Goal: Task Accomplishment & Management: Complete application form

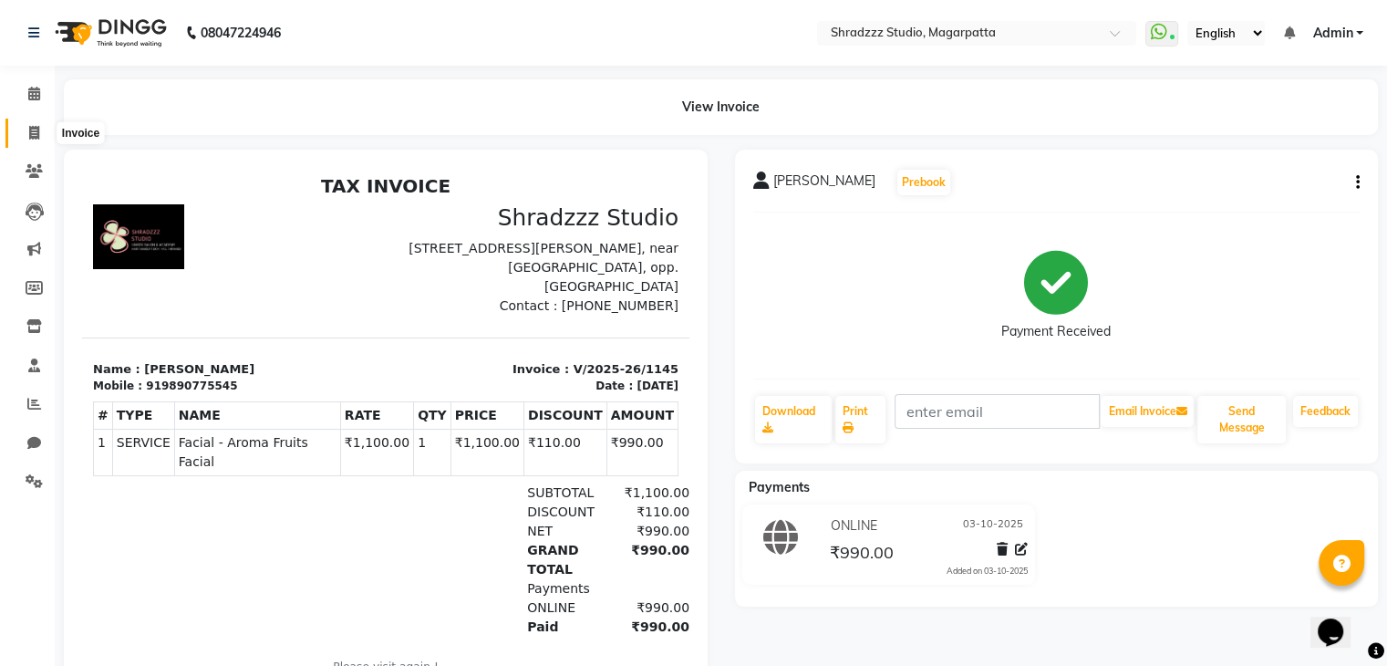
click at [33, 133] on icon at bounding box center [34, 133] width 10 height 14
select select "service"
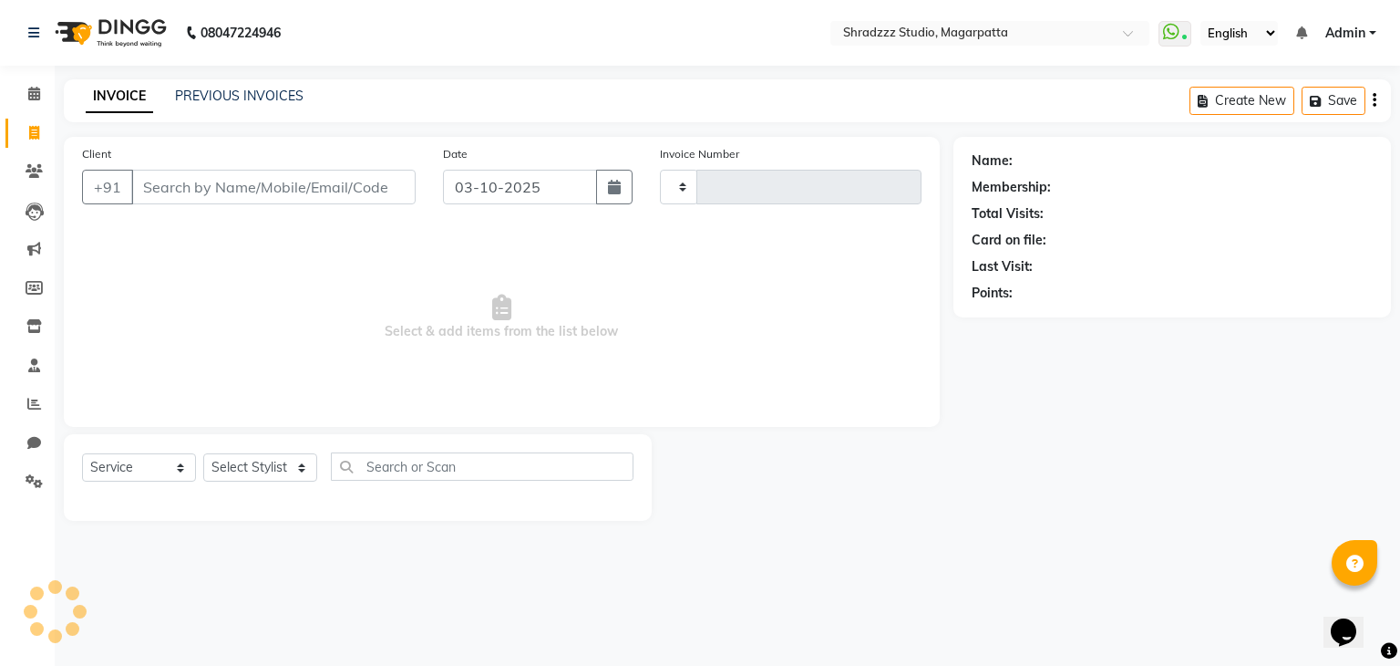
type input "1146"
select select "4544"
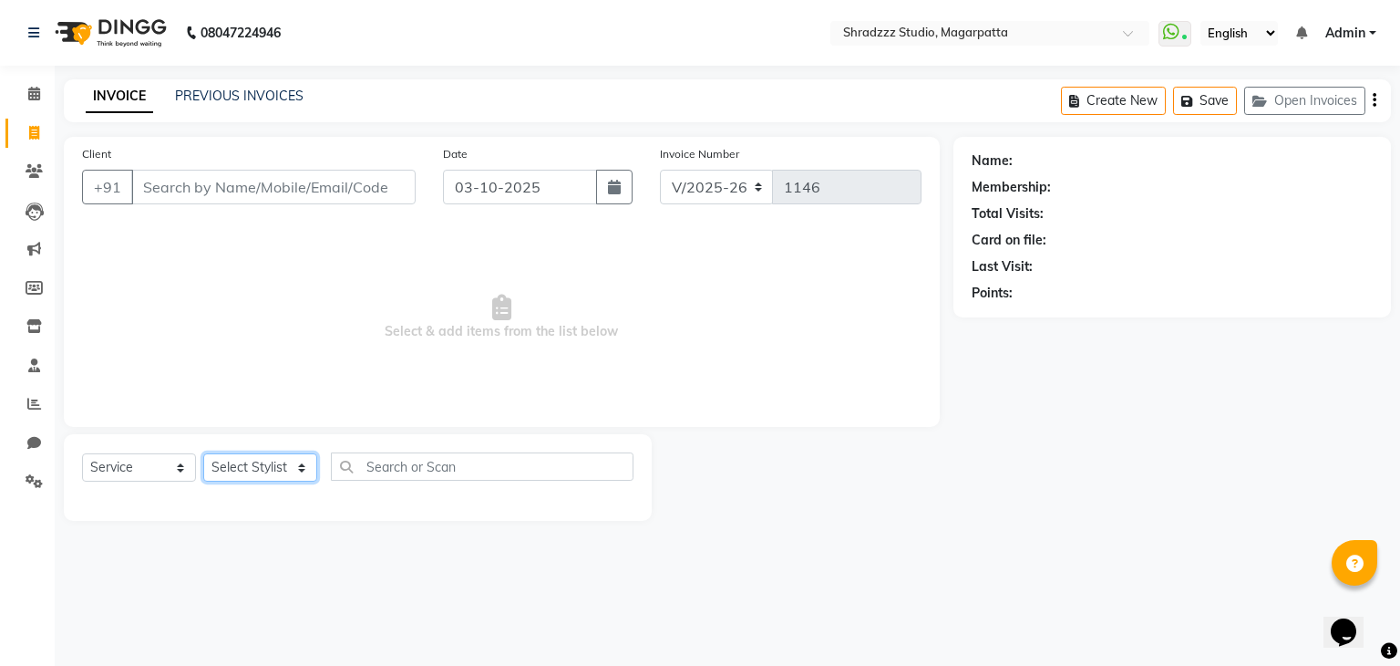
click at [247, 471] on select "Select Stylist [PERSON_NAME] Manager [MEDICAL_DATA][PERSON_NAME] Sameer [PERSON…" at bounding box center [260, 467] width 114 height 28
select select "64833"
click at [203, 454] on select "Select Stylist [PERSON_NAME] Manager [MEDICAL_DATA][PERSON_NAME] Sameer [PERSON…" at bounding box center [260, 467] width 114 height 28
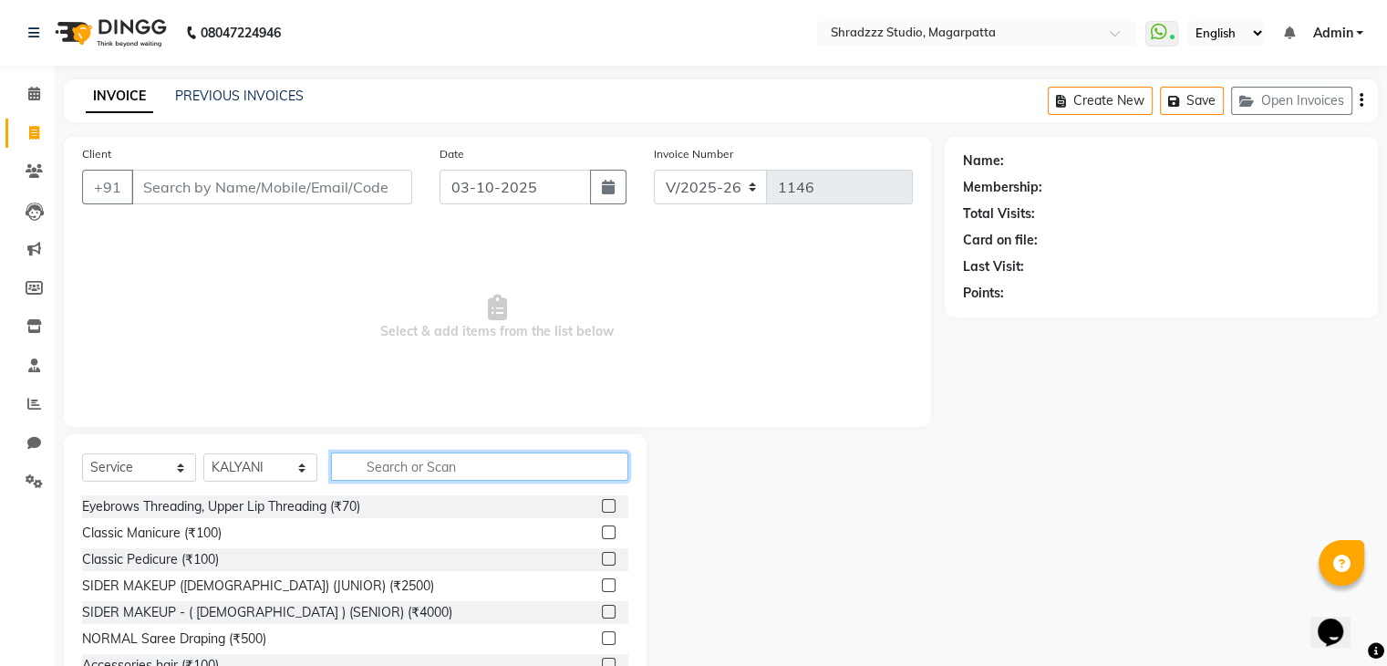
click at [506, 469] on input "text" at bounding box center [479, 466] width 297 height 28
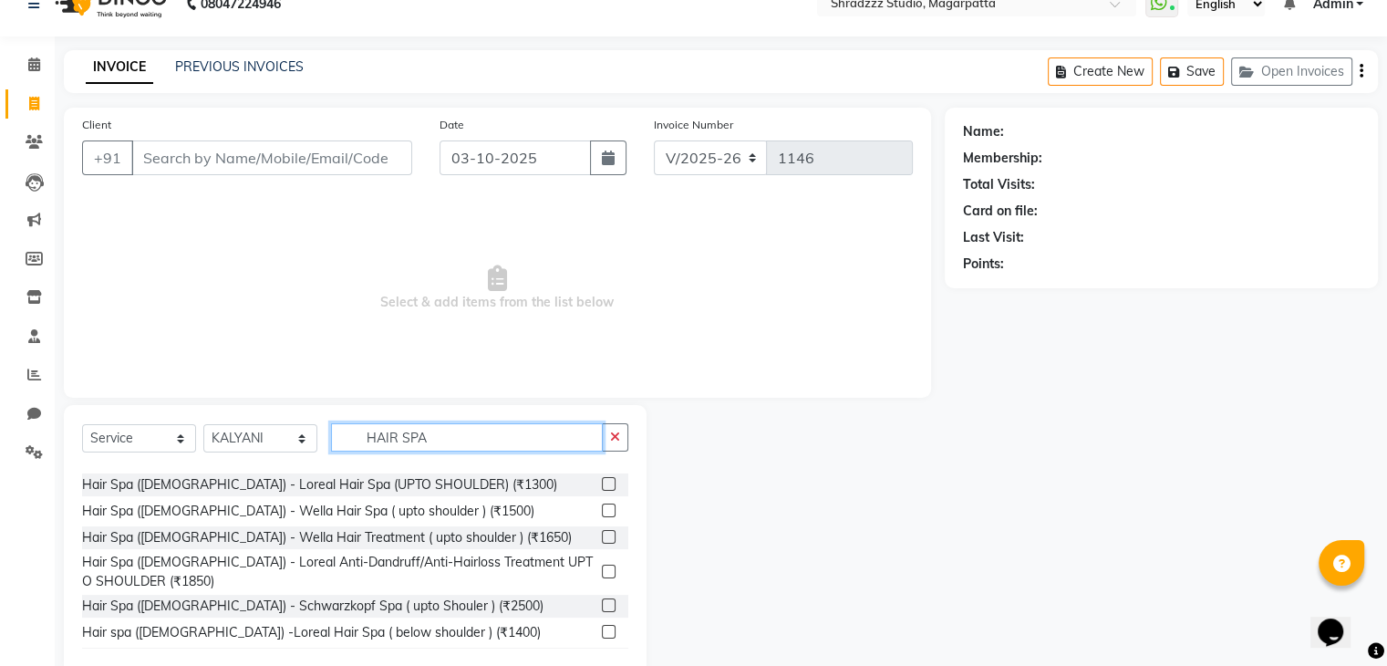
scroll to position [102, 0]
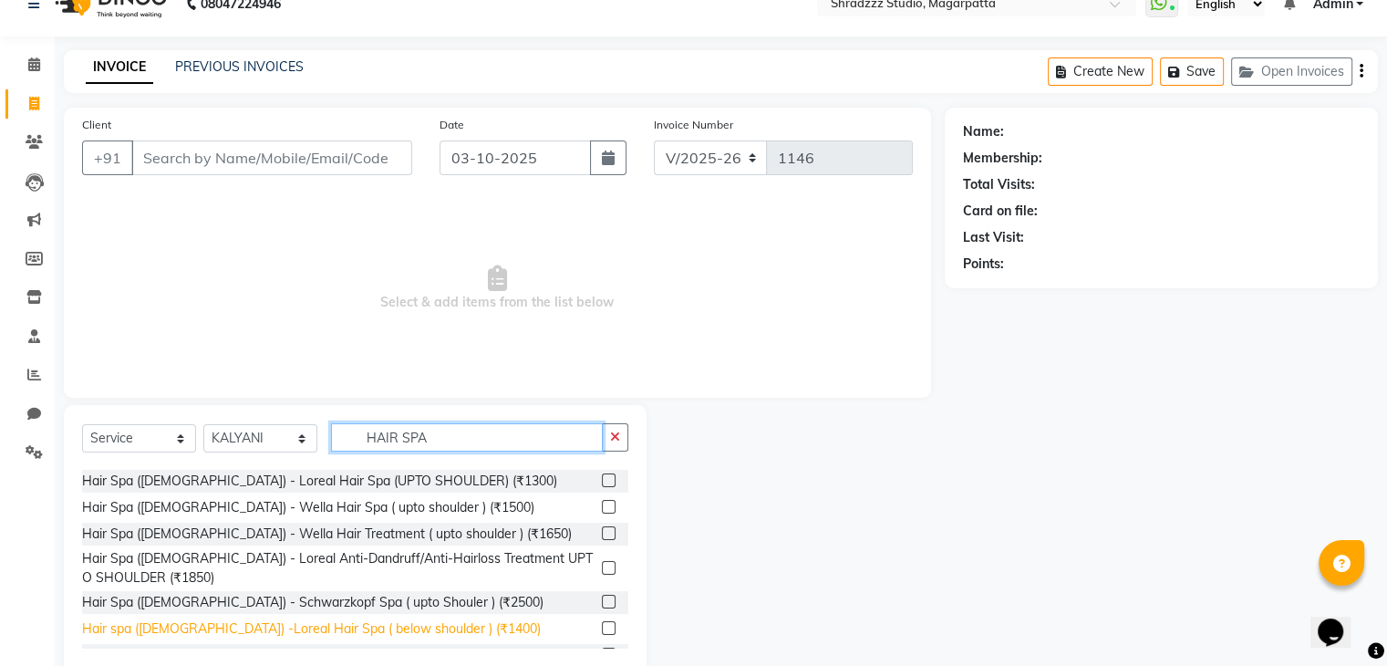
type input "HAIR SPA"
click at [346, 629] on div "Hair spa ([DEMOGRAPHIC_DATA]) -Loreal Hair Spa ( below shoulder ) (₹1400)" at bounding box center [311, 628] width 459 height 19
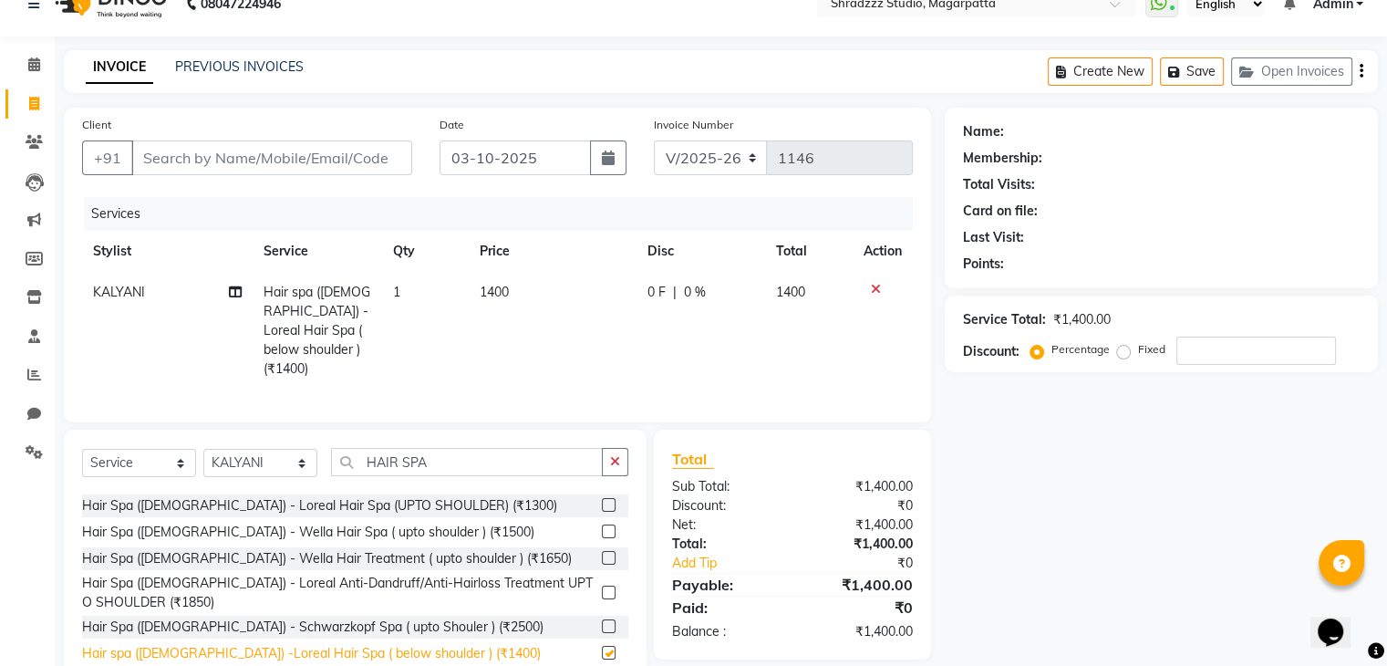
checkbox input "false"
click at [514, 294] on td "1400" at bounding box center [553, 331] width 169 height 118
select select "64833"
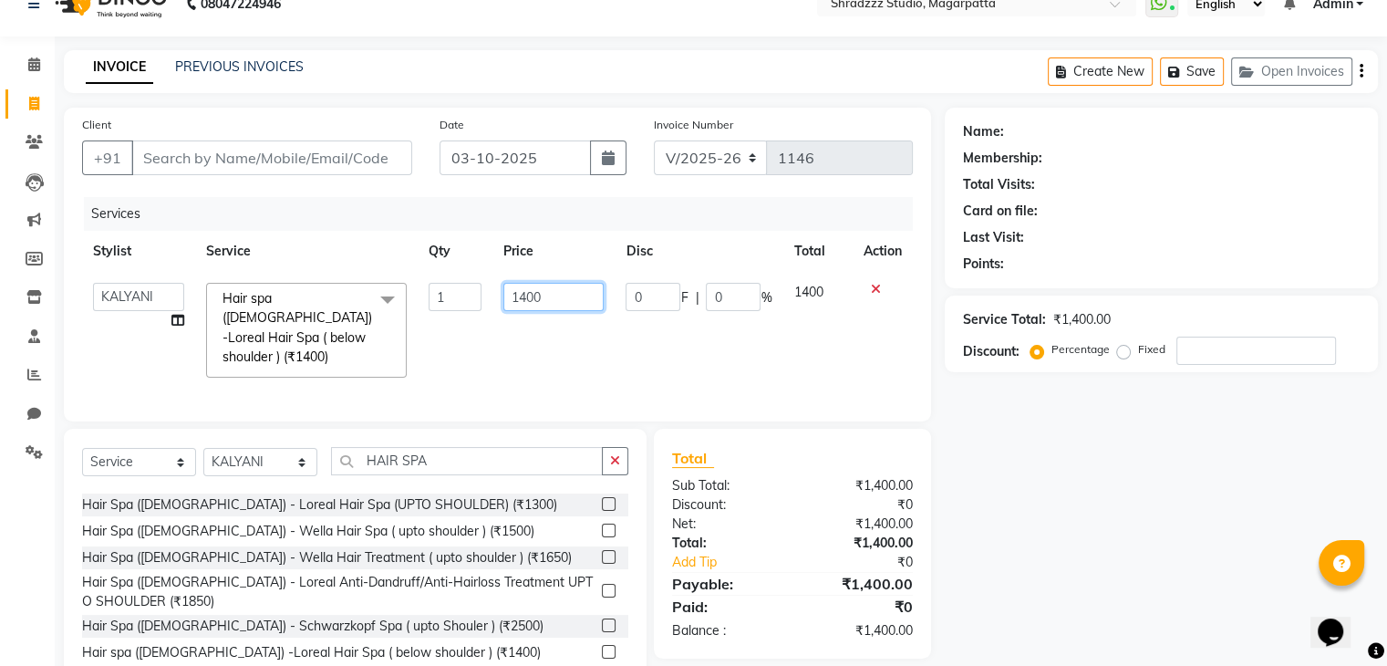
click at [526, 298] on input "1400" at bounding box center [553, 297] width 100 height 28
type input "1600"
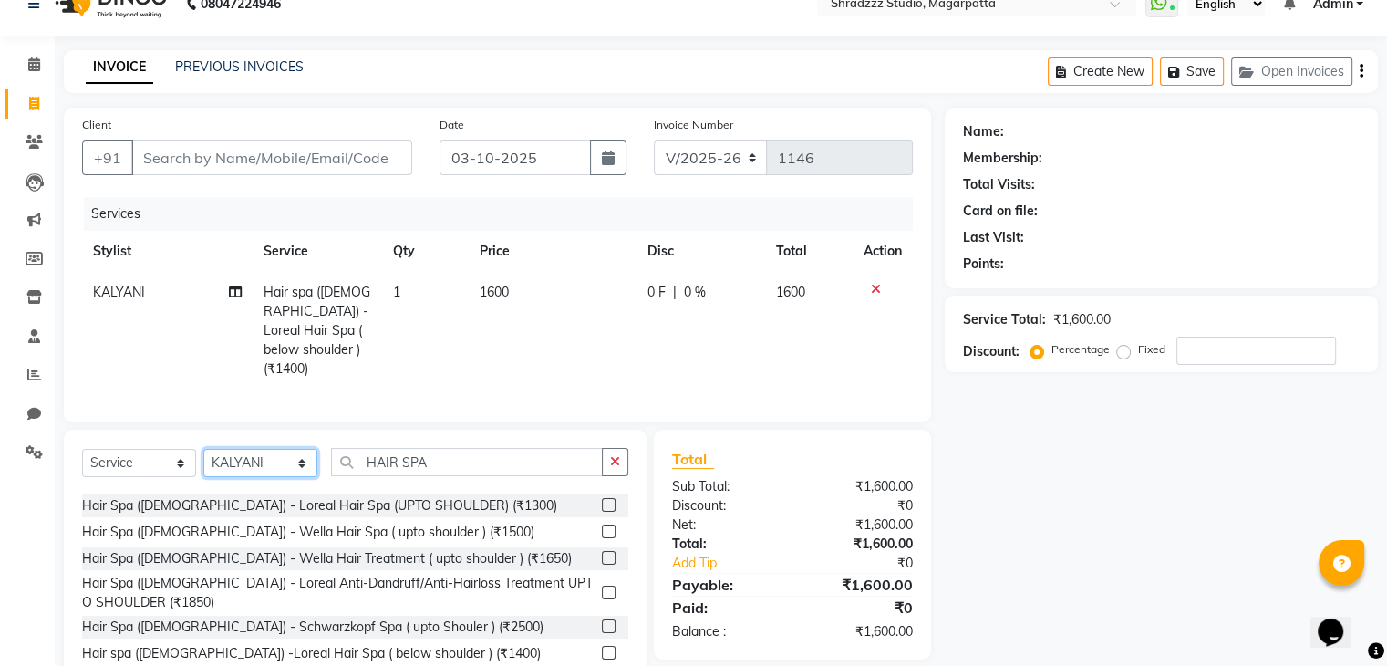
click at [264, 449] on select "Select Stylist [PERSON_NAME] Manager [MEDICAL_DATA][PERSON_NAME] Sameer [PERSON…" at bounding box center [260, 463] width 114 height 28
select select "29217"
click at [203, 449] on select "Select Stylist [PERSON_NAME] Manager [MEDICAL_DATA][PERSON_NAME] Sameer [PERSON…" at bounding box center [260, 463] width 114 height 28
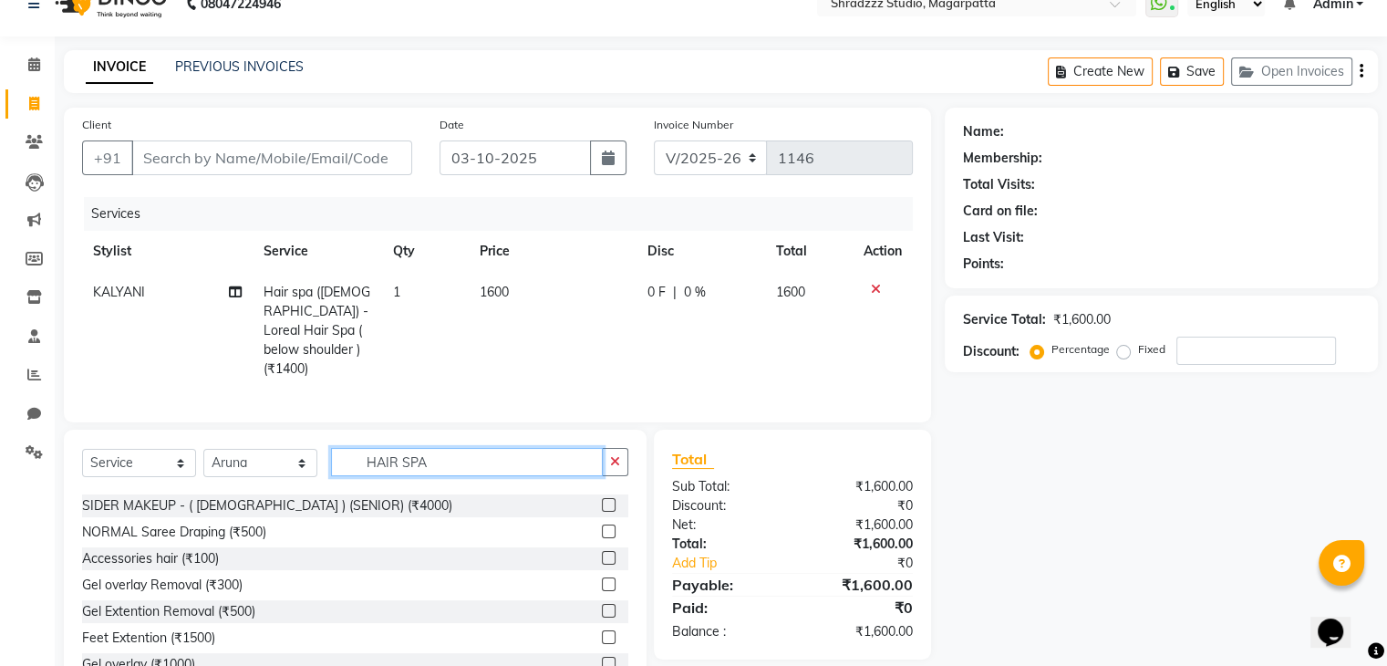
click at [459, 448] on input "HAIR SPA" at bounding box center [467, 462] width 272 height 28
type input "H"
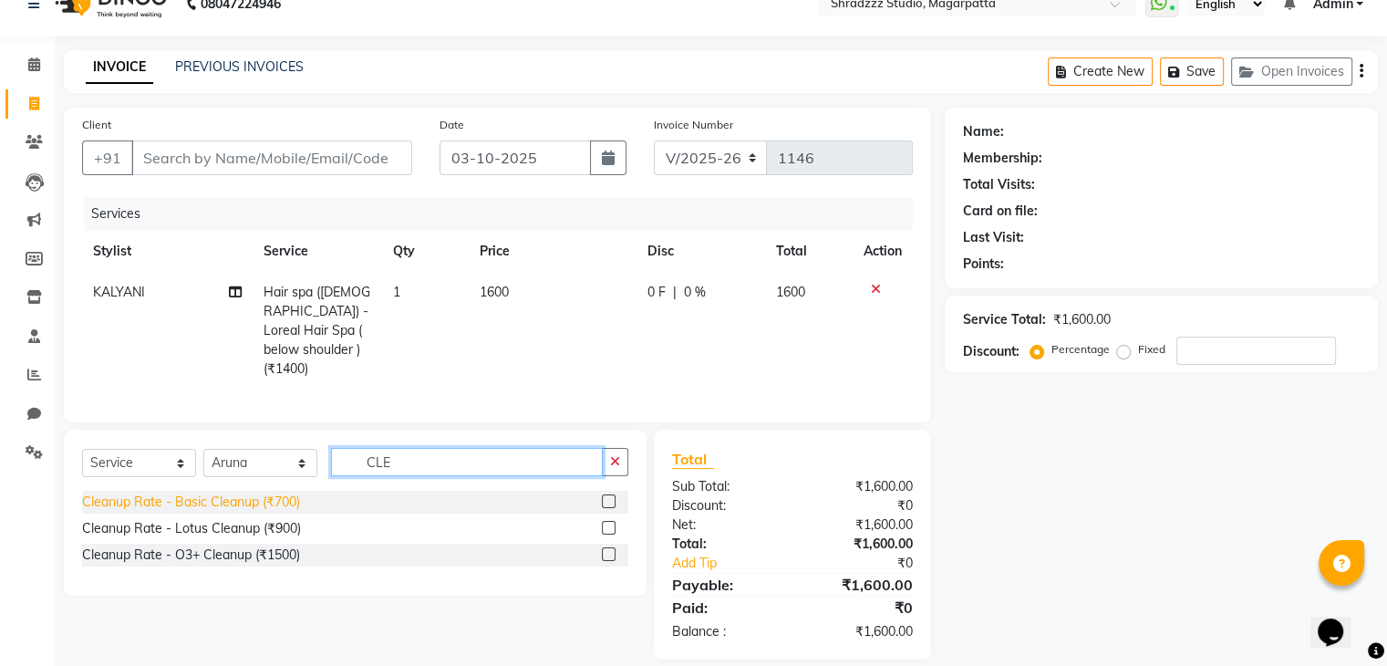
type input "CLE"
click at [248, 497] on div "Cleanup Rate - Basic Cleanup (₹700)" at bounding box center [191, 501] width 218 height 19
checkbox input "false"
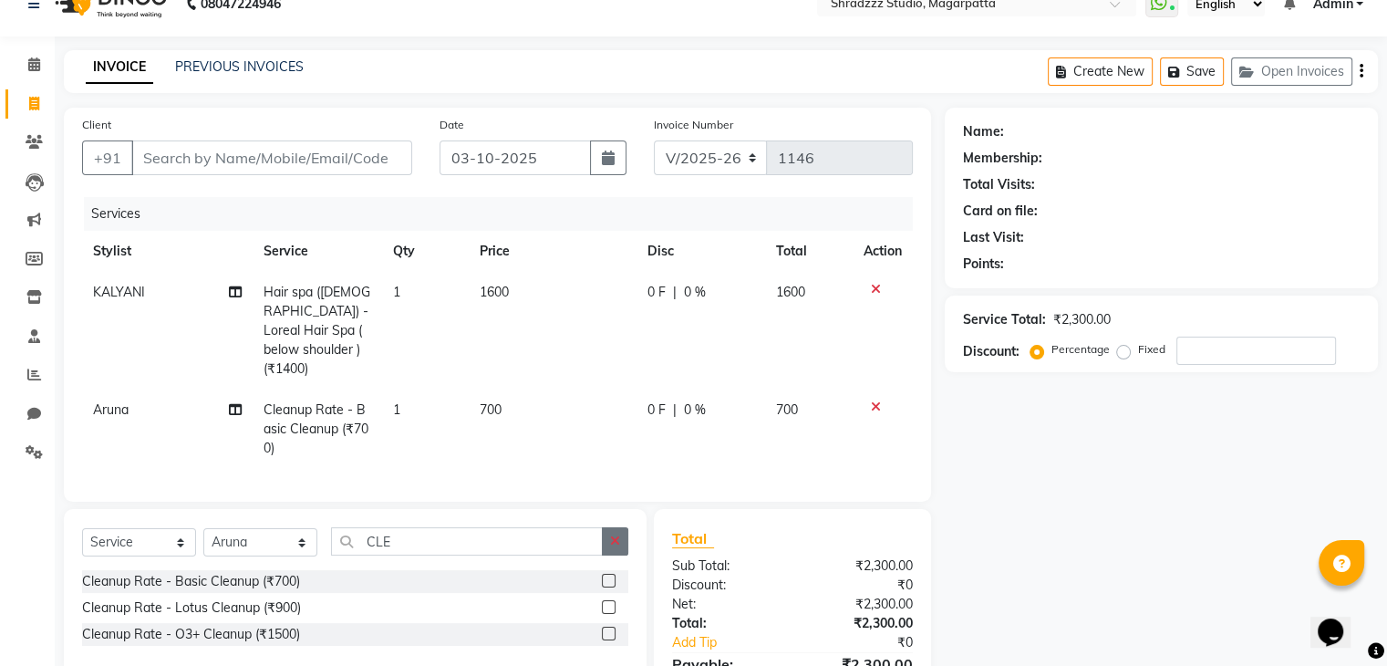
click at [620, 533] on button "button" at bounding box center [615, 541] width 26 height 28
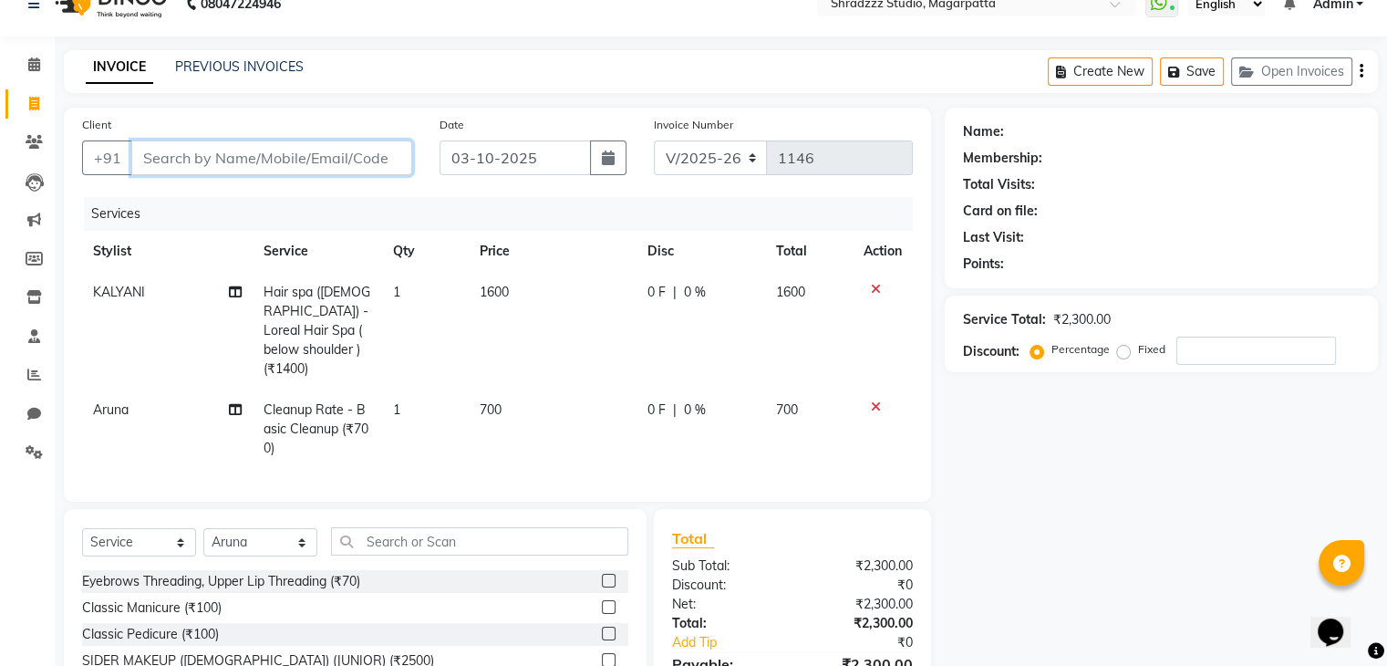
click at [226, 154] on input "Client" at bounding box center [271, 157] width 281 height 35
type input "D"
type input "0"
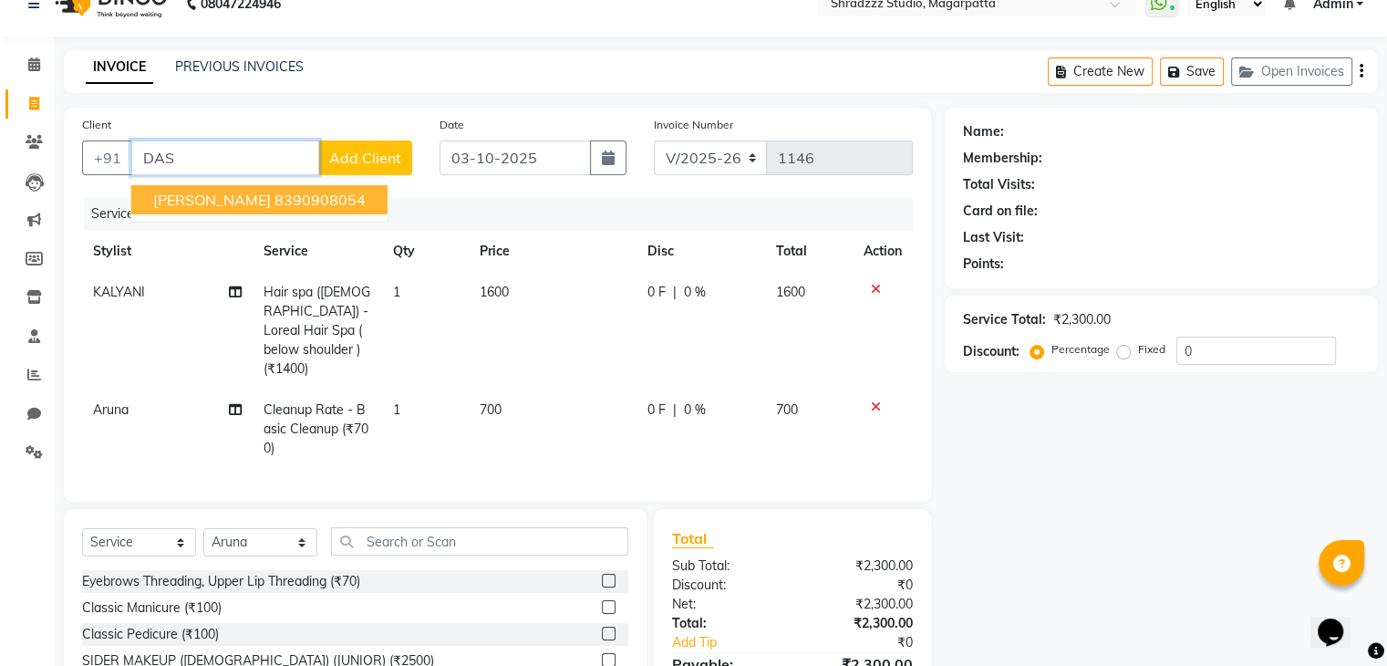
click at [233, 190] on button "[PERSON_NAME] 8390908054" at bounding box center [259, 199] width 256 height 29
type input "8390908054"
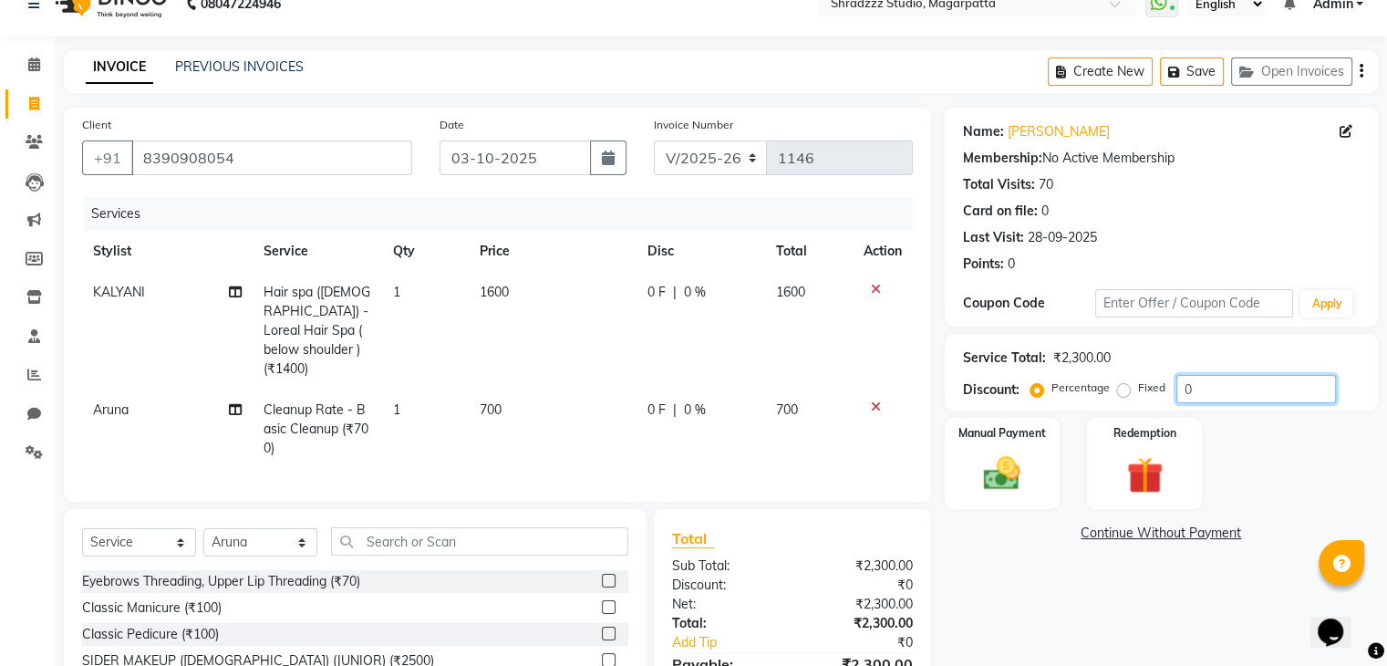
click at [1225, 387] on input "0" at bounding box center [1256, 389] width 160 height 28
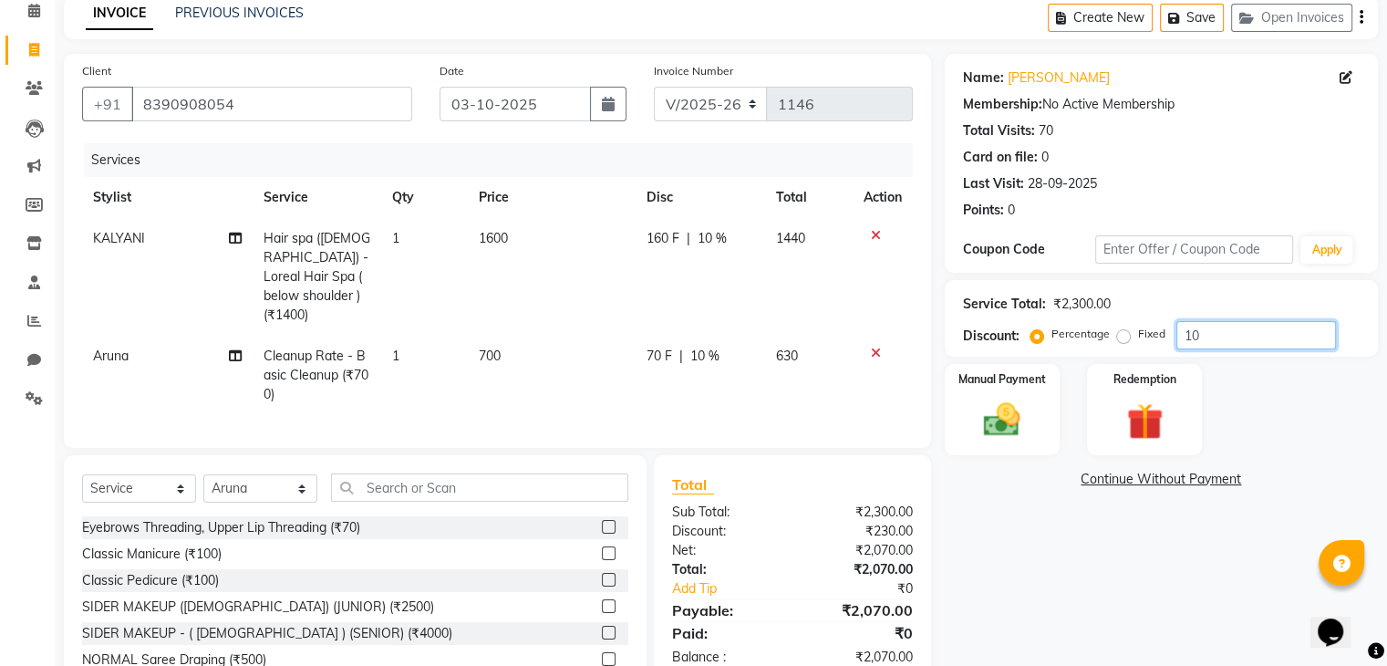
scroll to position [113, 0]
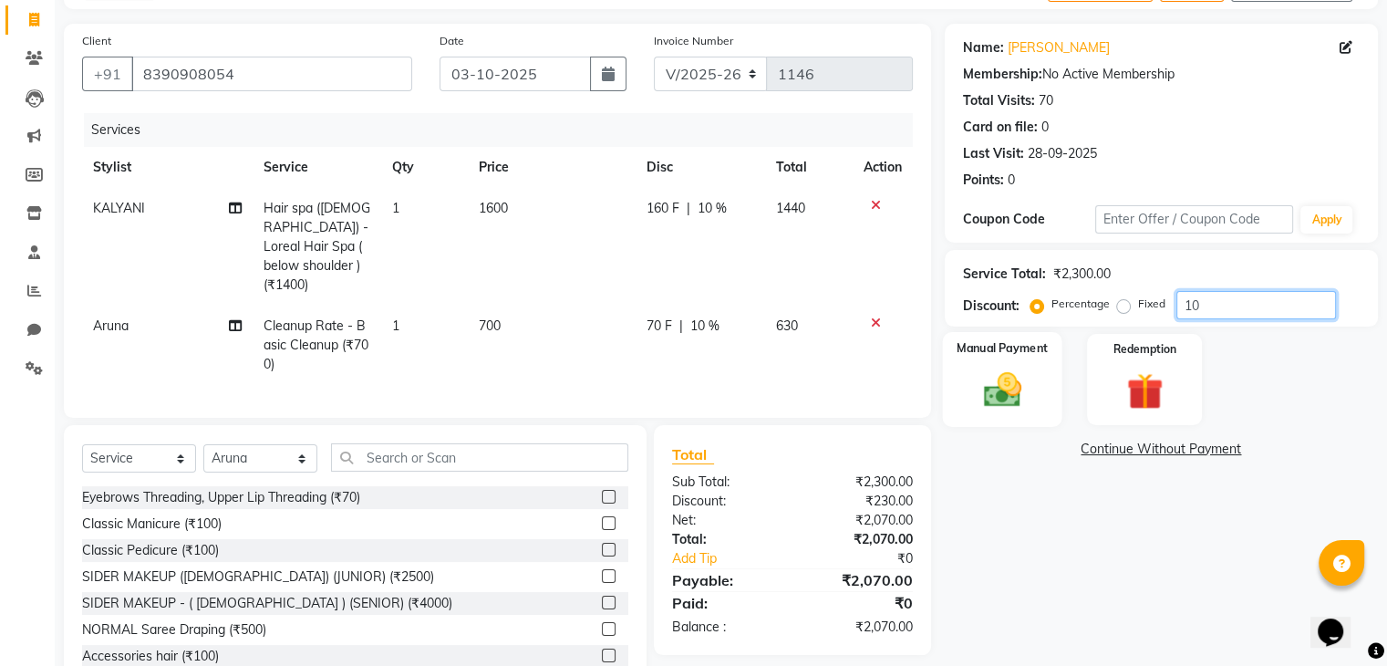
type input "10"
click at [997, 387] on img at bounding box center [1001, 390] width 61 height 44
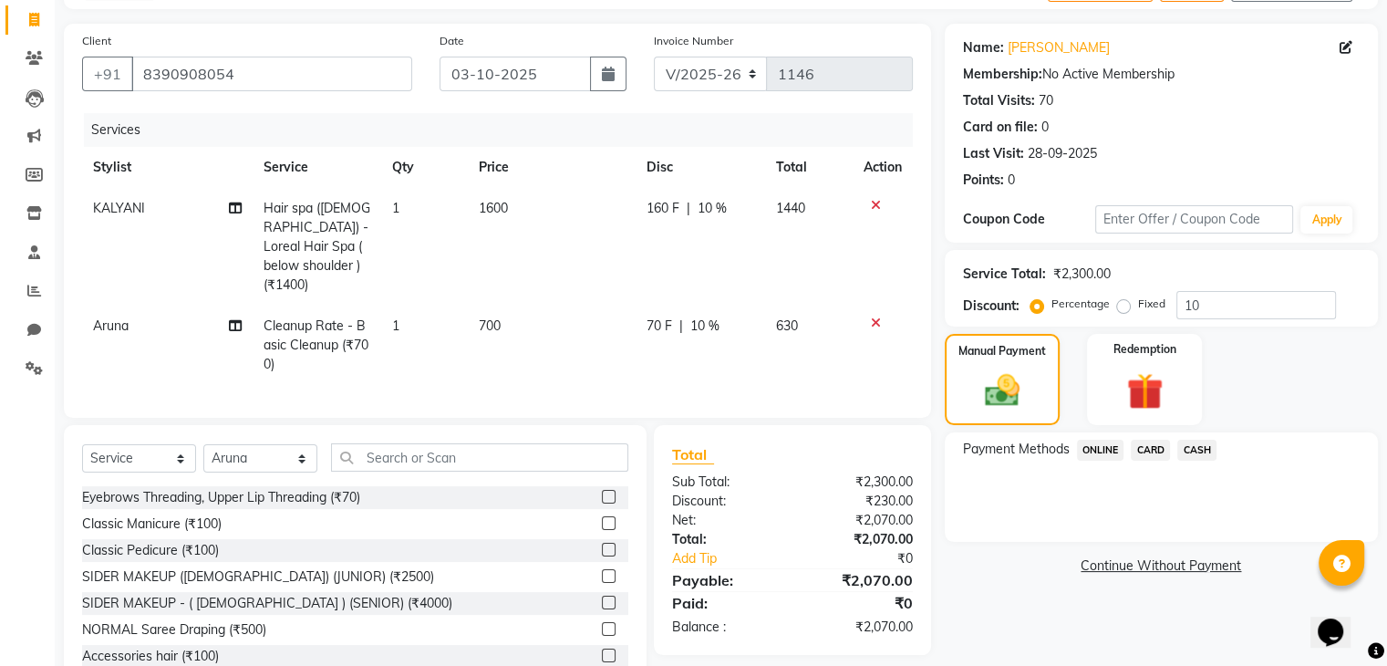
click at [1201, 455] on span "CASH" at bounding box center [1196, 449] width 39 height 21
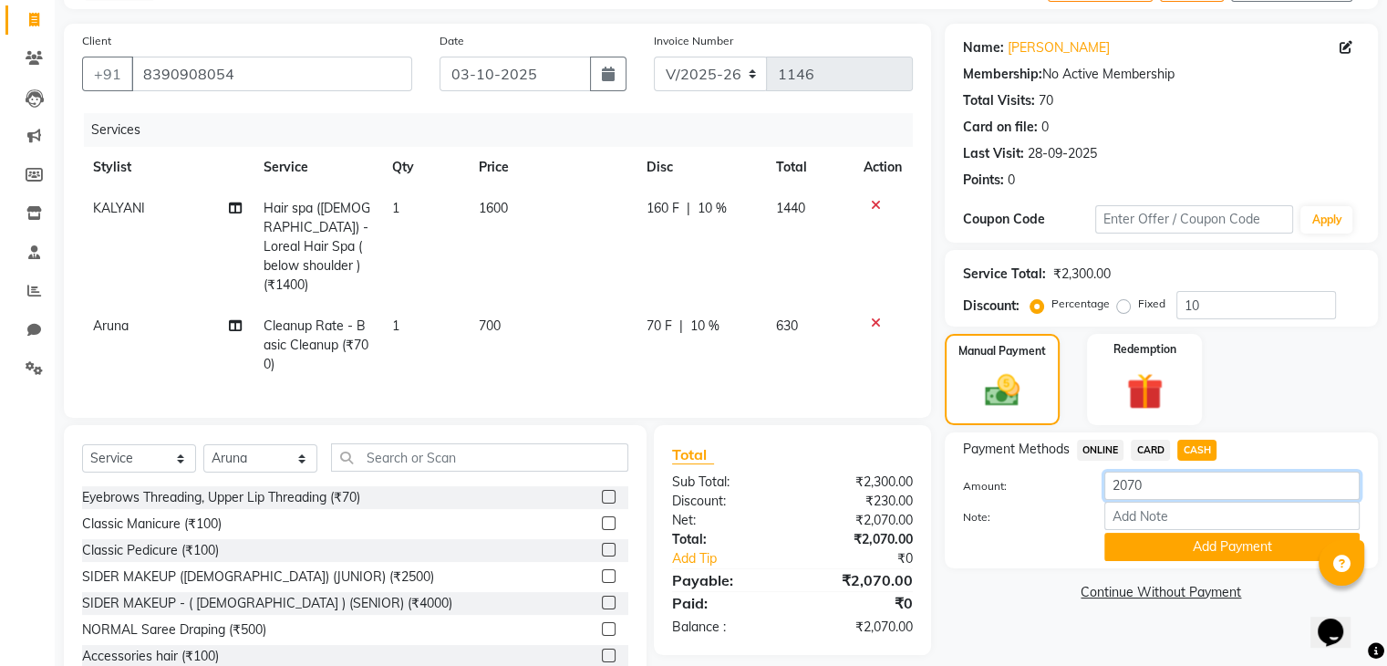
click at [1161, 491] on input "2070" at bounding box center [1231, 485] width 255 height 28
type input "2"
type input "1000"
click at [1123, 552] on button "Add Payment" at bounding box center [1231, 546] width 255 height 28
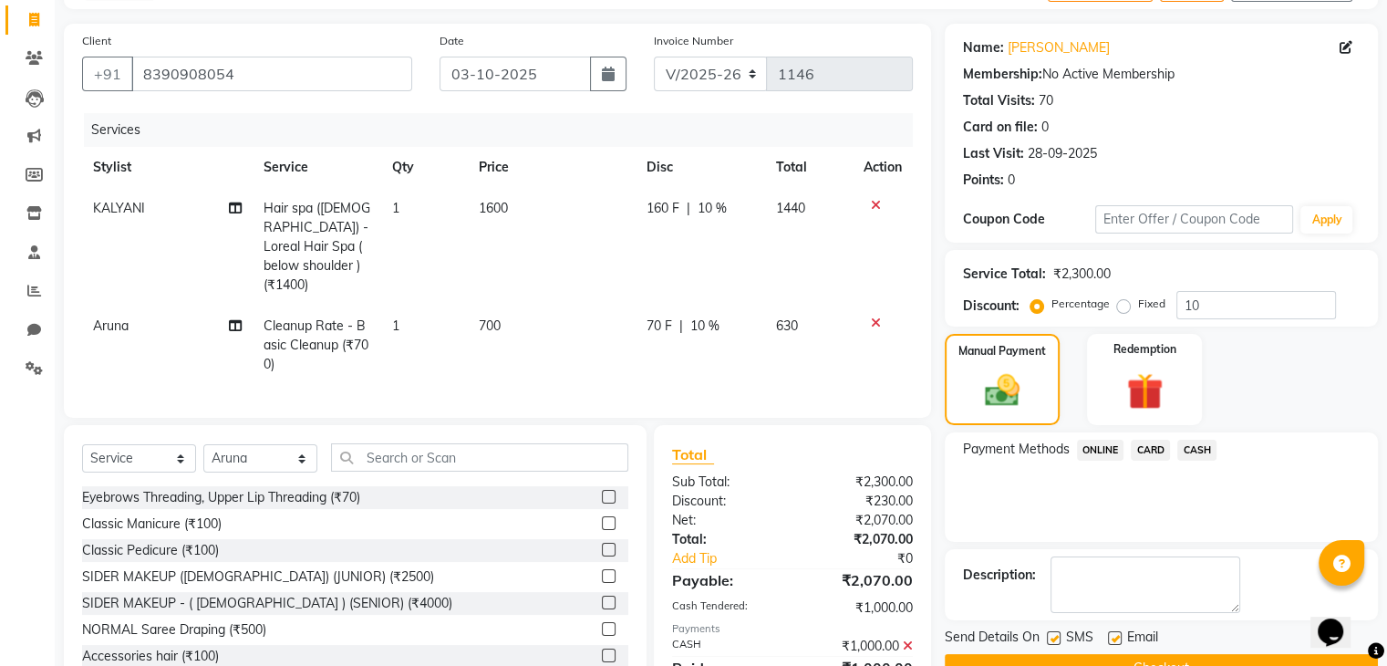
scroll to position [190, 0]
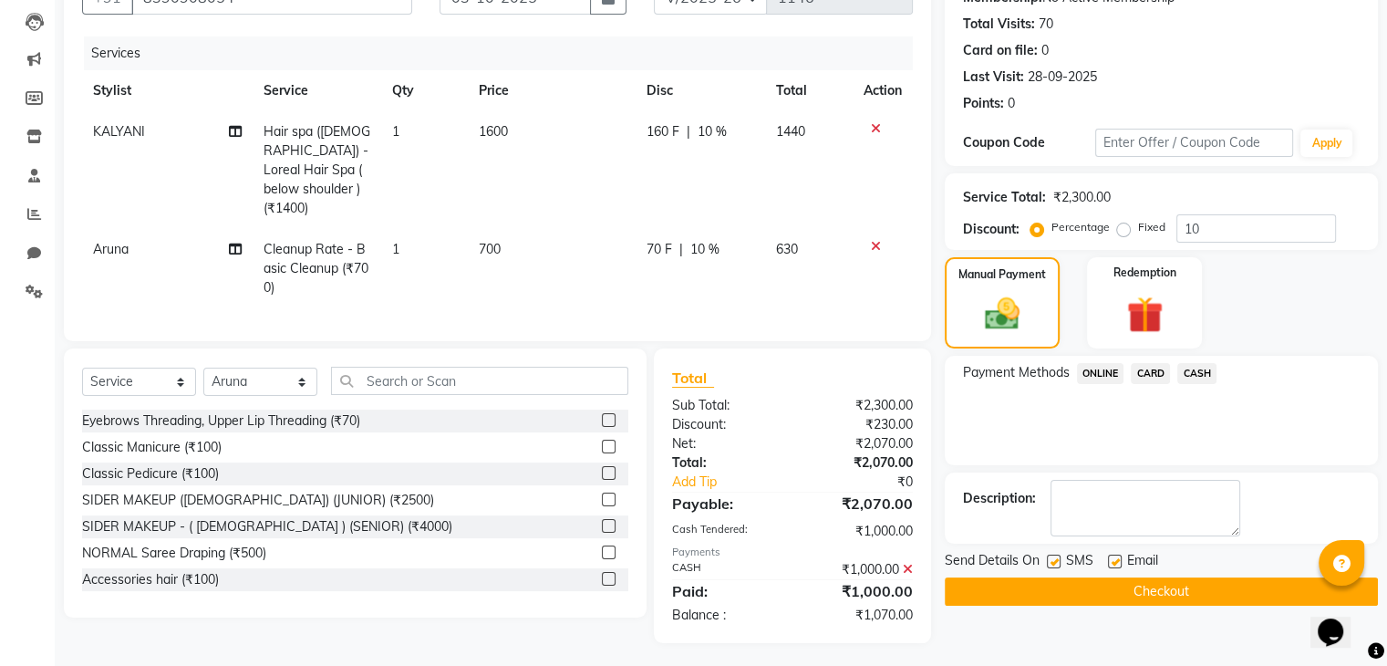
click at [1055, 581] on button "Checkout" at bounding box center [1161, 591] width 433 height 28
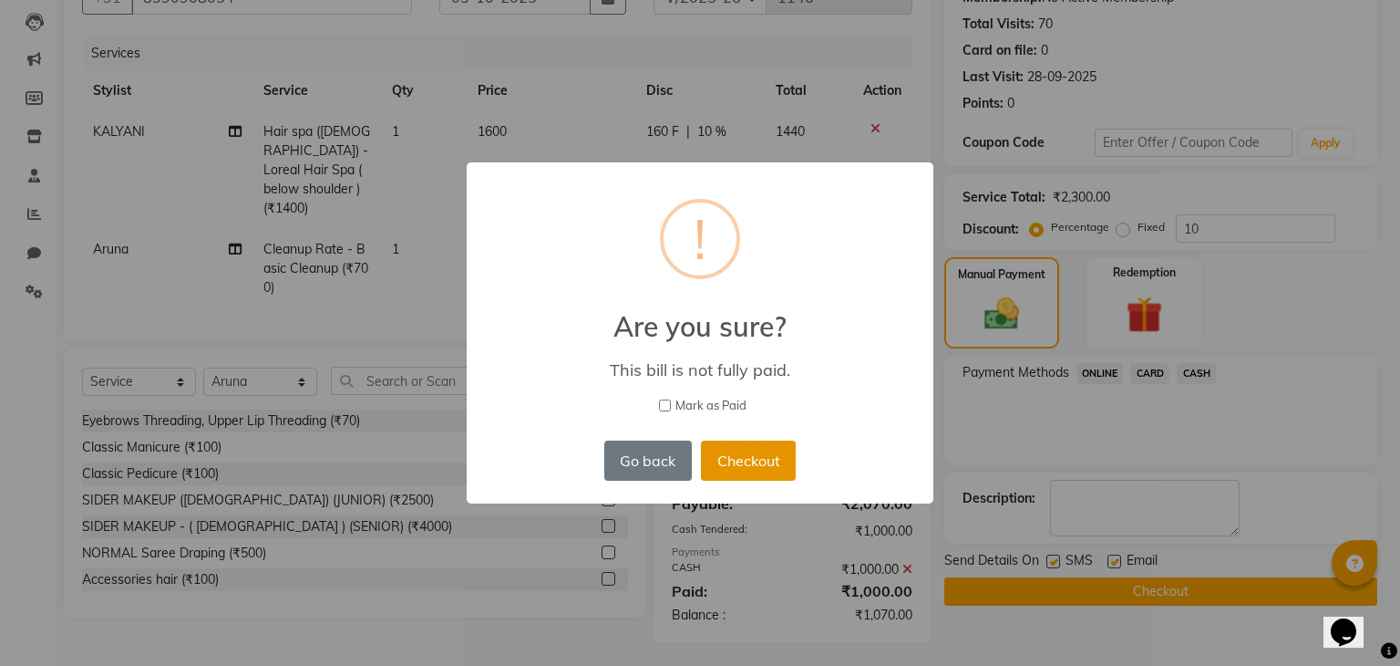
click at [762, 464] on button "Checkout" at bounding box center [748, 460] width 95 height 40
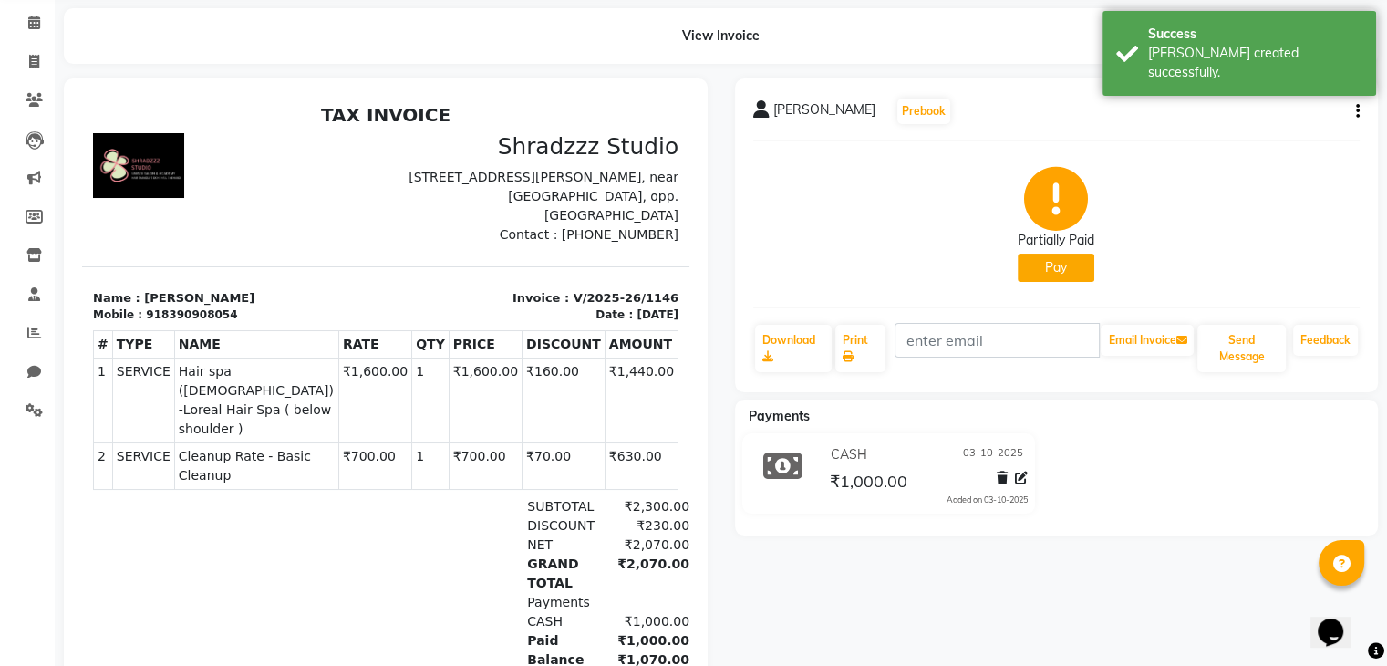
scroll to position [72, 0]
click at [1056, 266] on button "Pay" at bounding box center [1055, 267] width 77 height 28
select select "1"
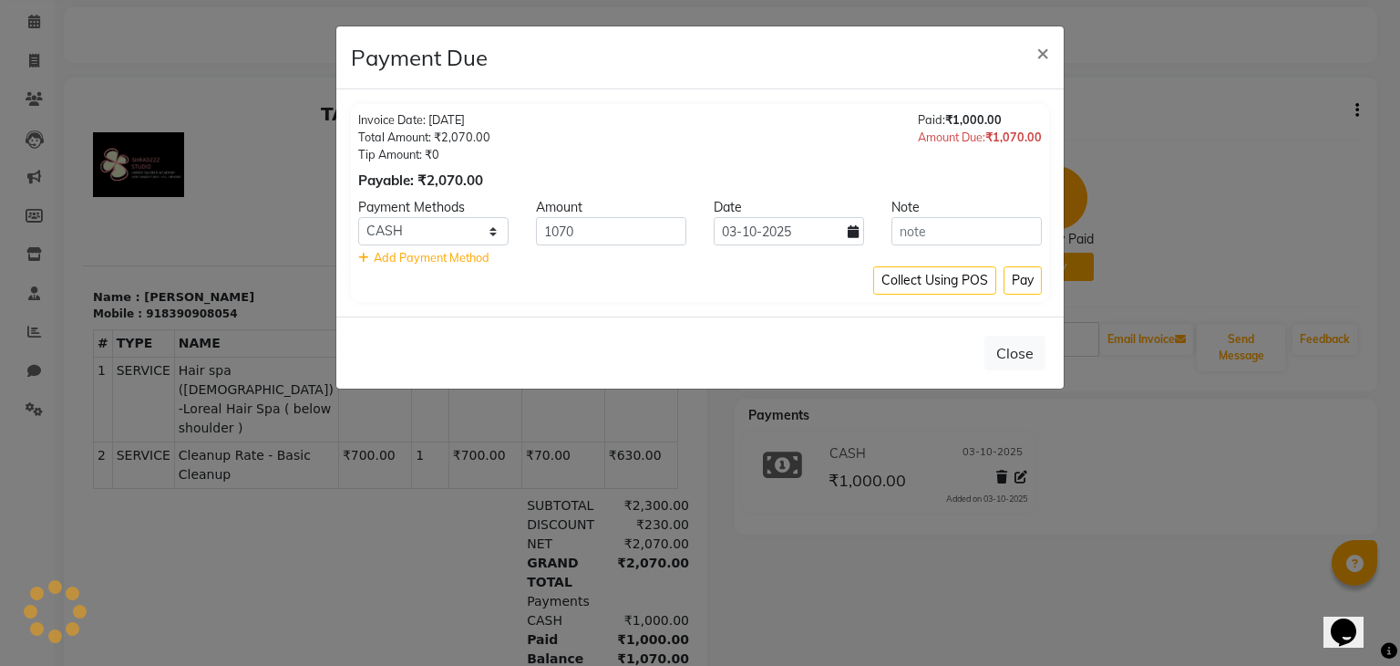
click at [418, 253] on span "Add Payment Method" at bounding box center [432, 257] width 116 height 15
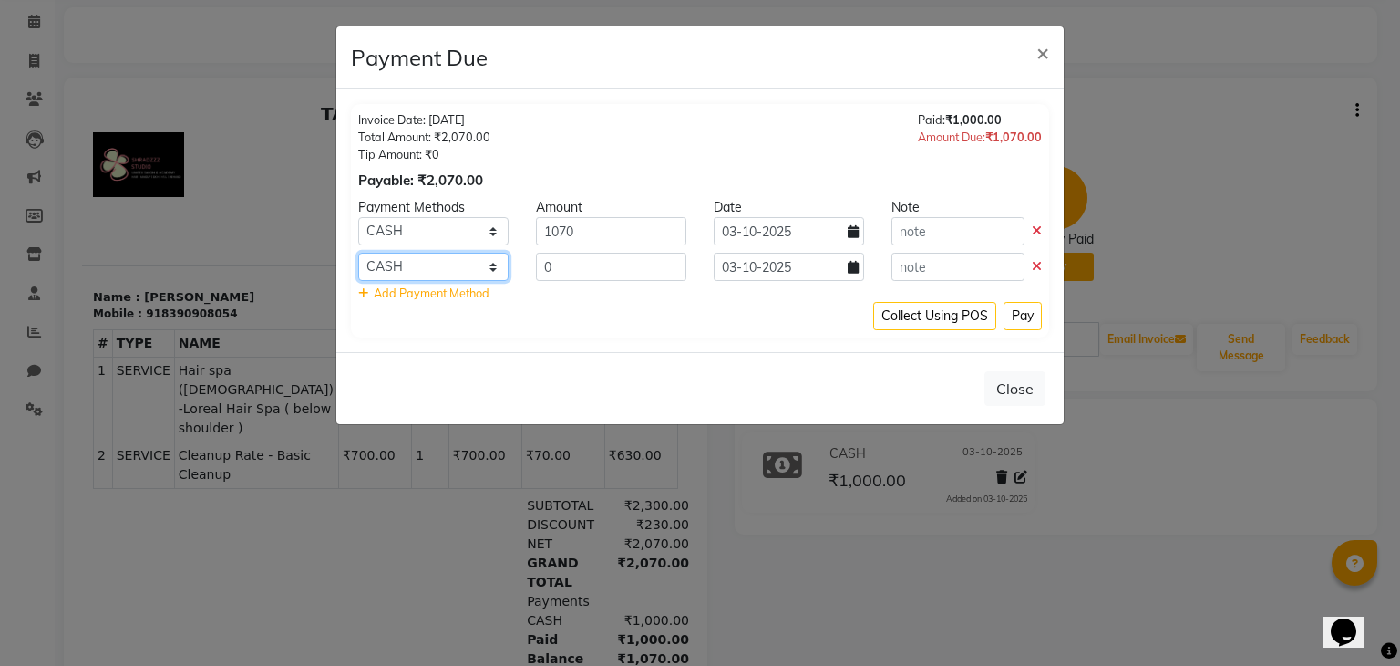
click at [408, 273] on select "ONLINE CARD CASH" at bounding box center [433, 267] width 150 height 28
select select "3"
click at [358, 253] on select "ONLINE CARD CASH" at bounding box center [433, 267] width 150 height 28
click at [591, 267] on input "0" at bounding box center [611, 267] width 150 height 28
click at [596, 231] on input "1070" at bounding box center [611, 231] width 150 height 28
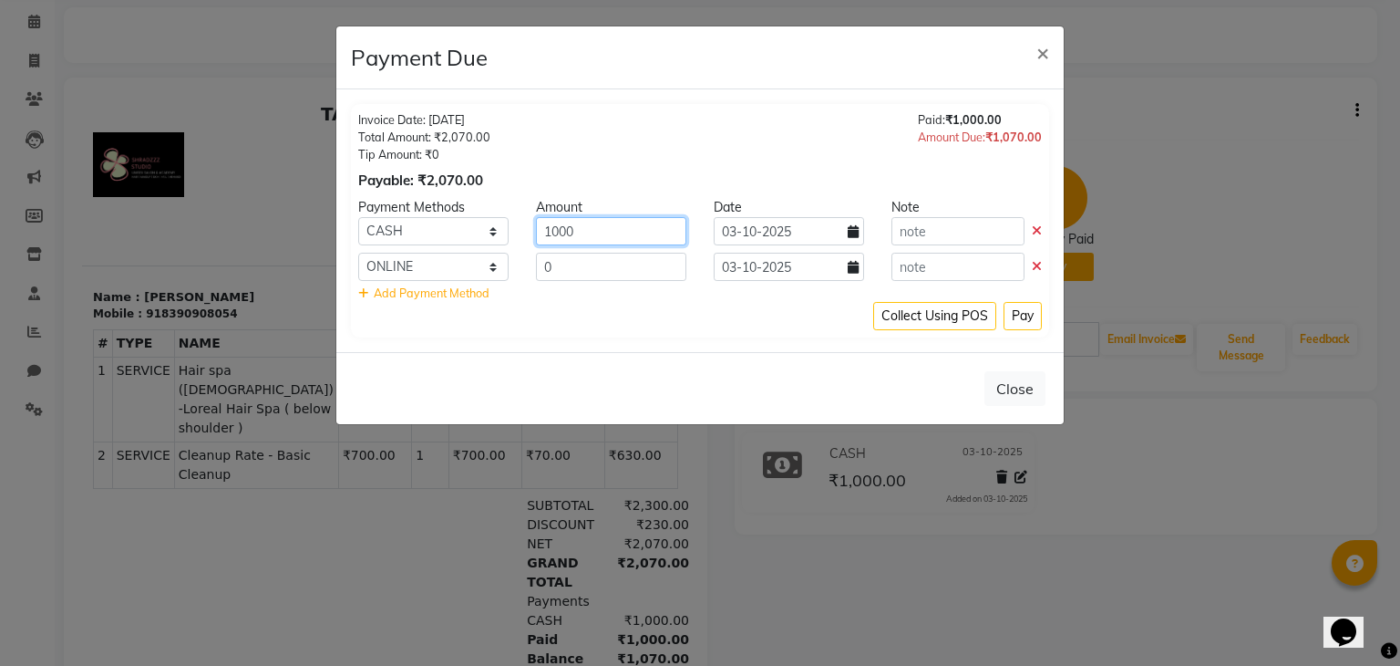
type input "1000"
click at [558, 272] on input "0" at bounding box center [611, 267] width 150 height 28
type input "1070"
click at [1030, 318] on button "Pay" at bounding box center [1023, 316] width 38 height 28
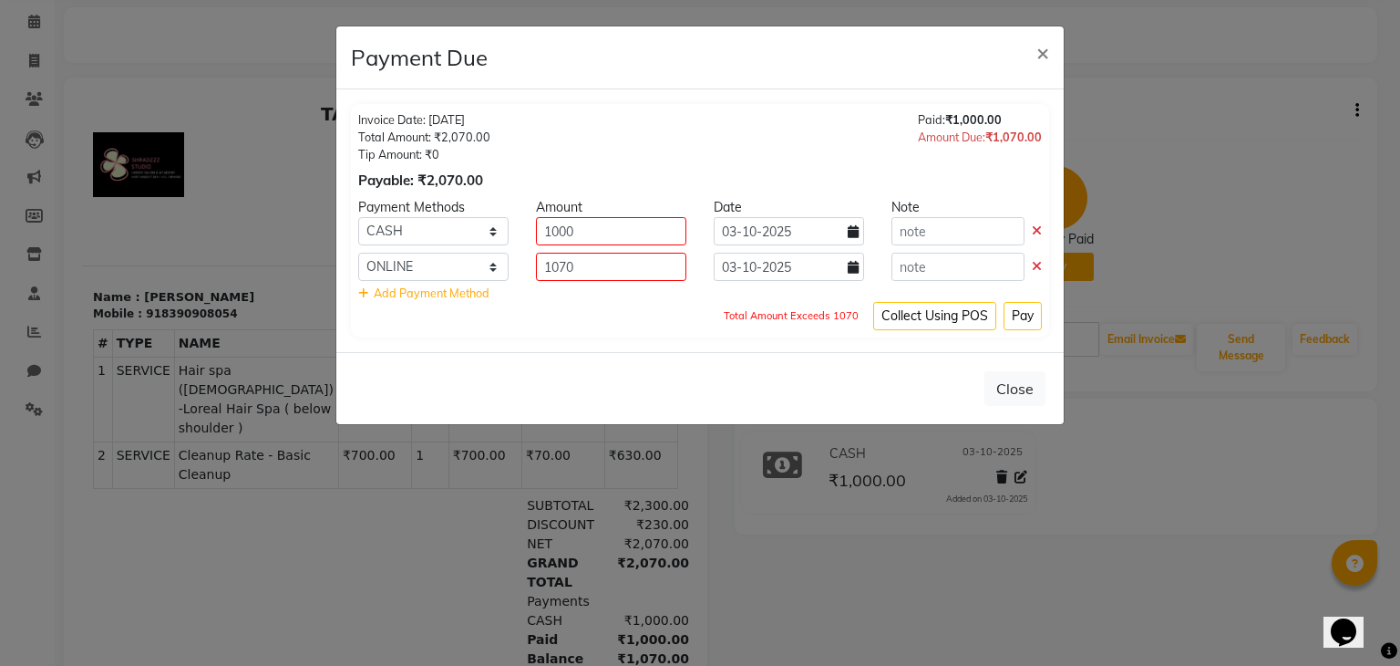
click at [1037, 271] on icon at bounding box center [1037, 266] width 10 height 13
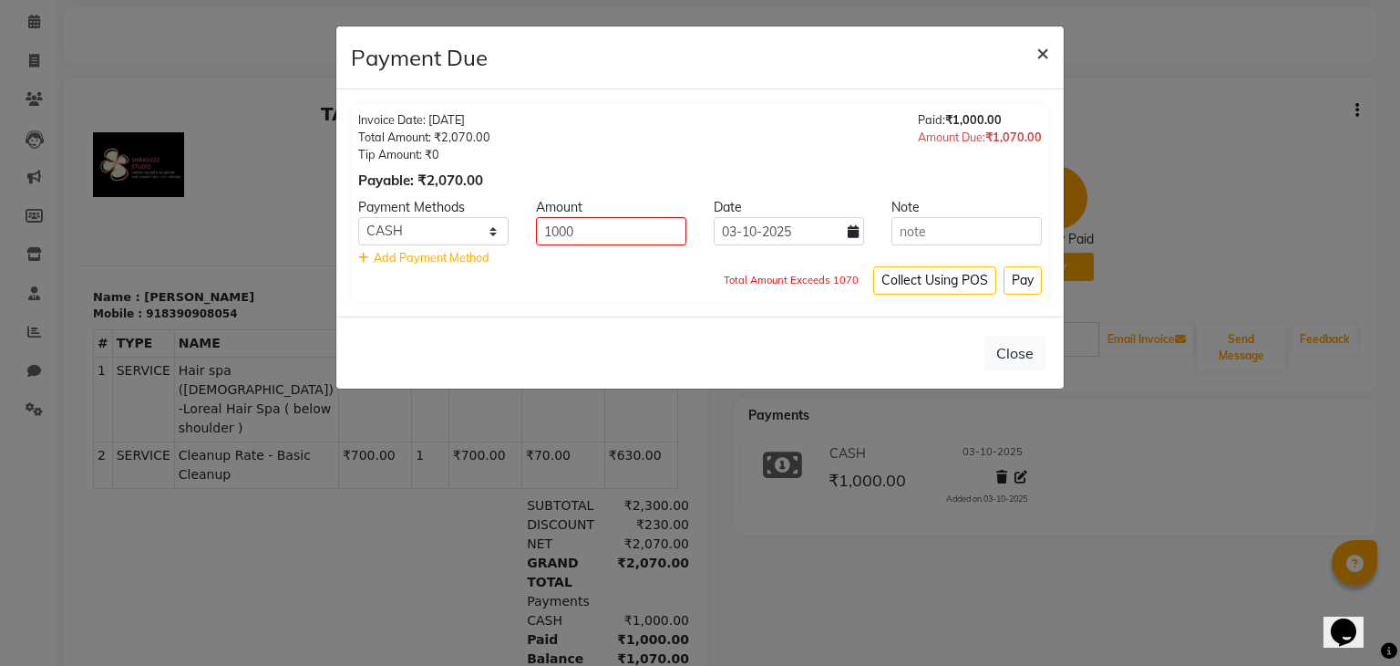
click at [1045, 52] on span "×" at bounding box center [1043, 51] width 13 height 27
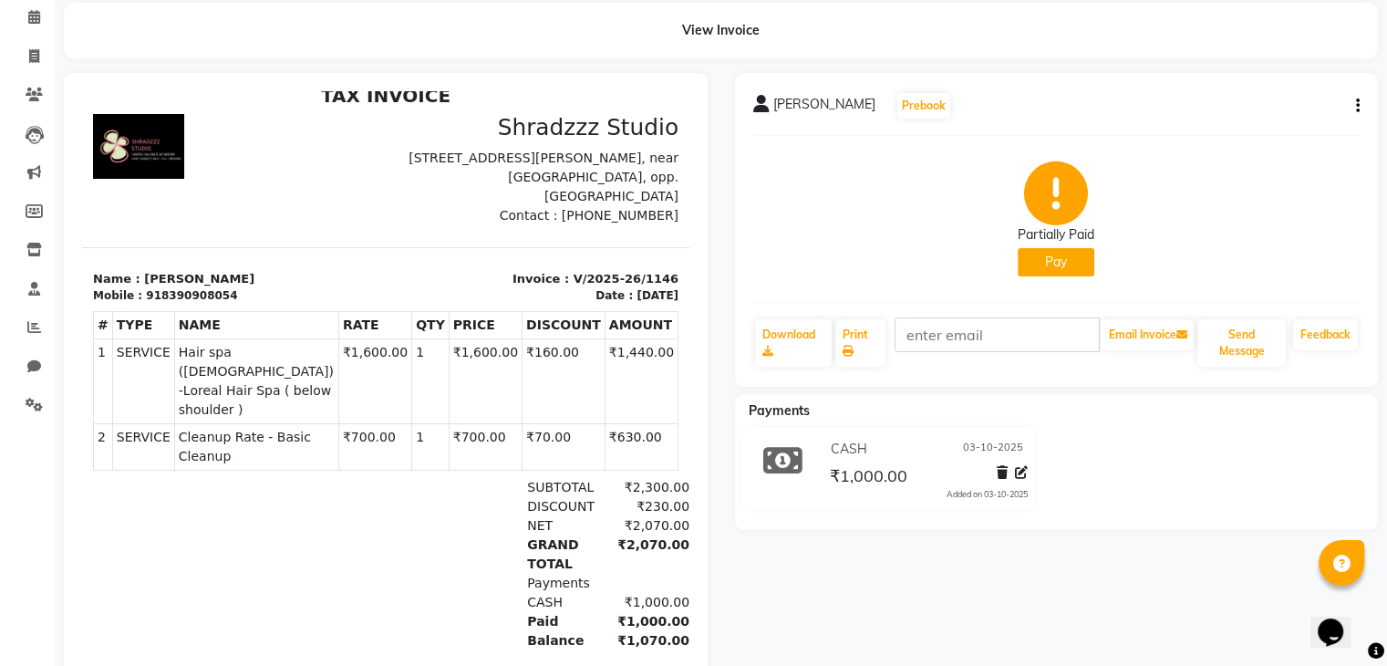
scroll to position [155, 0]
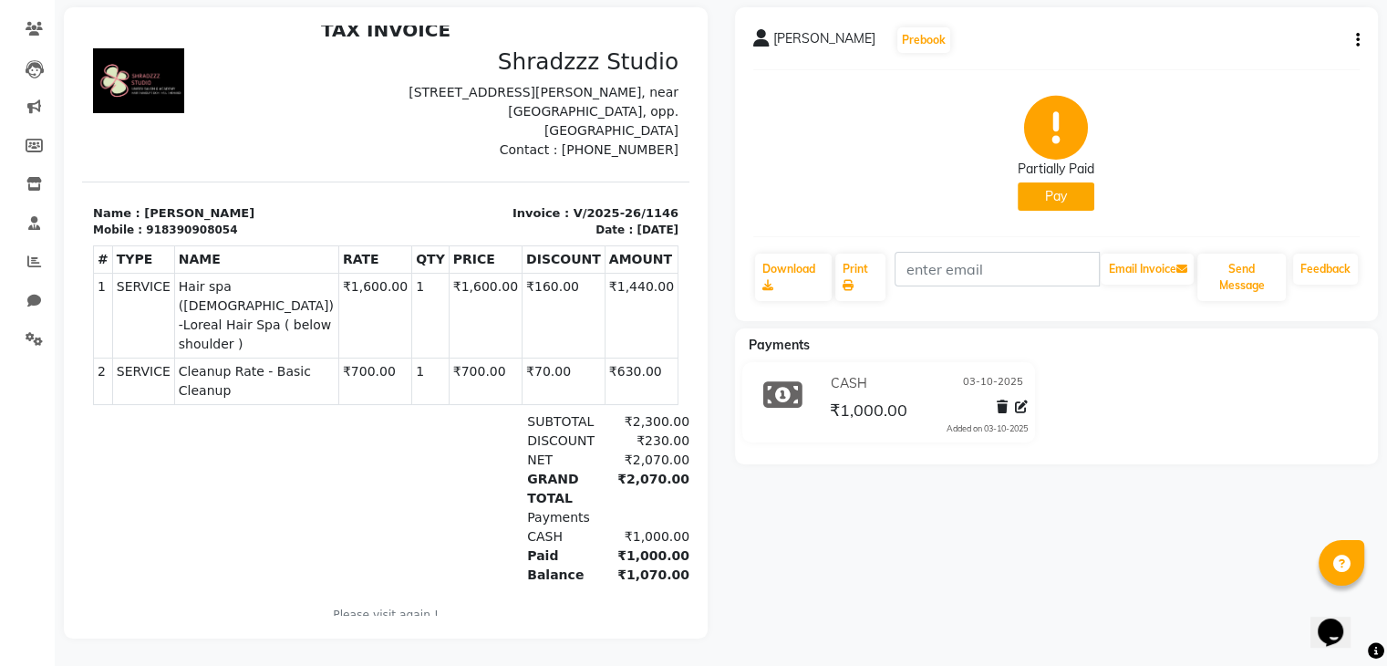
click at [1069, 182] on button "Pay" at bounding box center [1055, 196] width 77 height 28
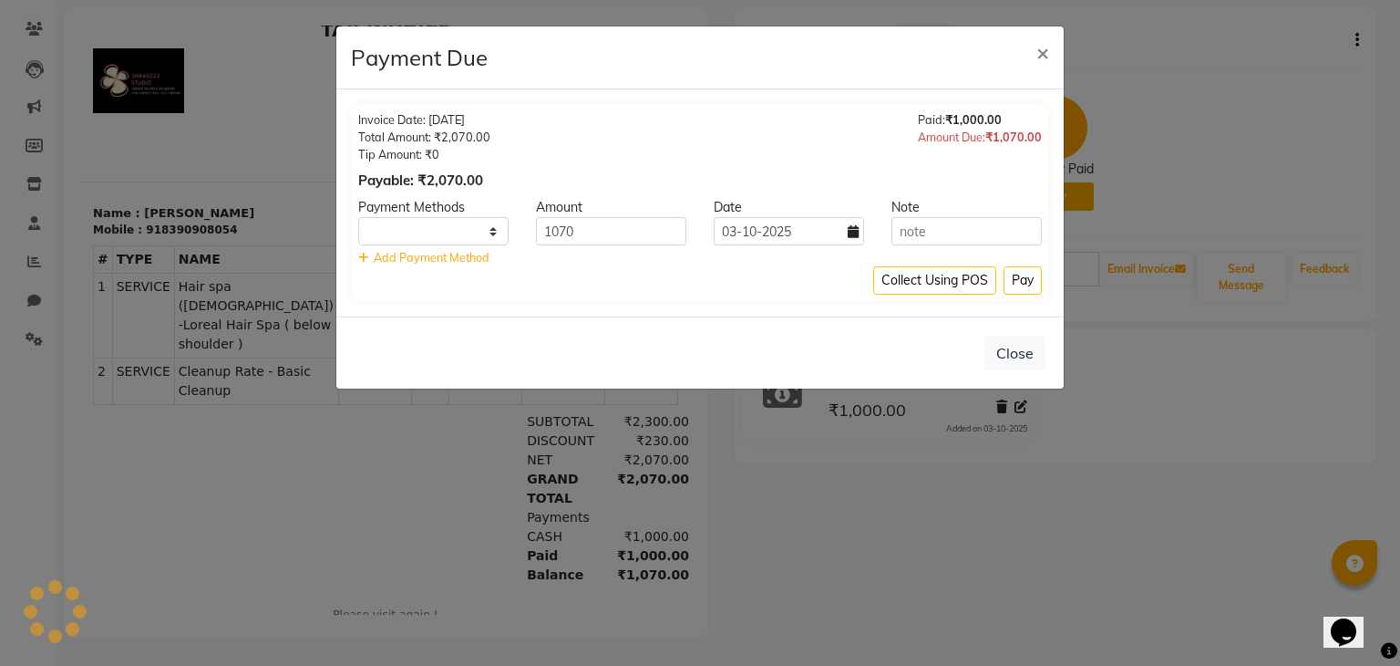
select select "1"
click at [1021, 285] on button "Pay" at bounding box center [1023, 280] width 38 height 28
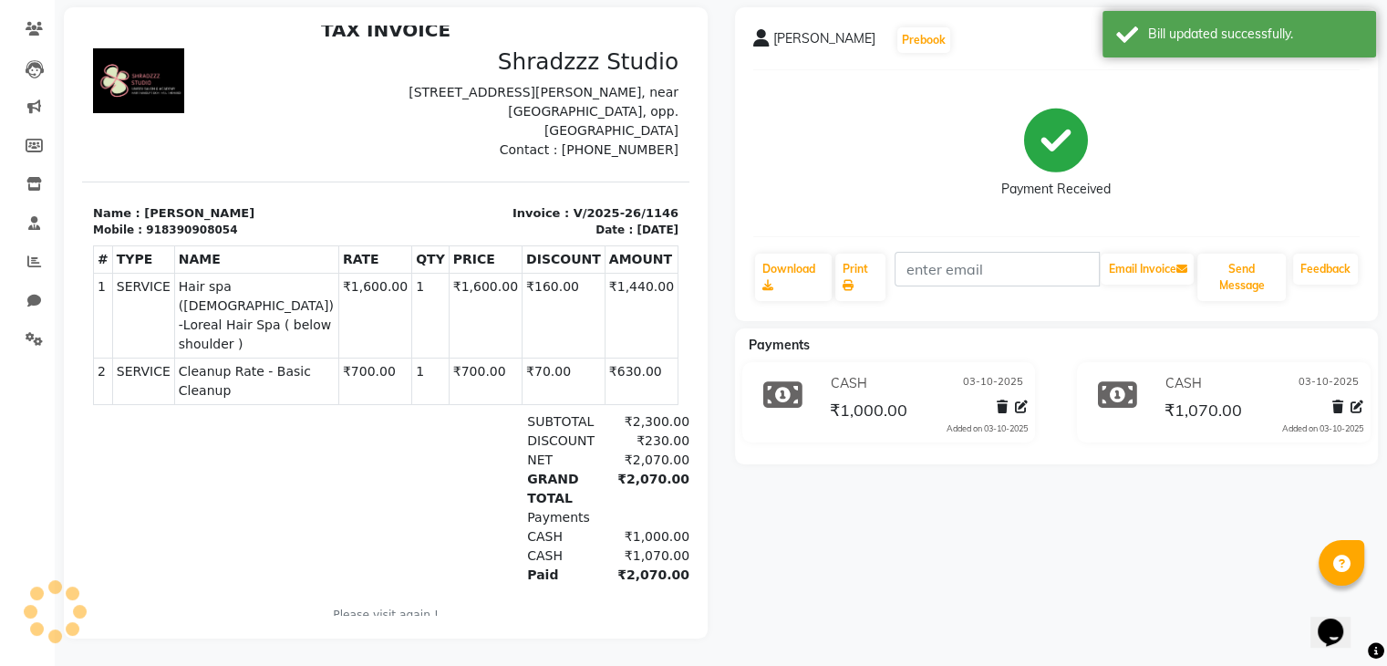
scroll to position [14, 0]
click at [1238, 400] on span "₹1,070.00" at bounding box center [1202, 412] width 77 height 26
click at [1360, 400] on icon at bounding box center [1356, 406] width 13 height 13
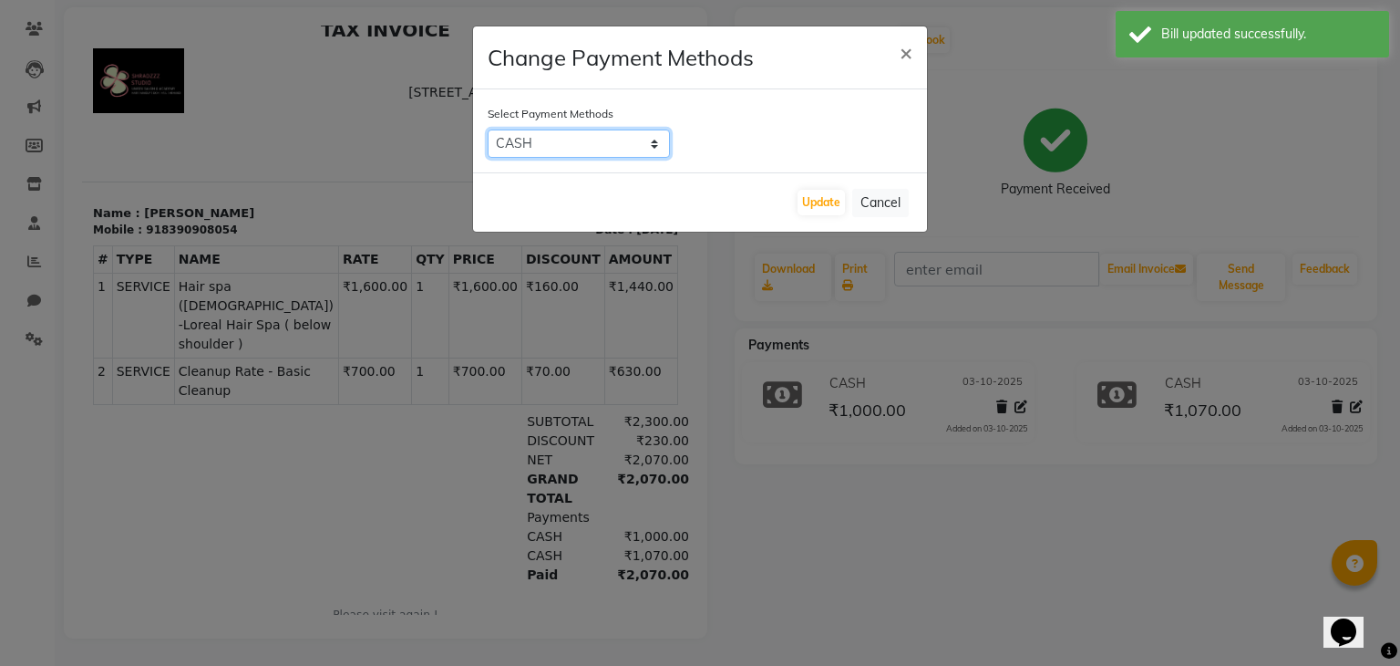
click at [600, 147] on select "ONLINE CARD CASH" at bounding box center [579, 143] width 182 height 28
select select "3"
click at [488, 129] on select "ONLINE CARD CASH" at bounding box center [579, 143] width 182 height 28
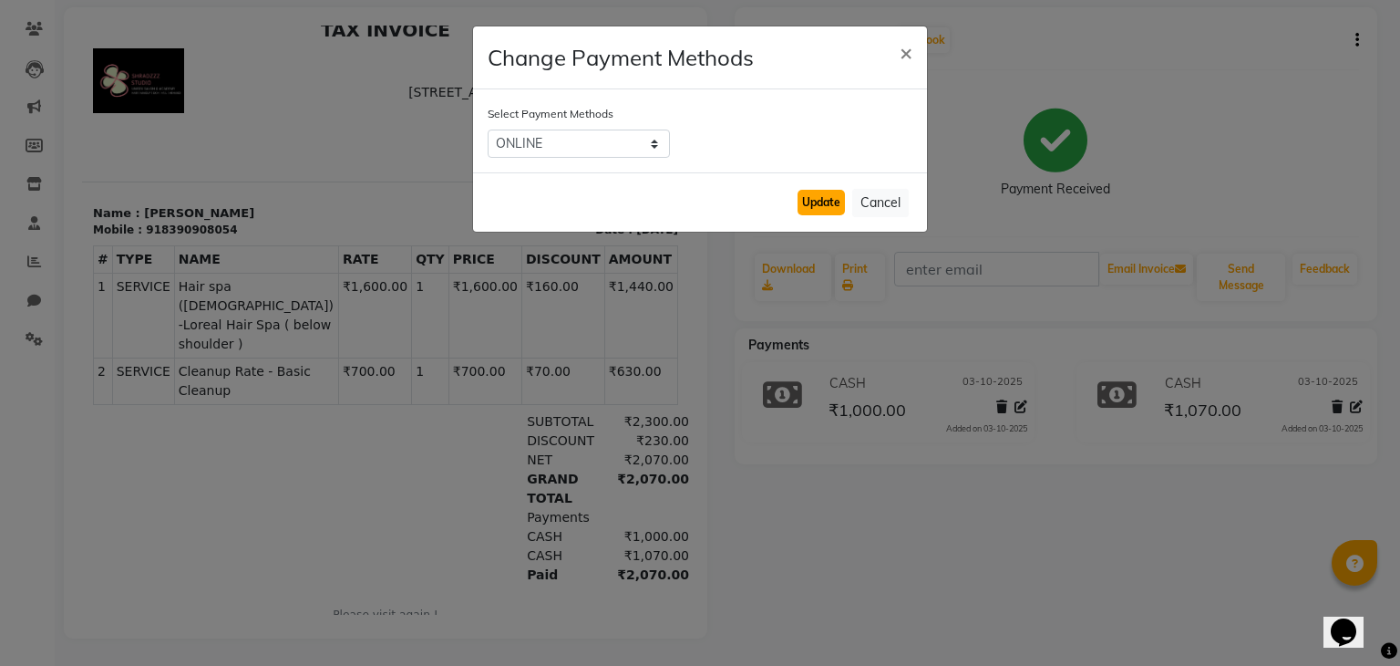
click at [830, 205] on button "Update" at bounding box center [821, 203] width 47 height 26
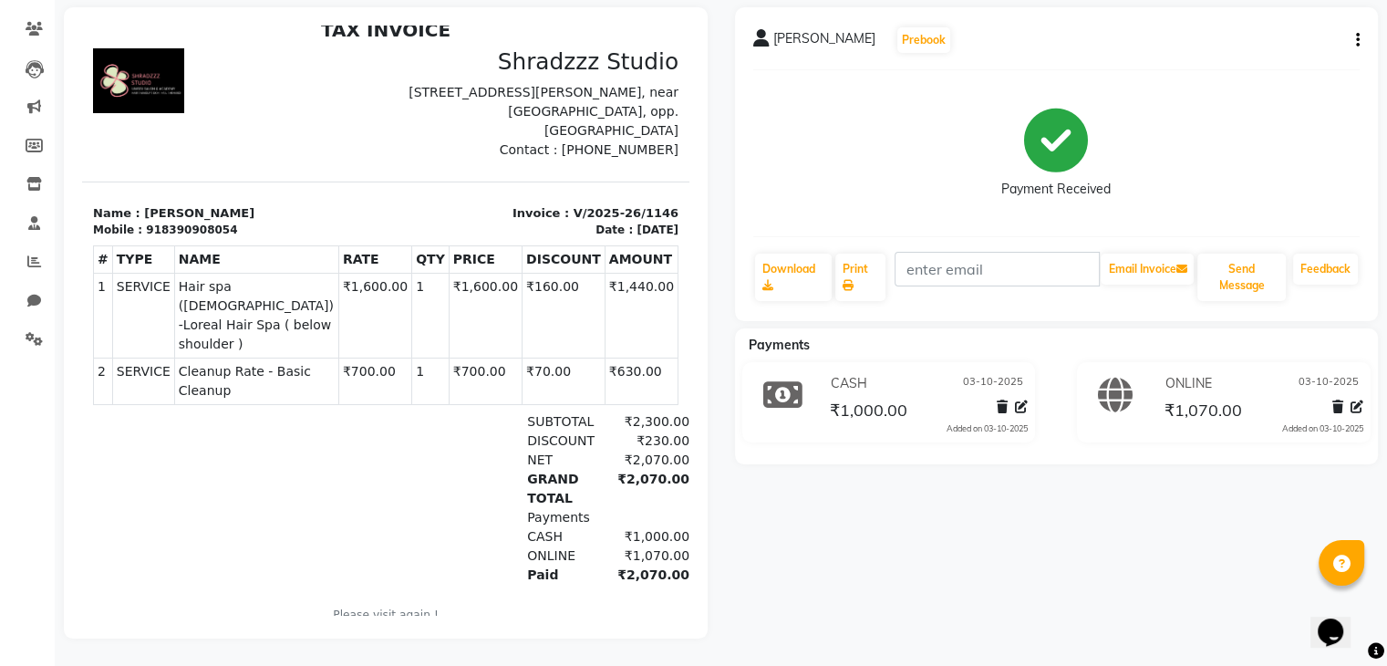
scroll to position [0, 0]
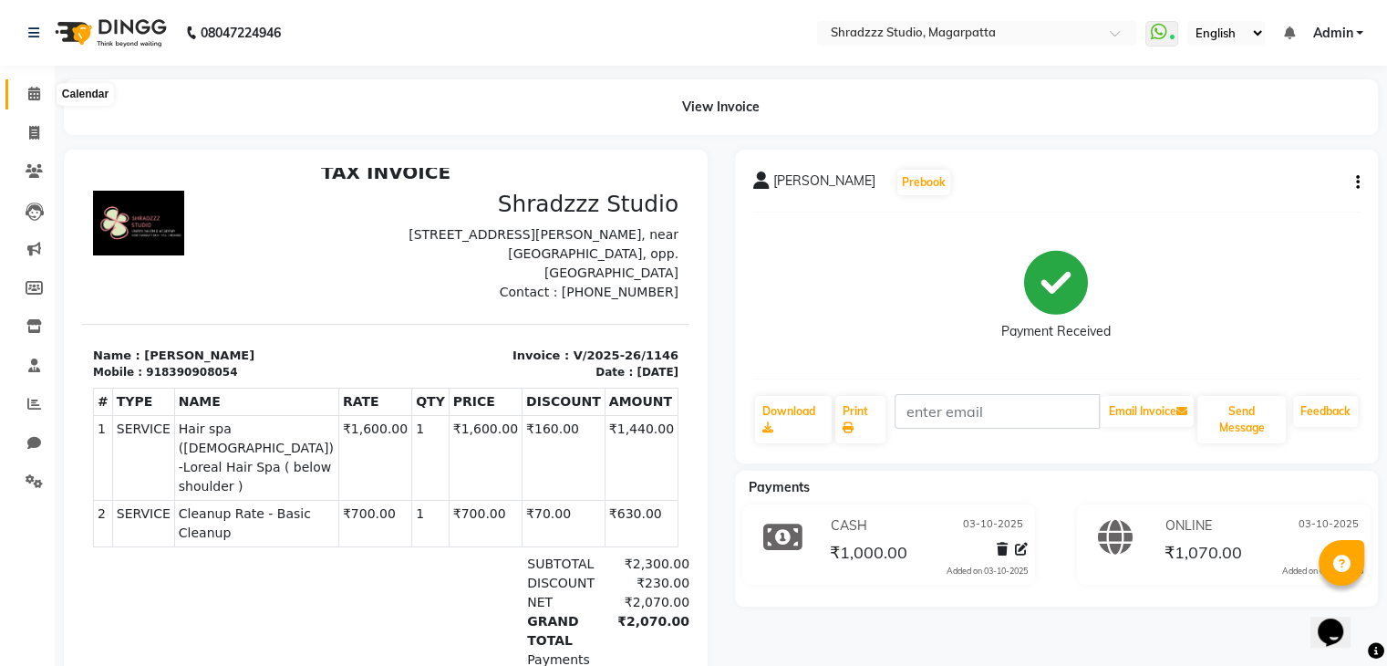
click at [34, 94] on icon at bounding box center [34, 94] width 12 height 14
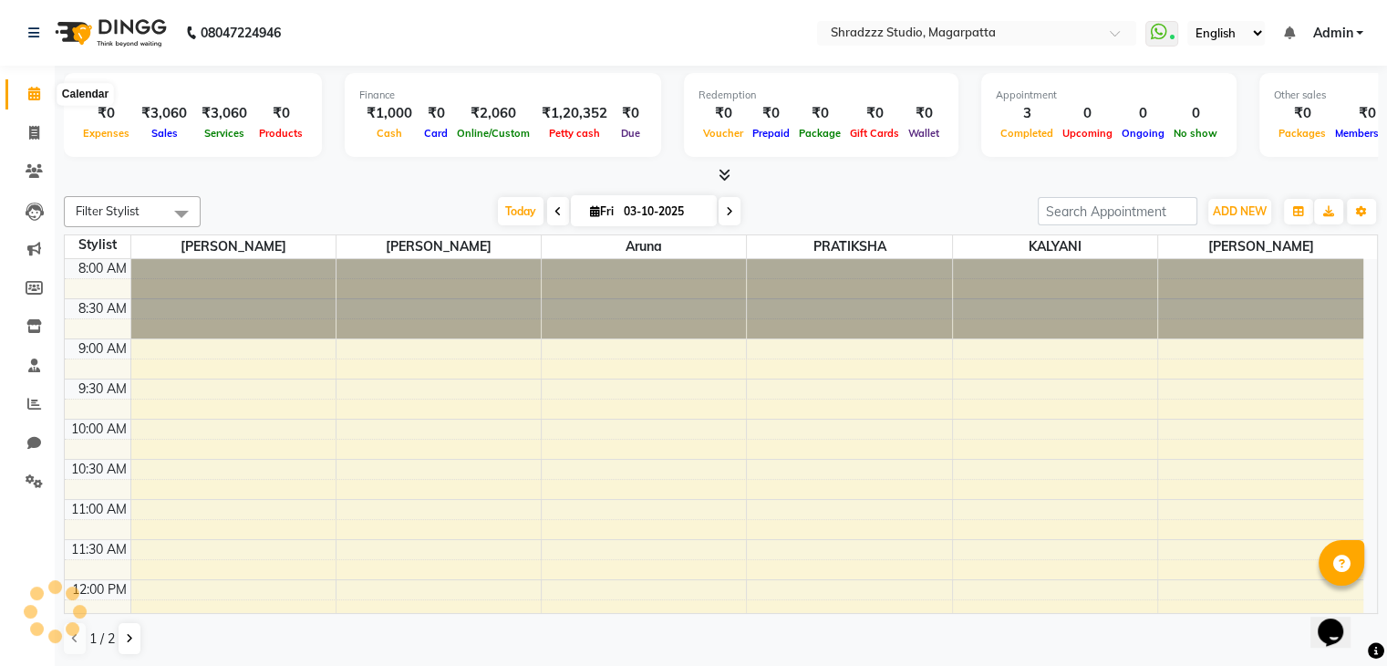
click at [34, 94] on icon at bounding box center [34, 94] width 12 height 14
click at [36, 129] on icon at bounding box center [34, 133] width 10 height 14
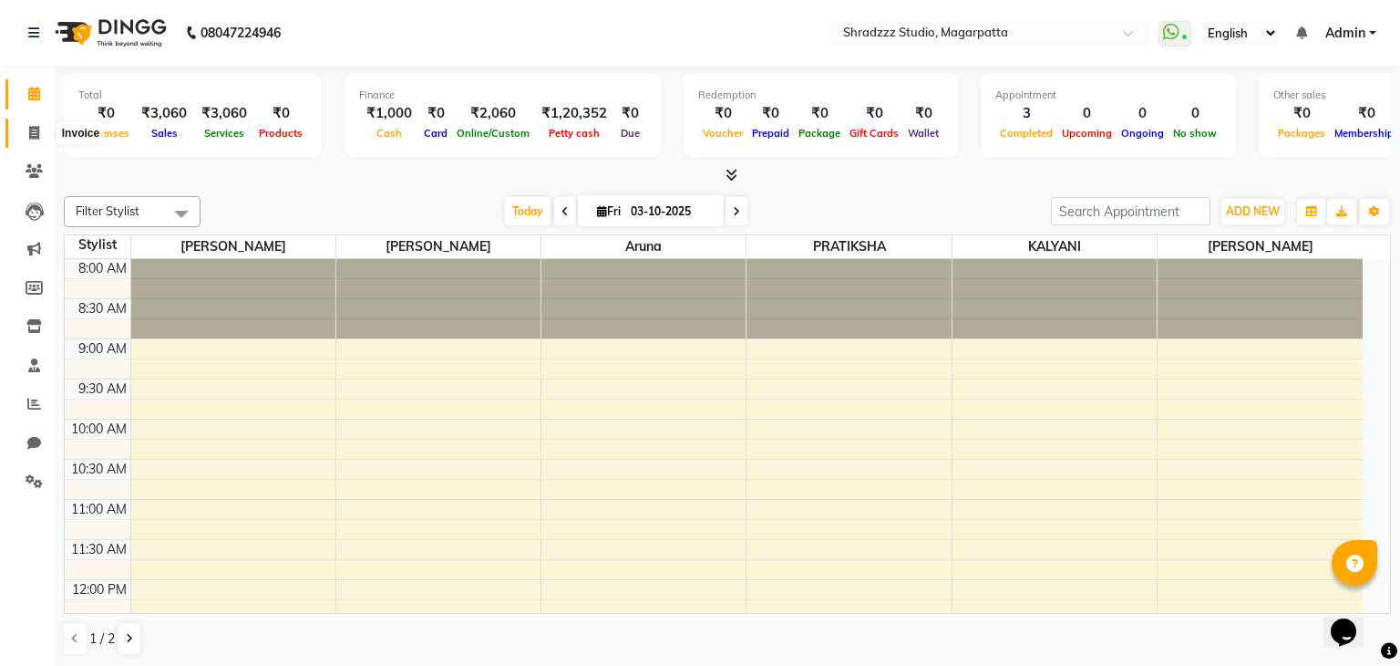
select select "4544"
select select "service"
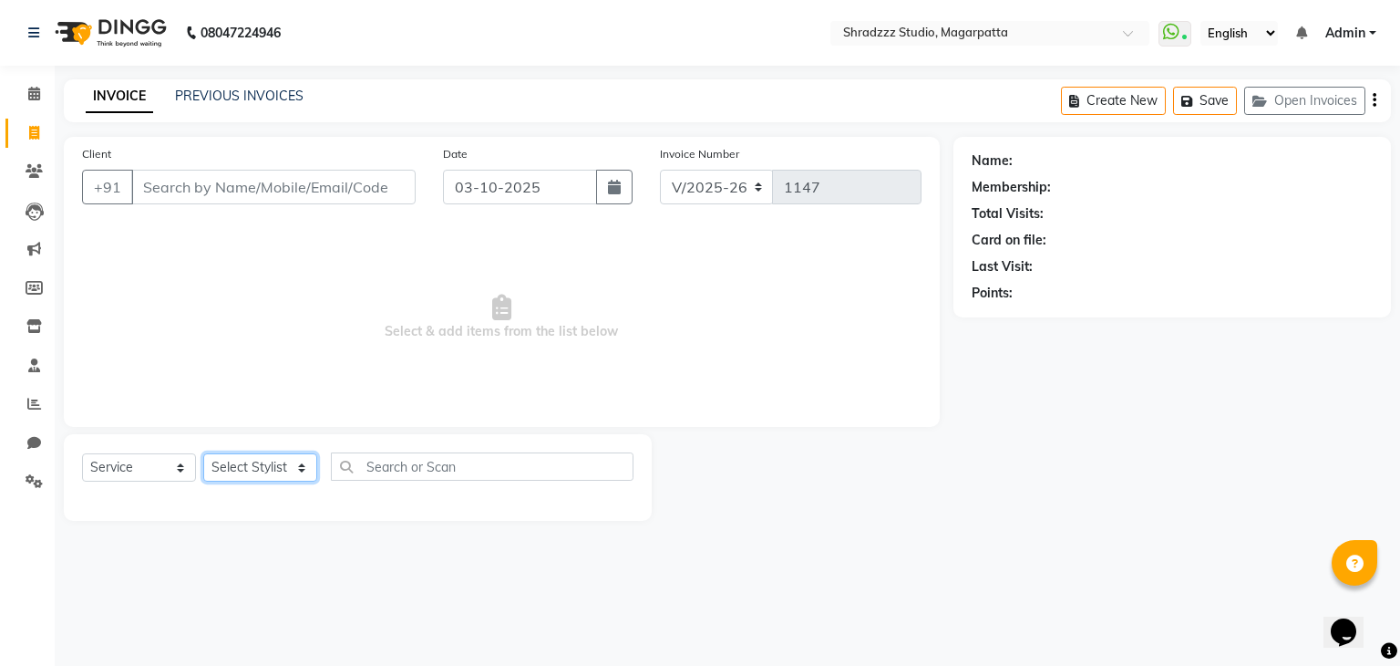
click at [241, 475] on select "Select Stylist [PERSON_NAME] Manager [MEDICAL_DATA][PERSON_NAME] Sameer [PERSON…" at bounding box center [260, 467] width 114 height 28
select select "87762"
click at [203, 454] on select "Select Stylist [PERSON_NAME] Manager [MEDICAL_DATA][PERSON_NAME] Sameer [PERSON…" at bounding box center [260, 467] width 114 height 28
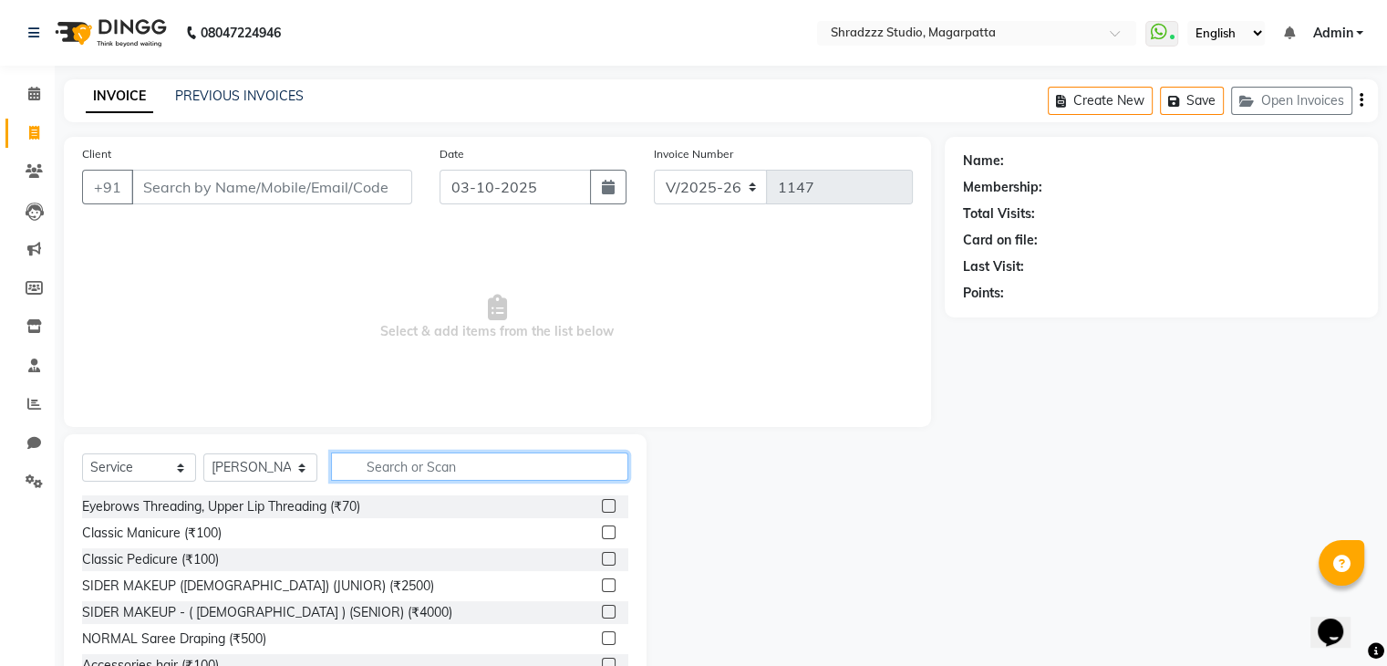
click at [415, 460] on input "text" at bounding box center [479, 466] width 297 height 28
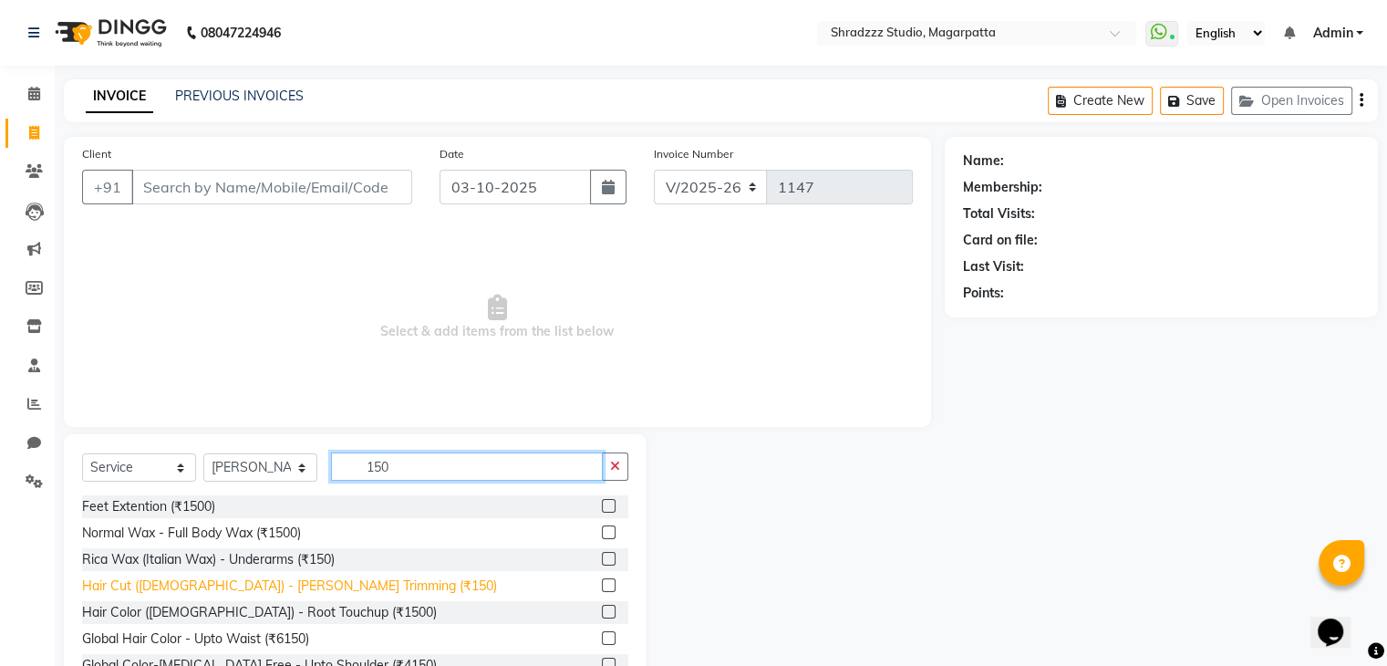
type input "150"
click at [281, 584] on div "Hair Cut ([DEMOGRAPHIC_DATA]) - [PERSON_NAME] Trimming (₹150)" at bounding box center [289, 585] width 415 height 19
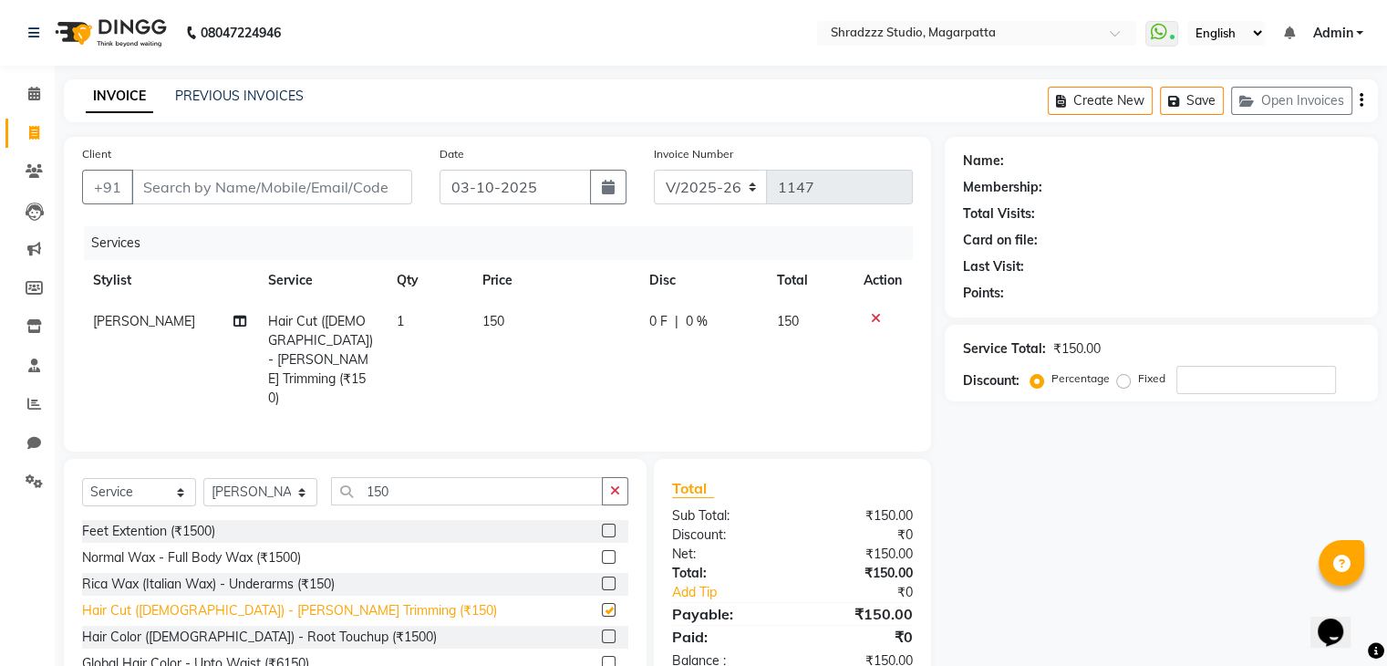
checkbox input "false"
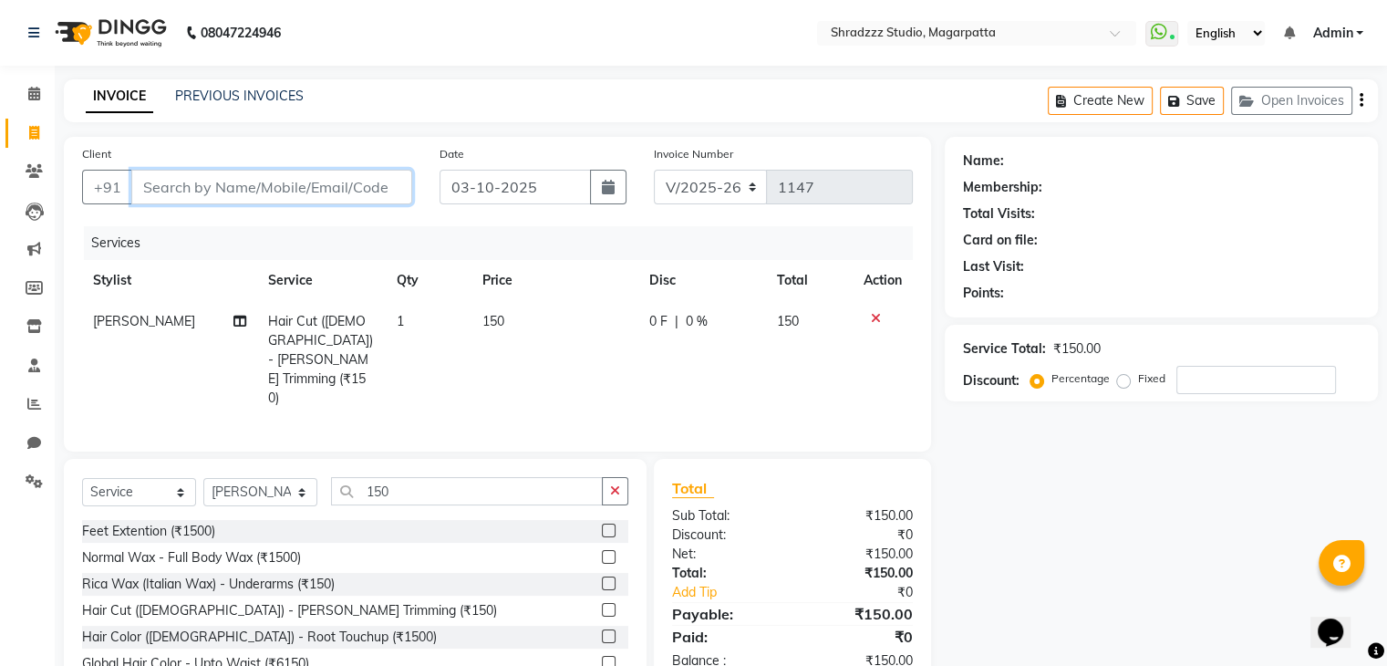
click at [281, 195] on input "Client" at bounding box center [271, 187] width 281 height 35
type input "7"
type input "0"
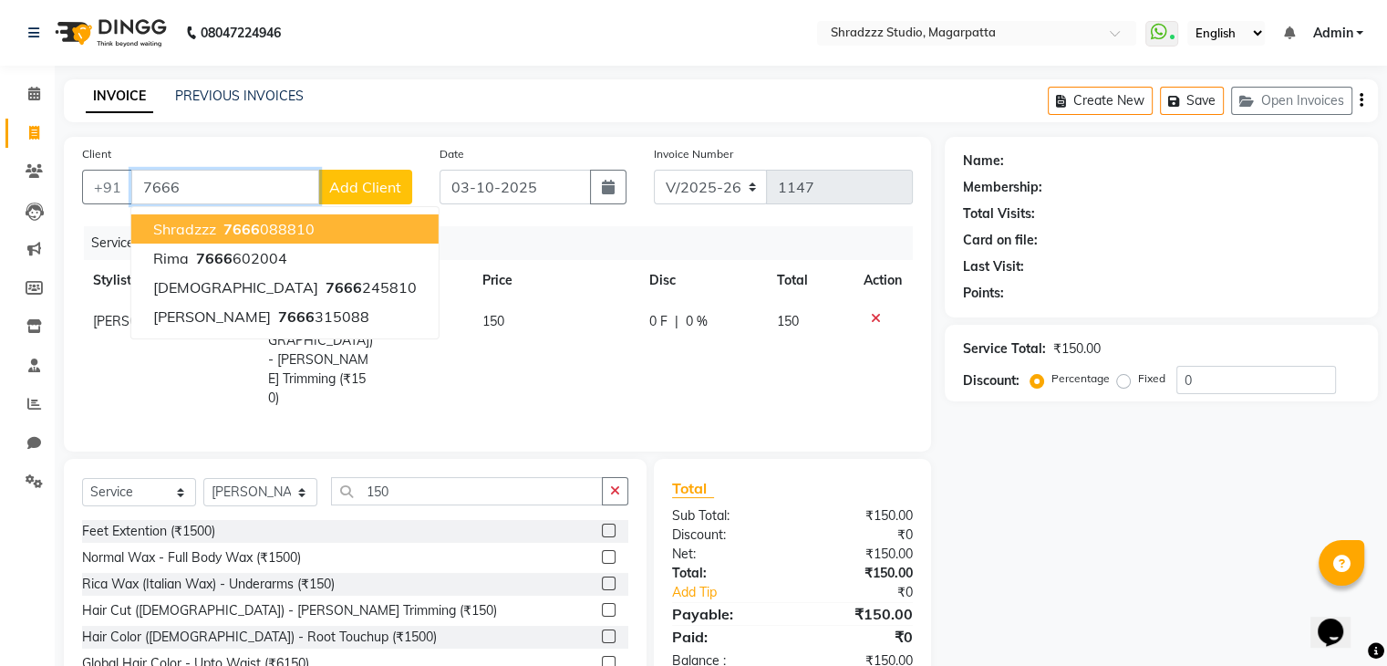
click at [252, 228] on span "7666" at bounding box center [241, 229] width 36 height 18
type input "7666088810"
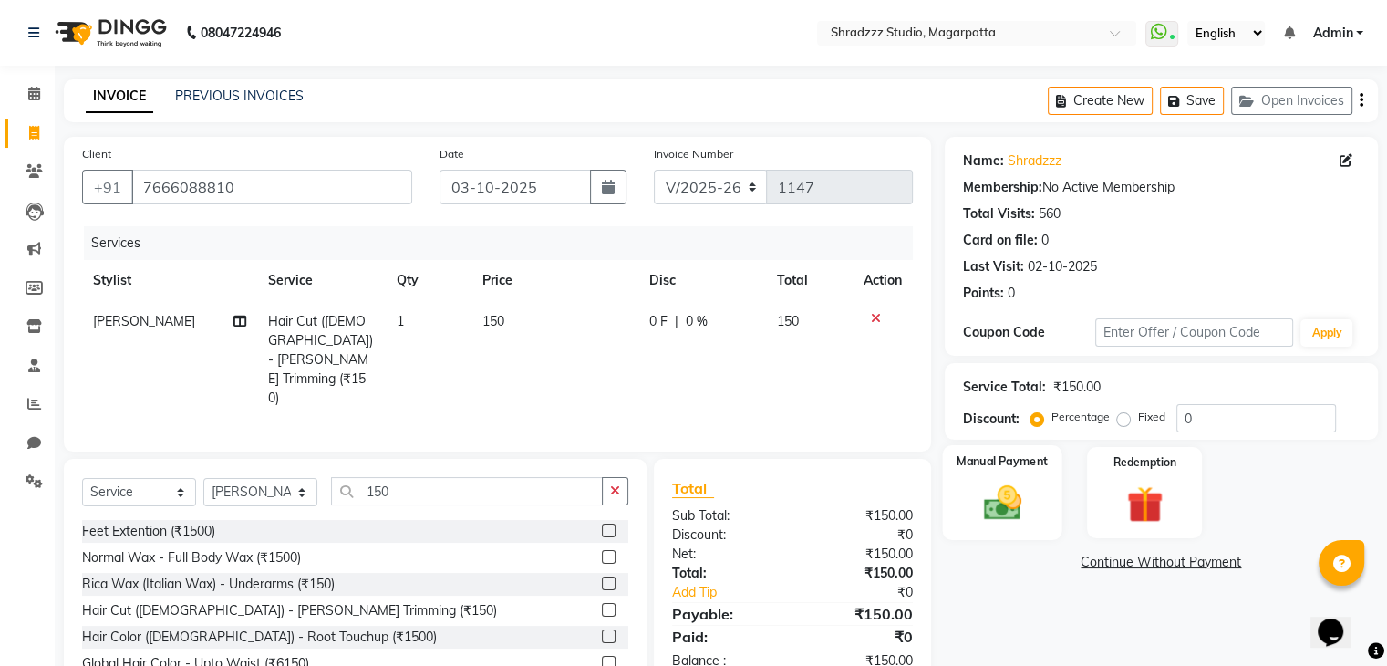
click at [1006, 509] on img at bounding box center [1001, 503] width 61 height 44
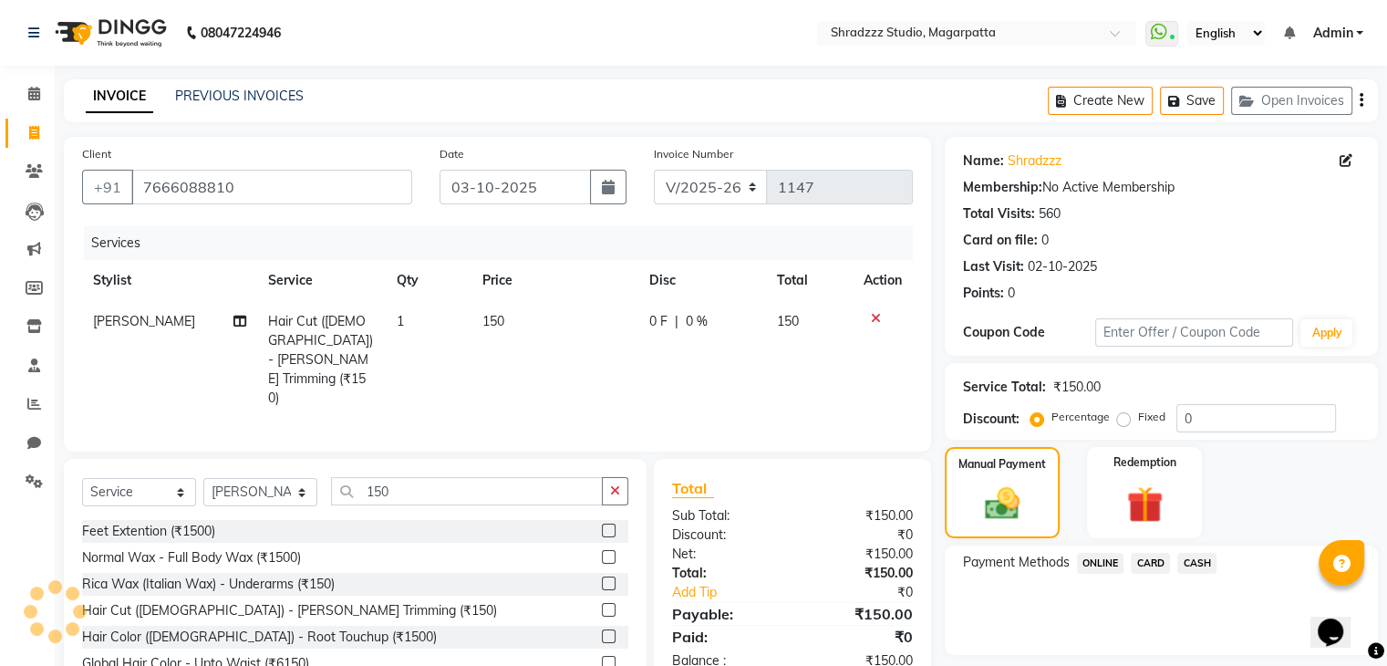
click at [1093, 566] on span "ONLINE" at bounding box center [1100, 562] width 47 height 21
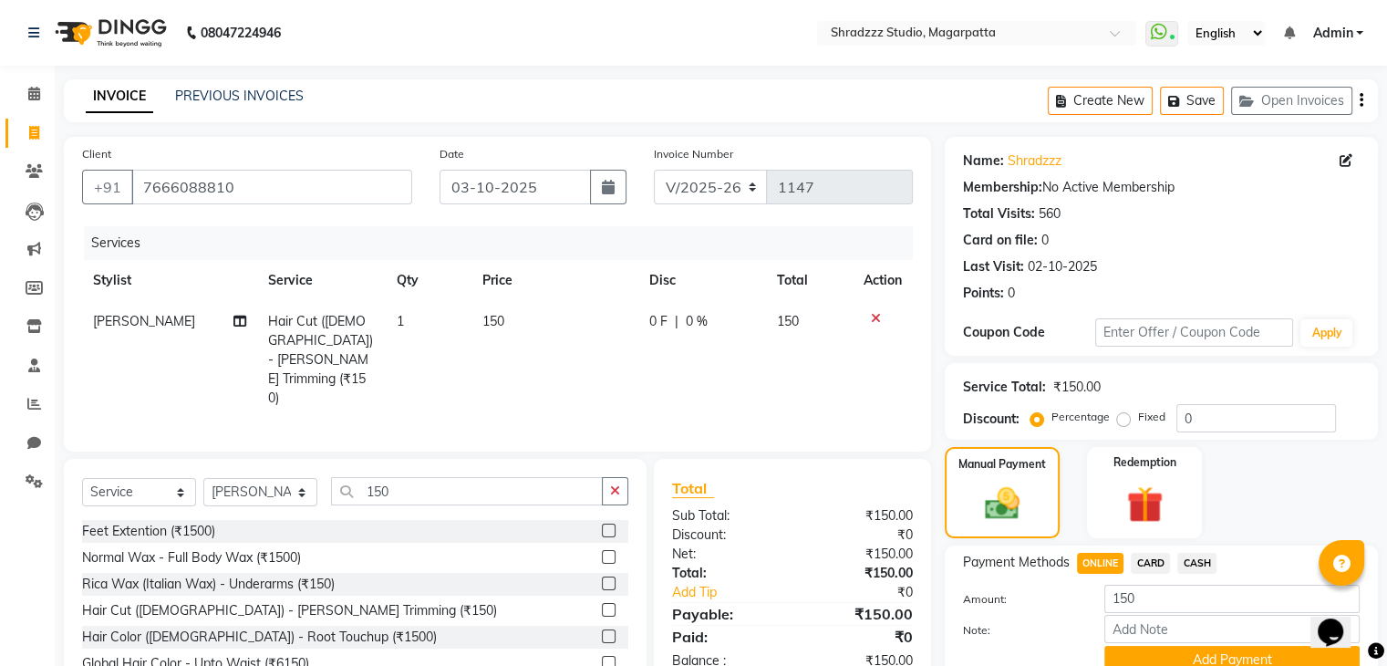
scroll to position [81, 0]
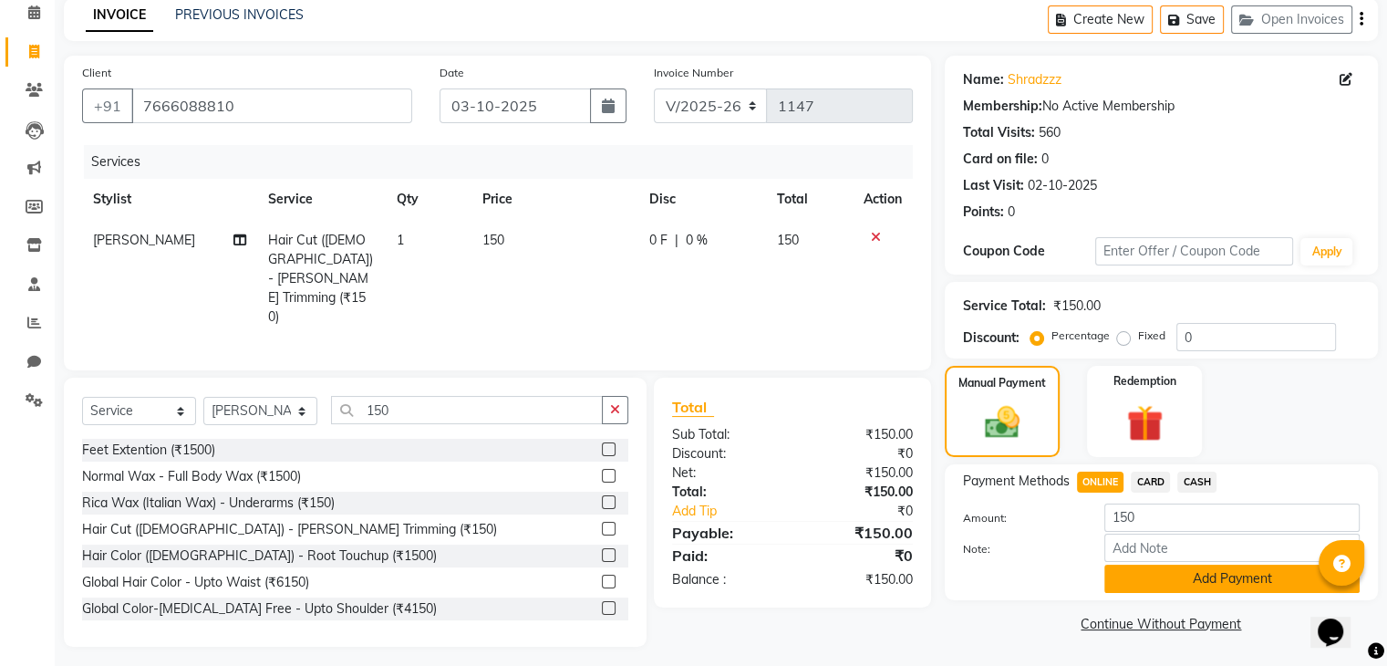
click at [1119, 569] on button "Add Payment" at bounding box center [1231, 578] width 255 height 28
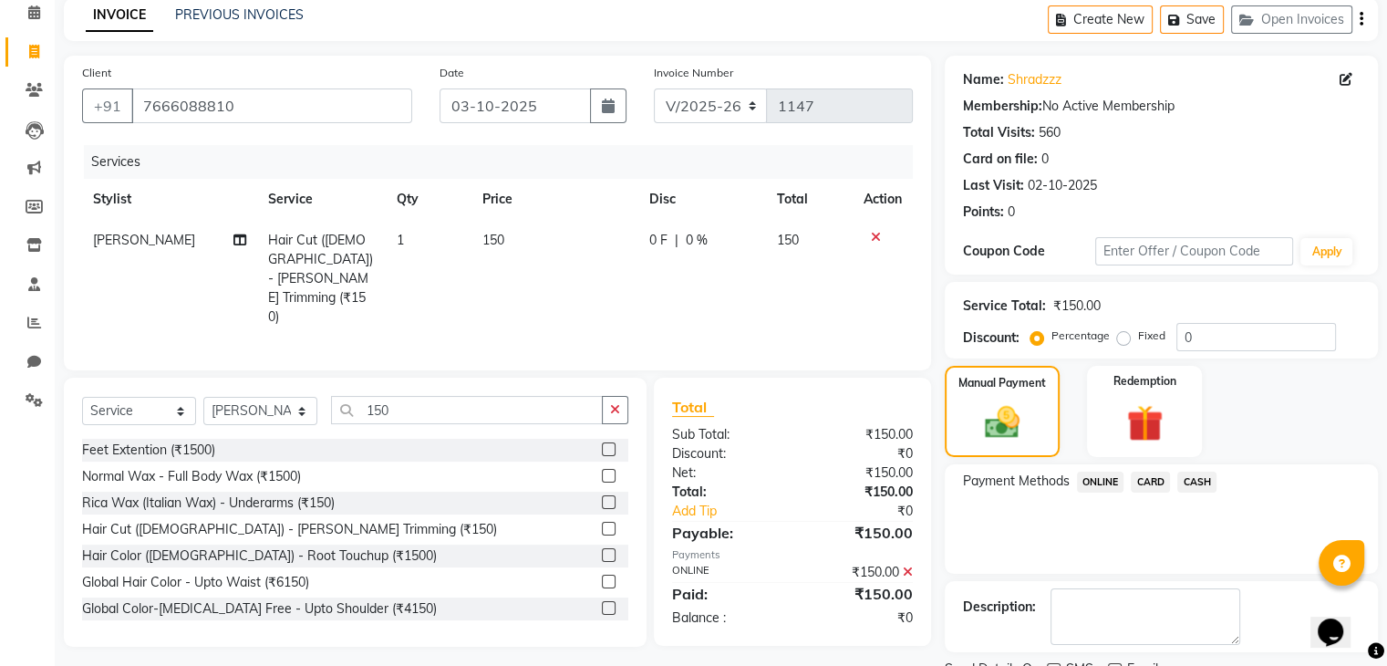
scroll to position [156, 0]
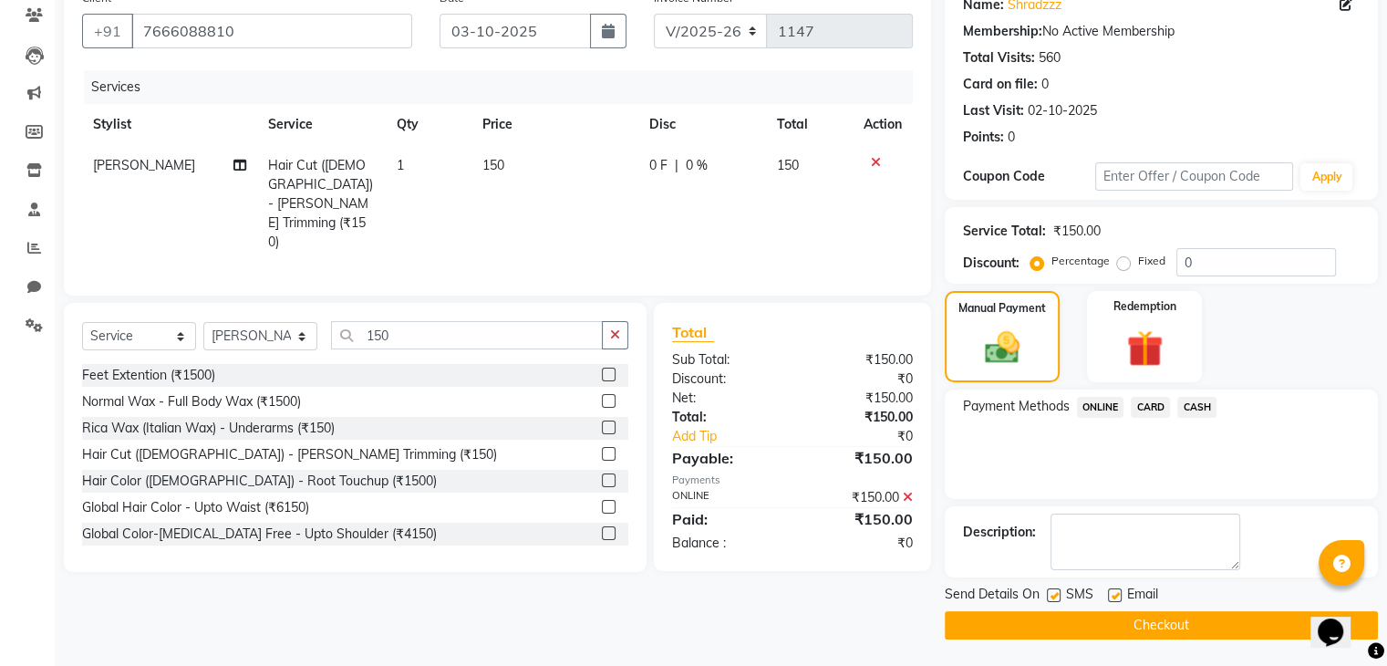
click at [1136, 627] on button "Checkout" at bounding box center [1161, 625] width 433 height 28
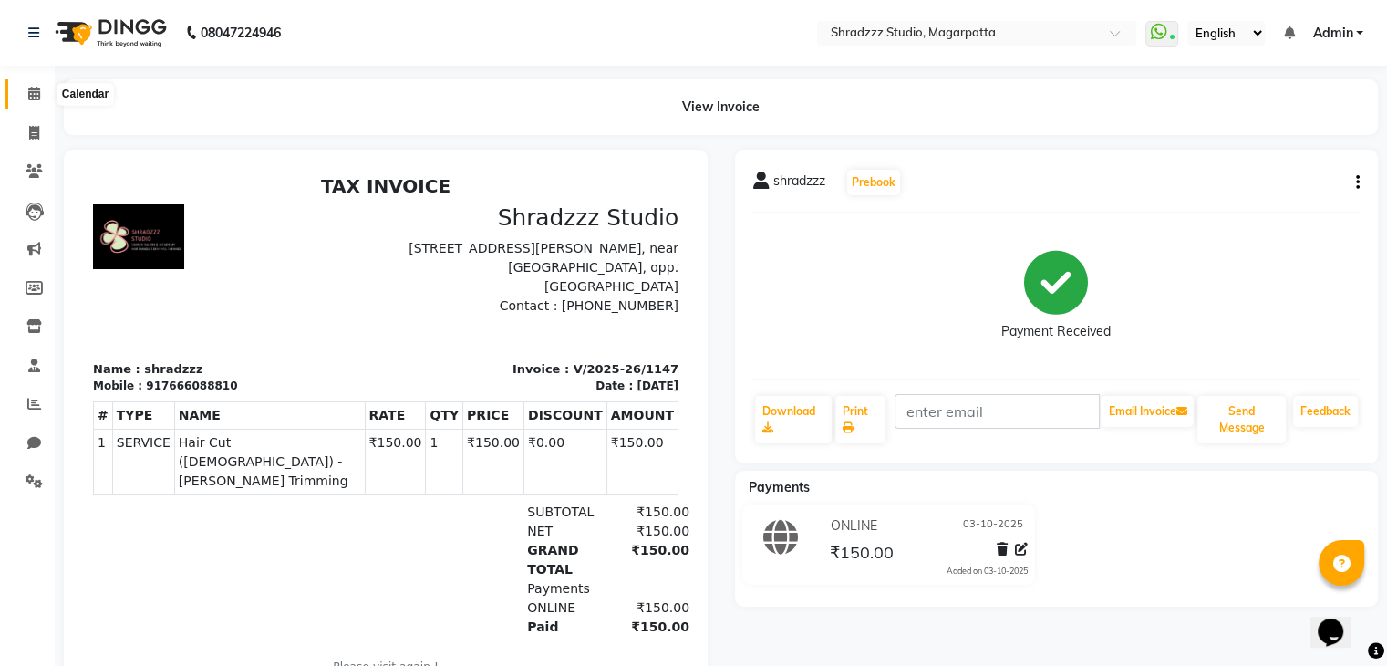
click at [28, 91] on icon at bounding box center [34, 94] width 12 height 14
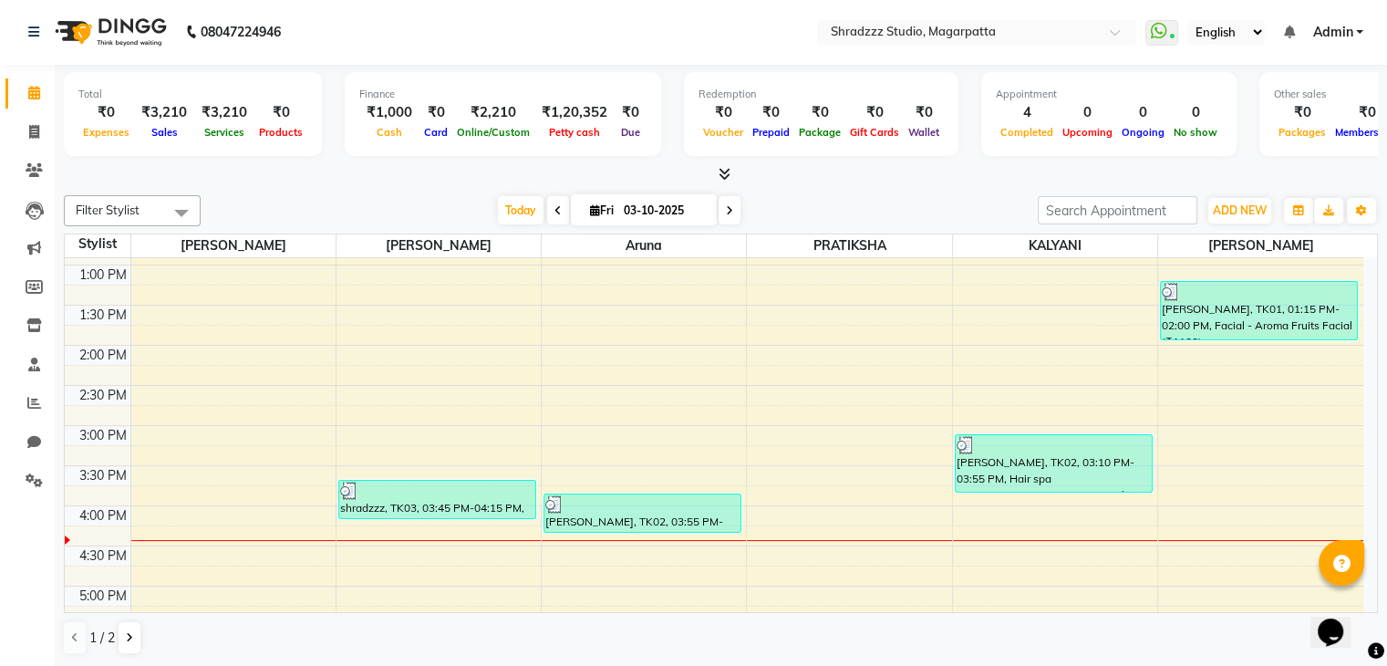
scroll to position [447, 0]
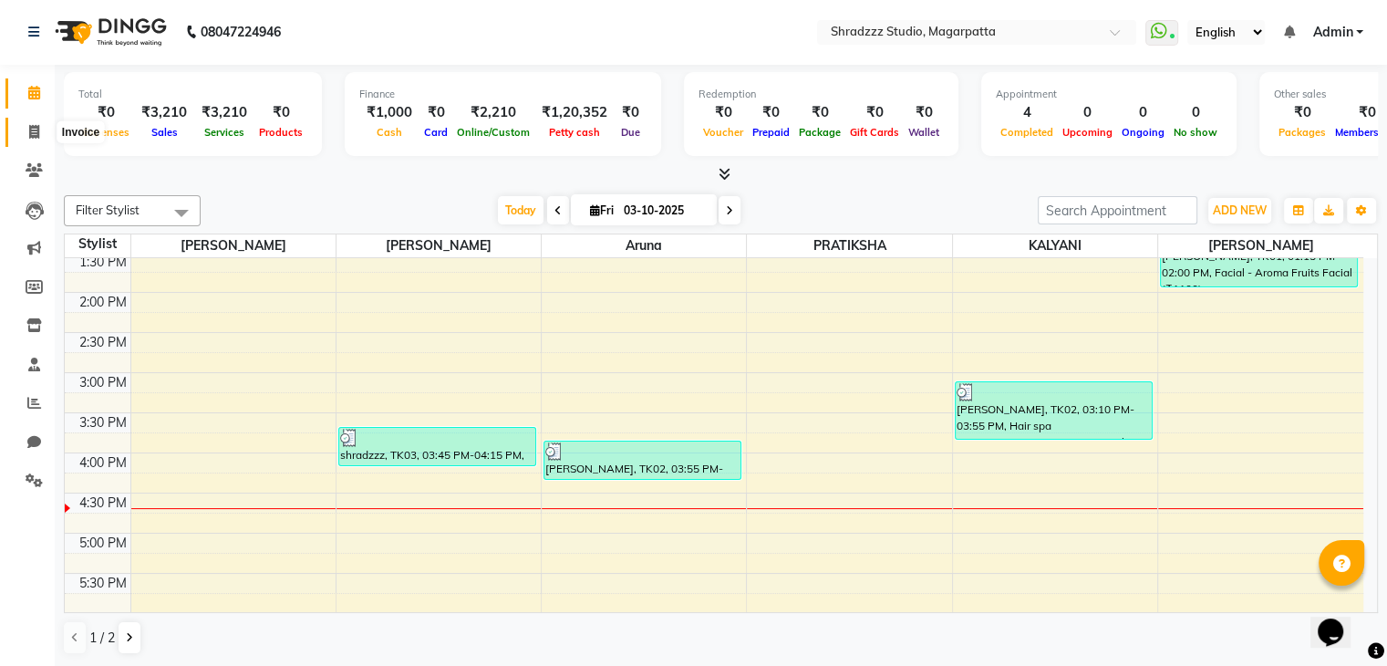
click at [29, 135] on icon at bounding box center [34, 132] width 10 height 14
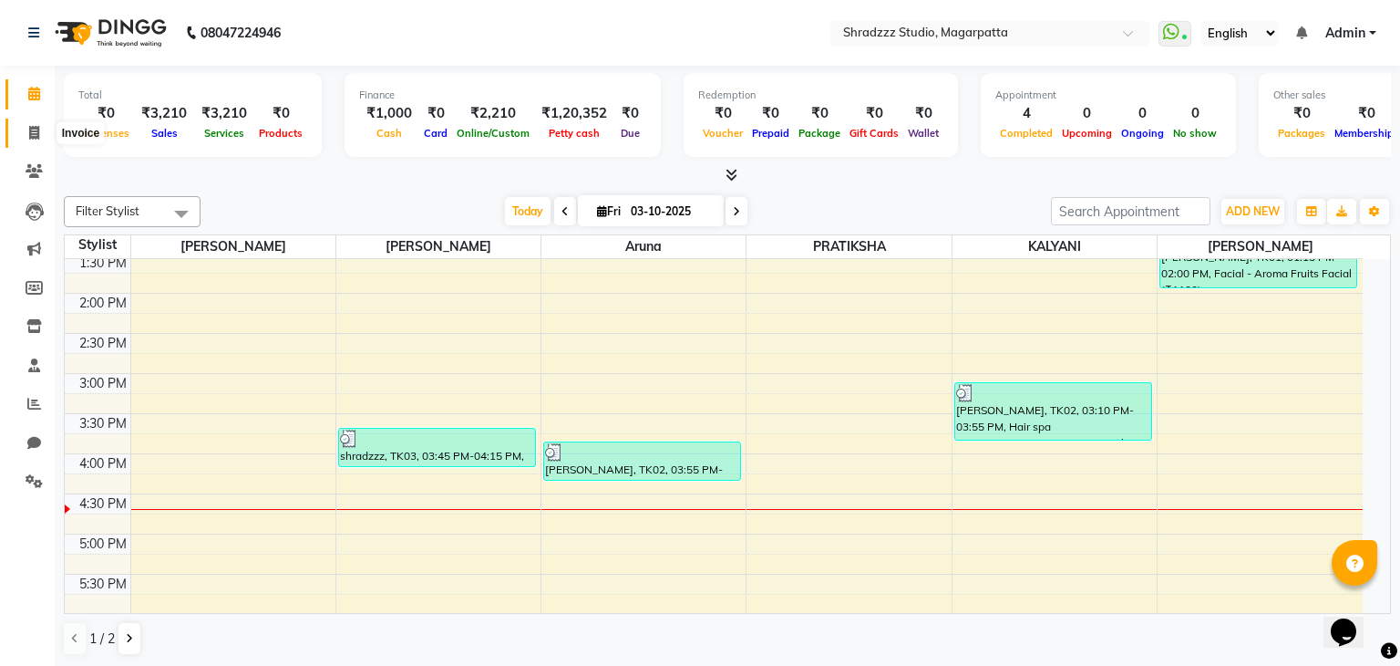
select select "4544"
select select "service"
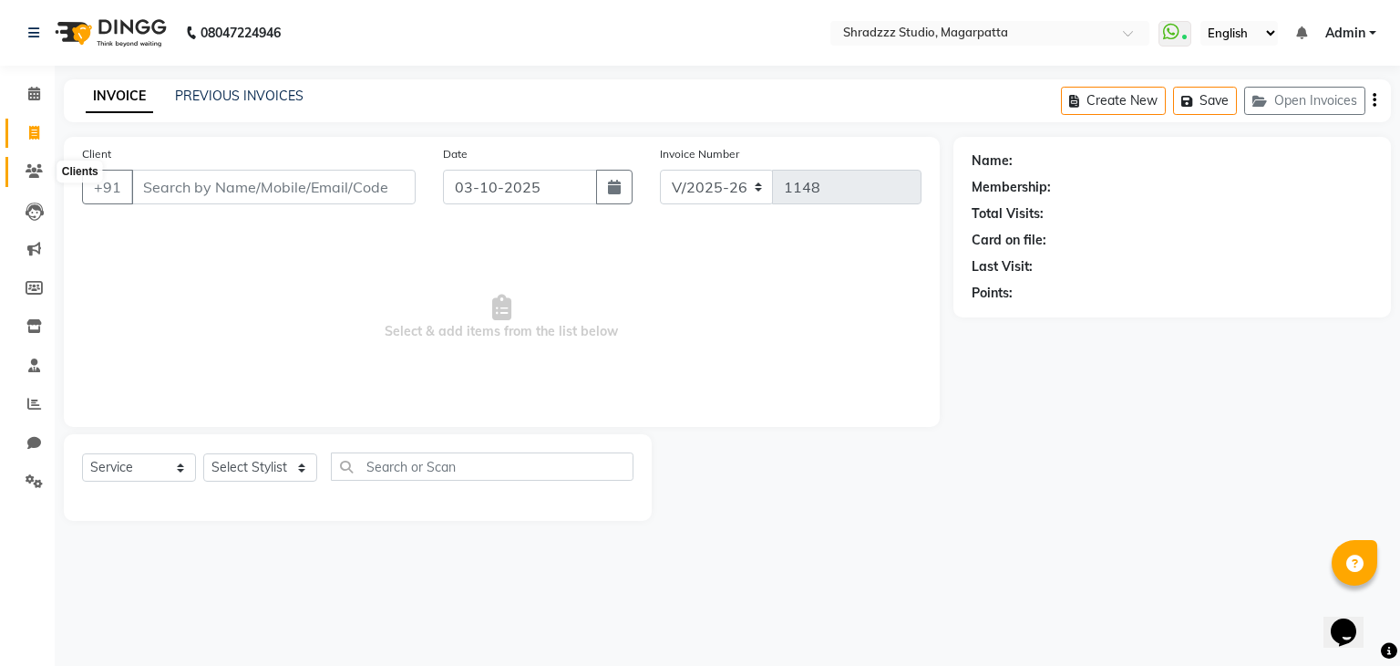
click at [33, 167] on icon at bounding box center [34, 171] width 17 height 14
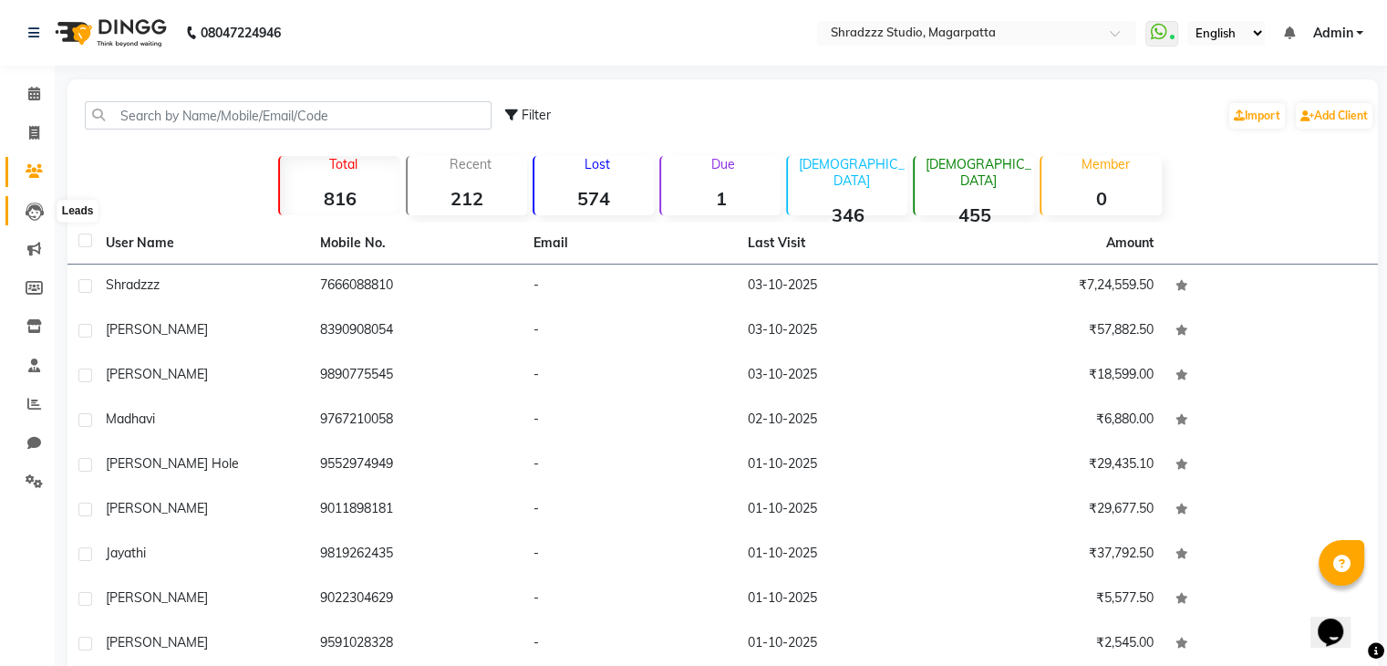
click at [30, 220] on icon at bounding box center [35, 211] width 18 height 18
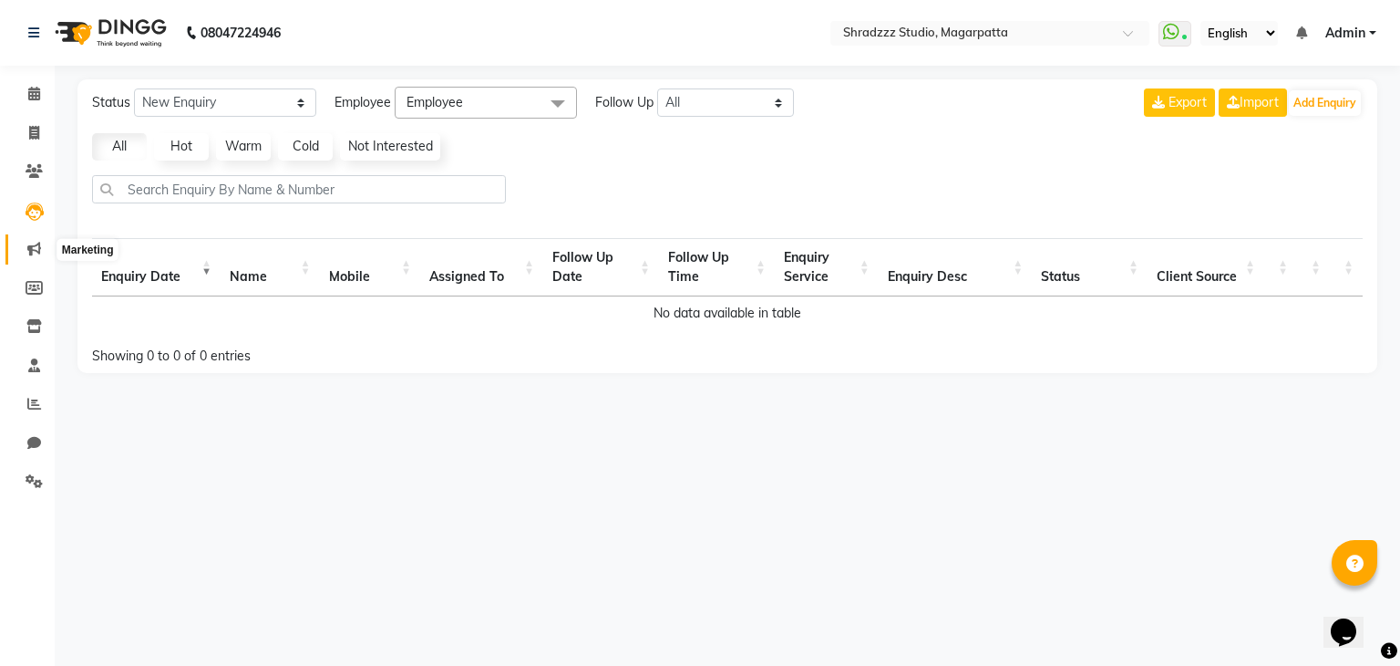
click at [27, 251] on icon at bounding box center [34, 249] width 14 height 14
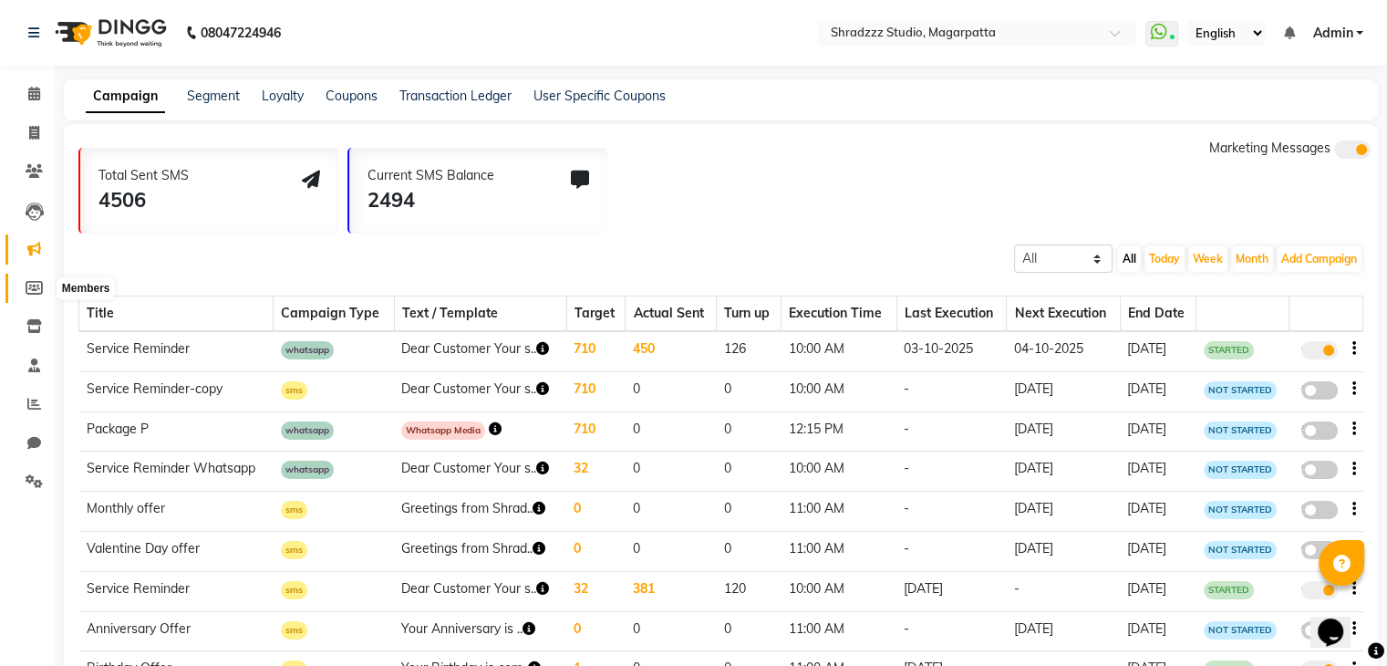
click at [36, 287] on icon at bounding box center [34, 288] width 17 height 14
select select
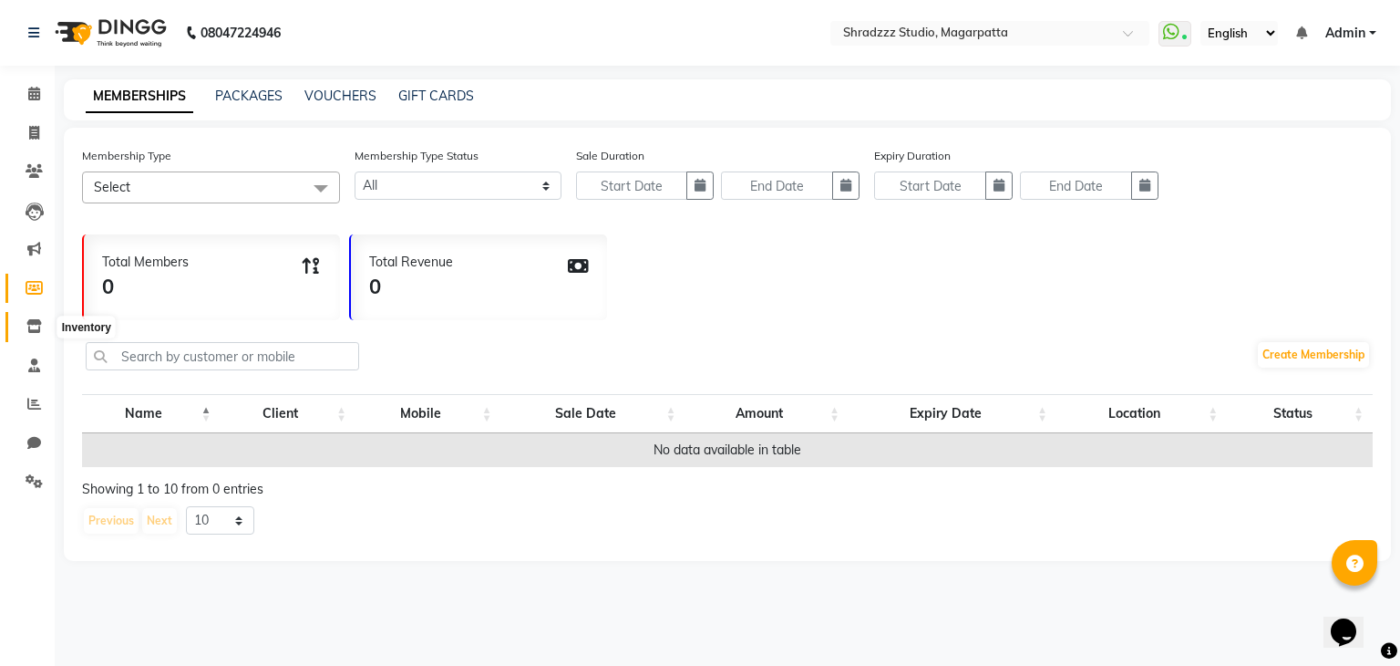
click at [33, 332] on icon at bounding box center [33, 326] width 15 height 14
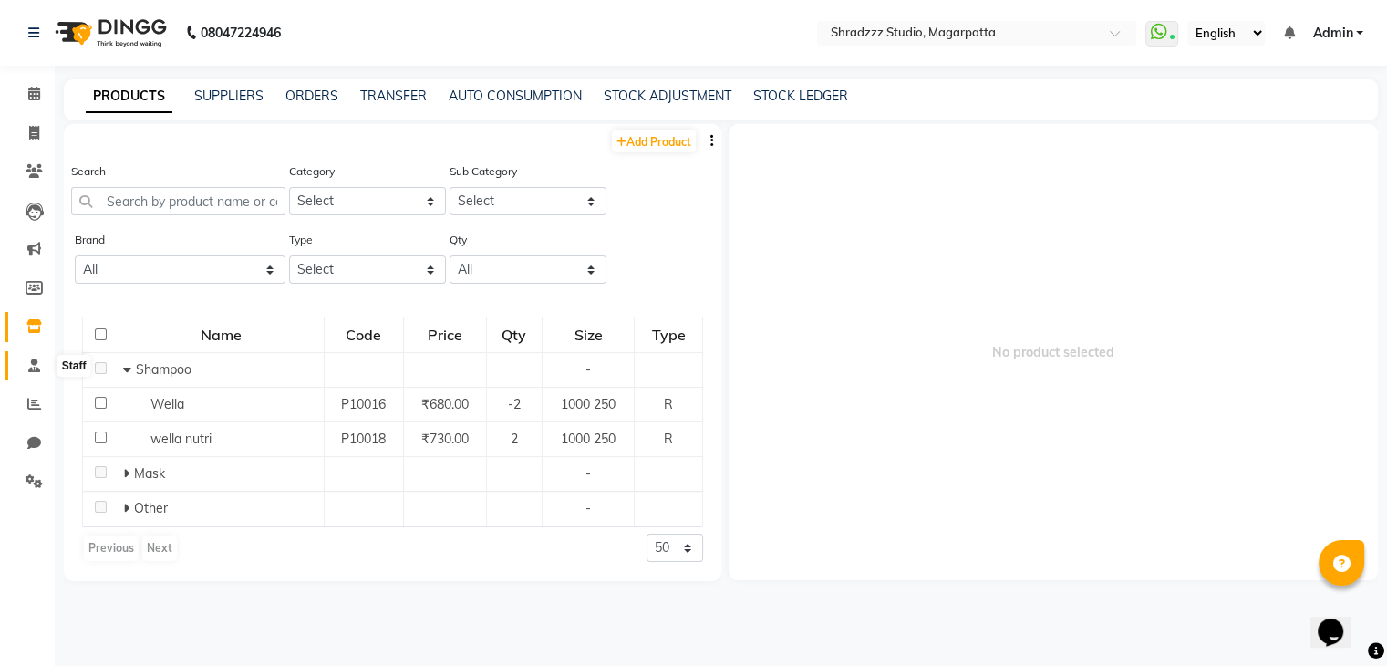
click at [33, 370] on icon at bounding box center [34, 365] width 12 height 14
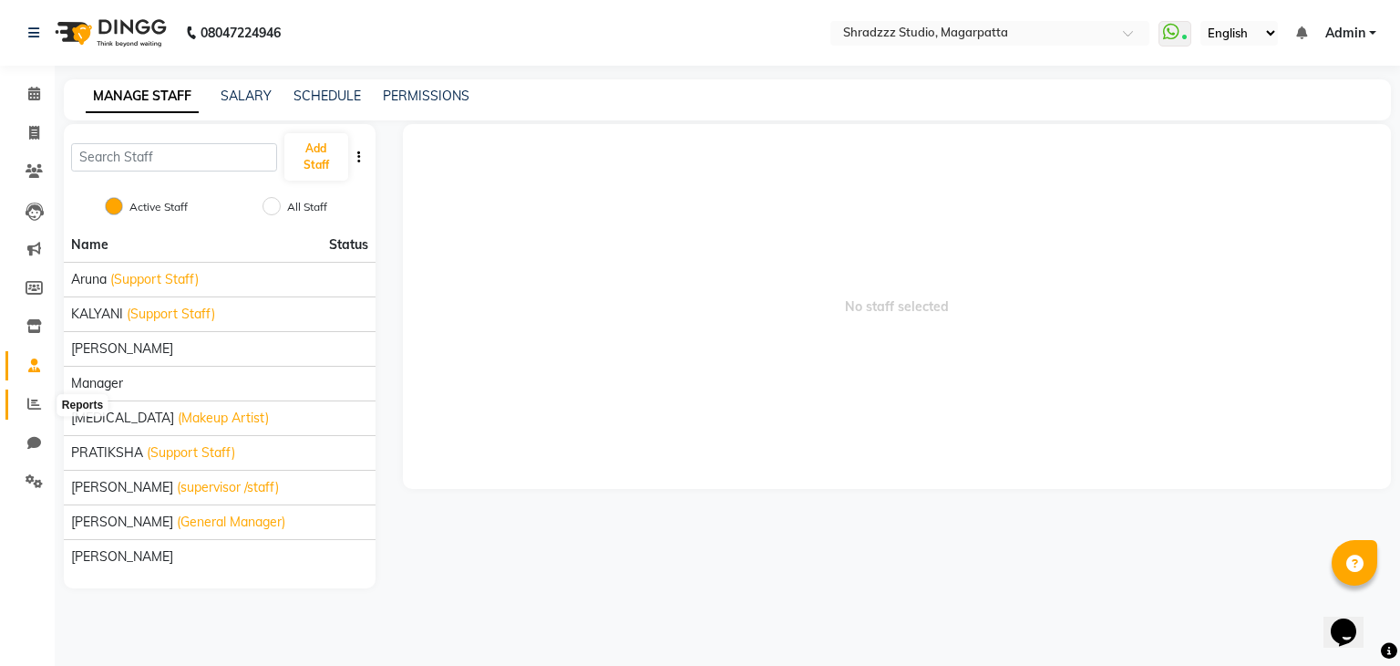
click at [29, 408] on icon at bounding box center [34, 404] width 14 height 14
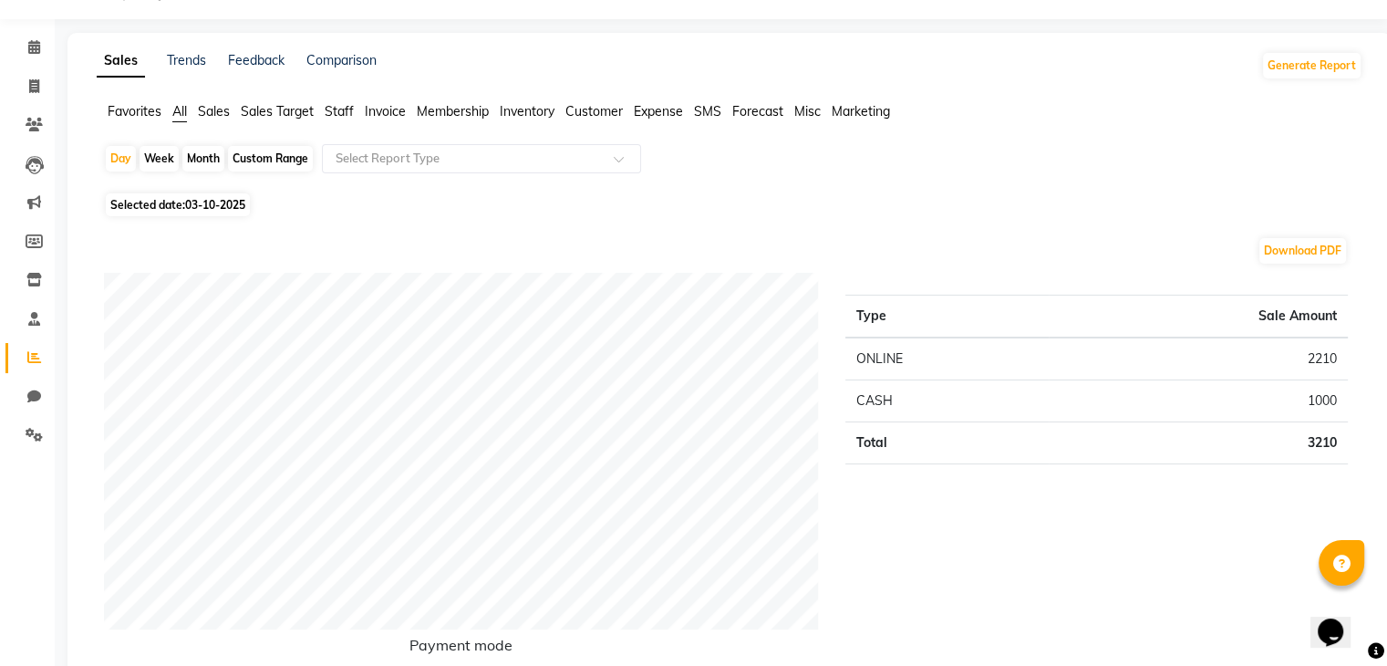
scroll to position [47, 0]
click at [27, 398] on icon at bounding box center [34, 395] width 14 height 14
select select "100"
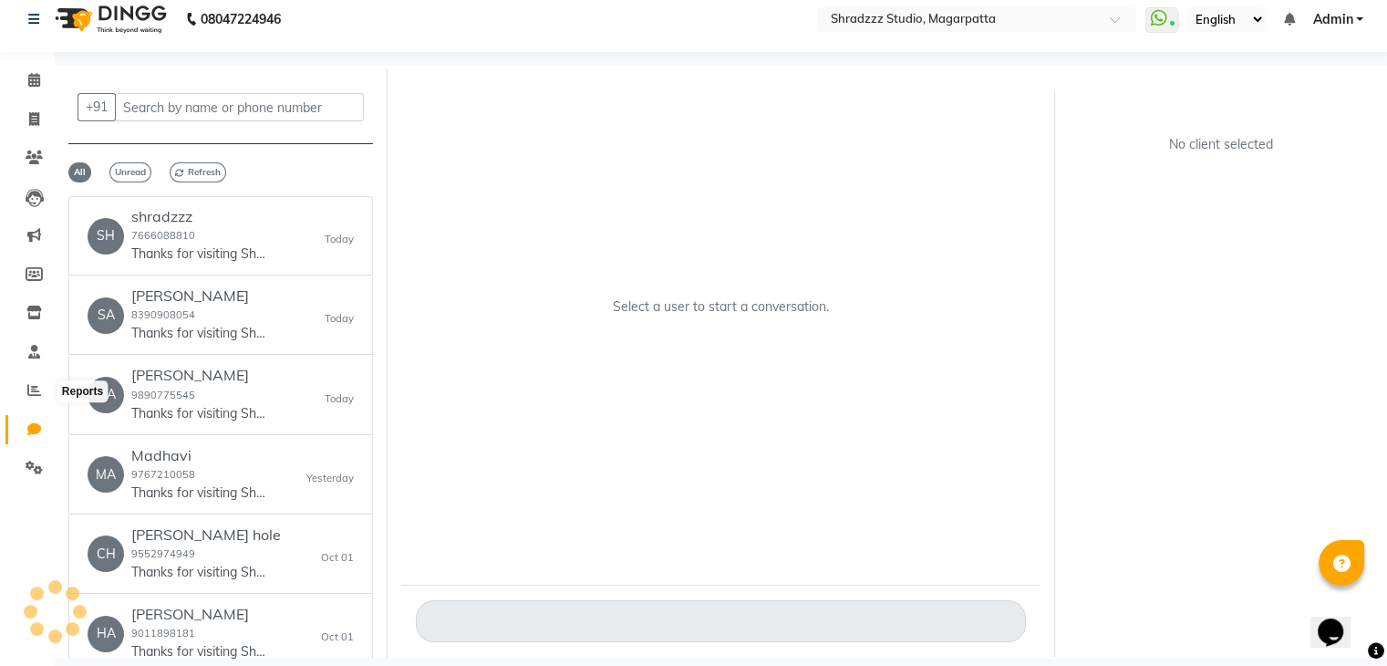
scroll to position [14, 0]
click at [27, 428] on icon at bounding box center [34, 429] width 14 height 14
click at [33, 467] on icon at bounding box center [34, 467] width 17 height 14
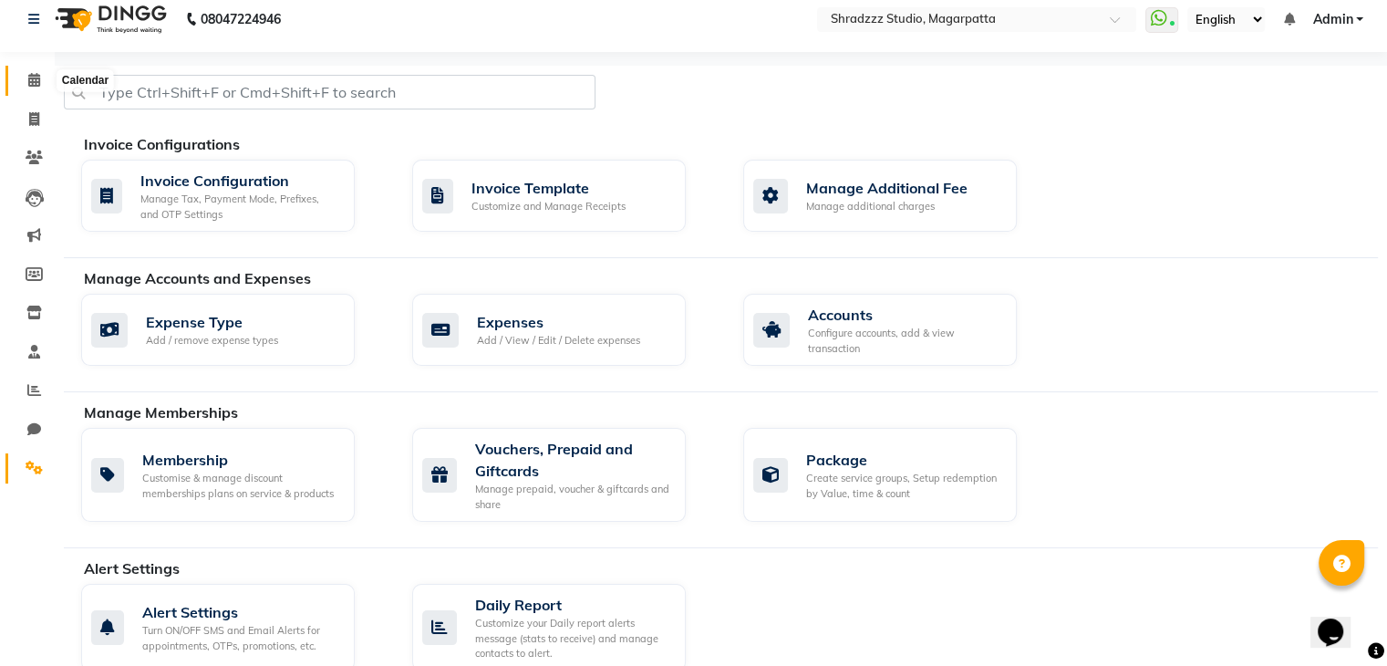
click at [35, 81] on icon at bounding box center [34, 80] width 12 height 14
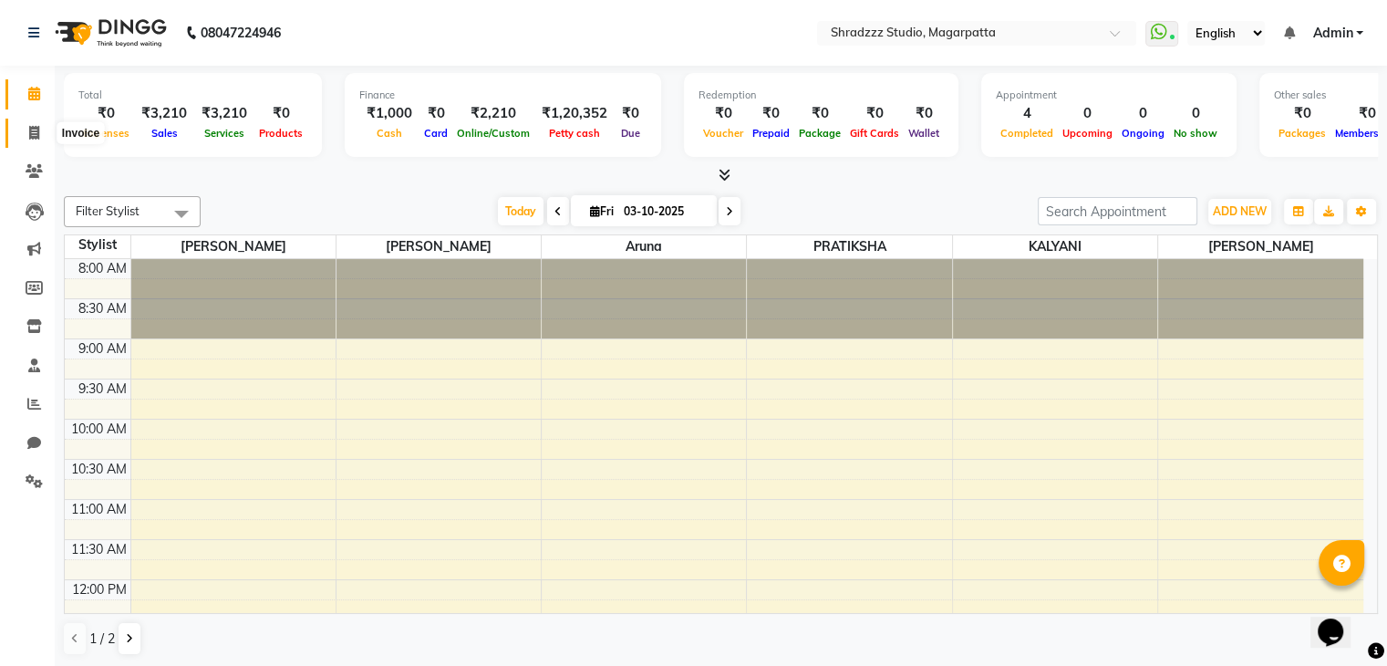
click at [35, 134] on icon at bounding box center [34, 133] width 10 height 14
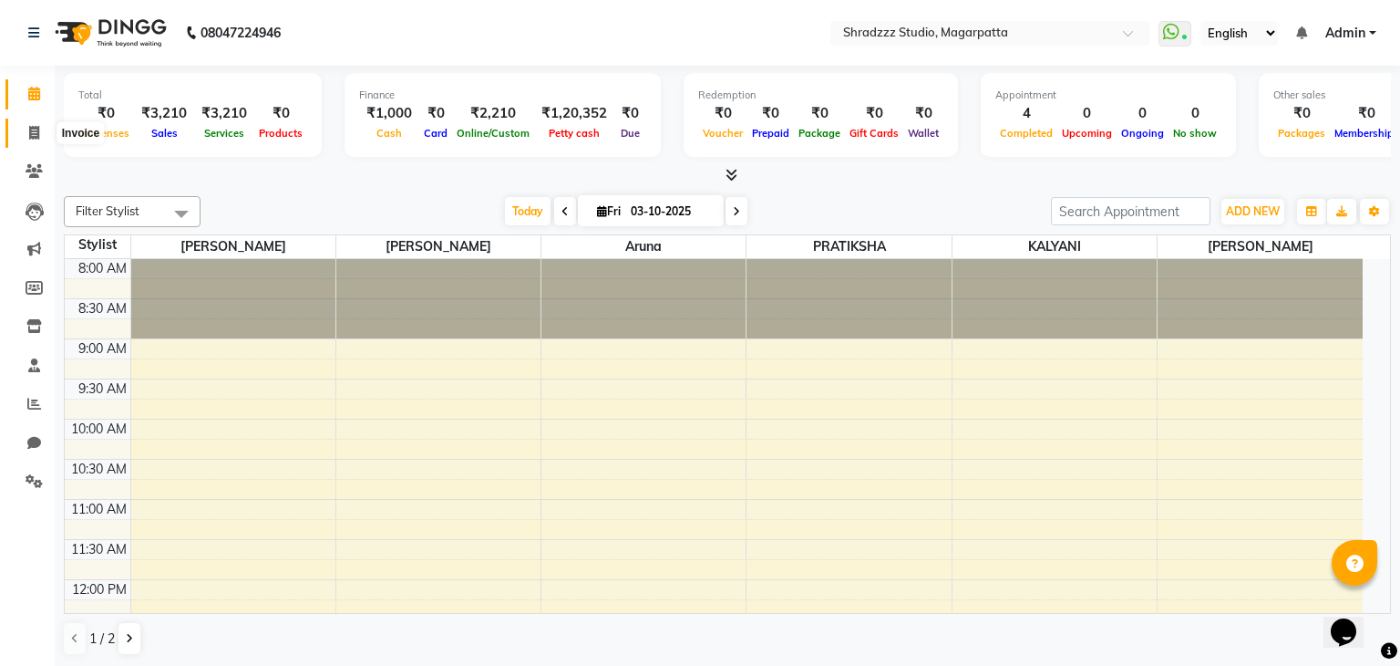
select select "4544"
select select "service"
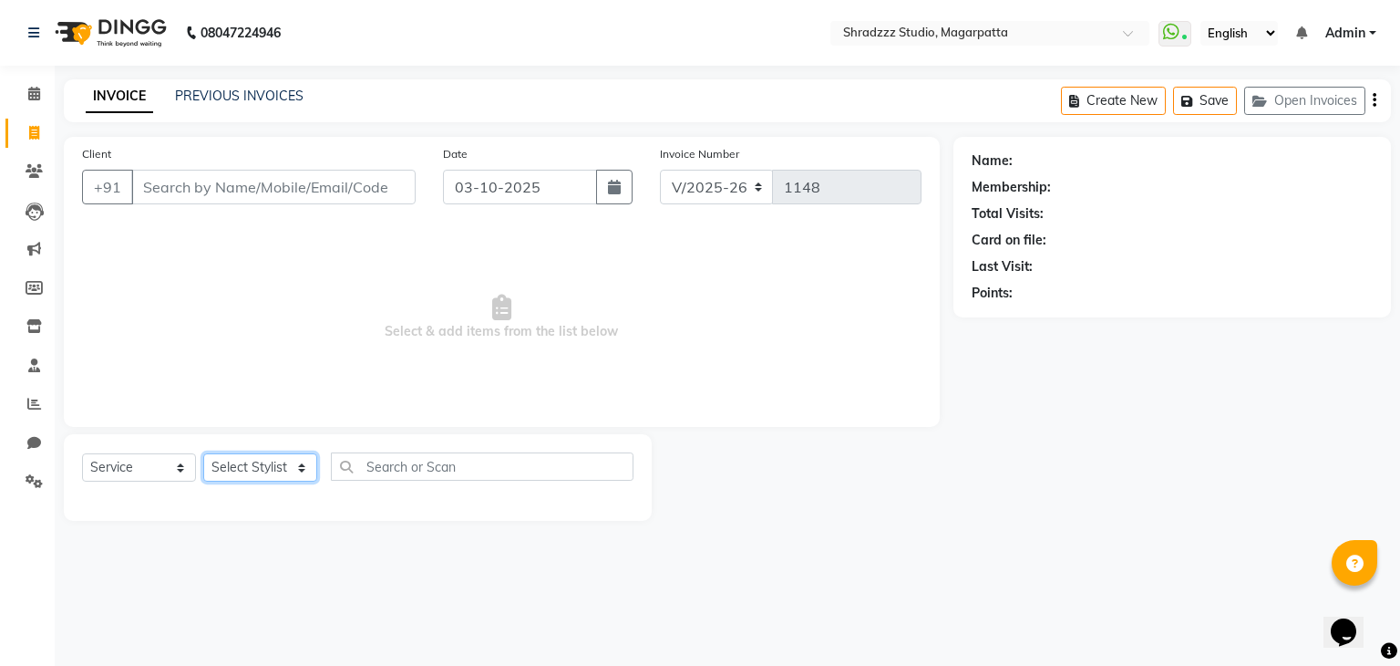
click at [260, 465] on select "Select Stylist [PERSON_NAME] Manager [MEDICAL_DATA][PERSON_NAME] Sameer [PERSON…" at bounding box center [260, 467] width 114 height 28
select select "26213"
click at [203, 454] on select "Select Stylist [PERSON_NAME] Manager [MEDICAL_DATA][PERSON_NAME] Sameer [PERSON…" at bounding box center [260, 467] width 114 height 28
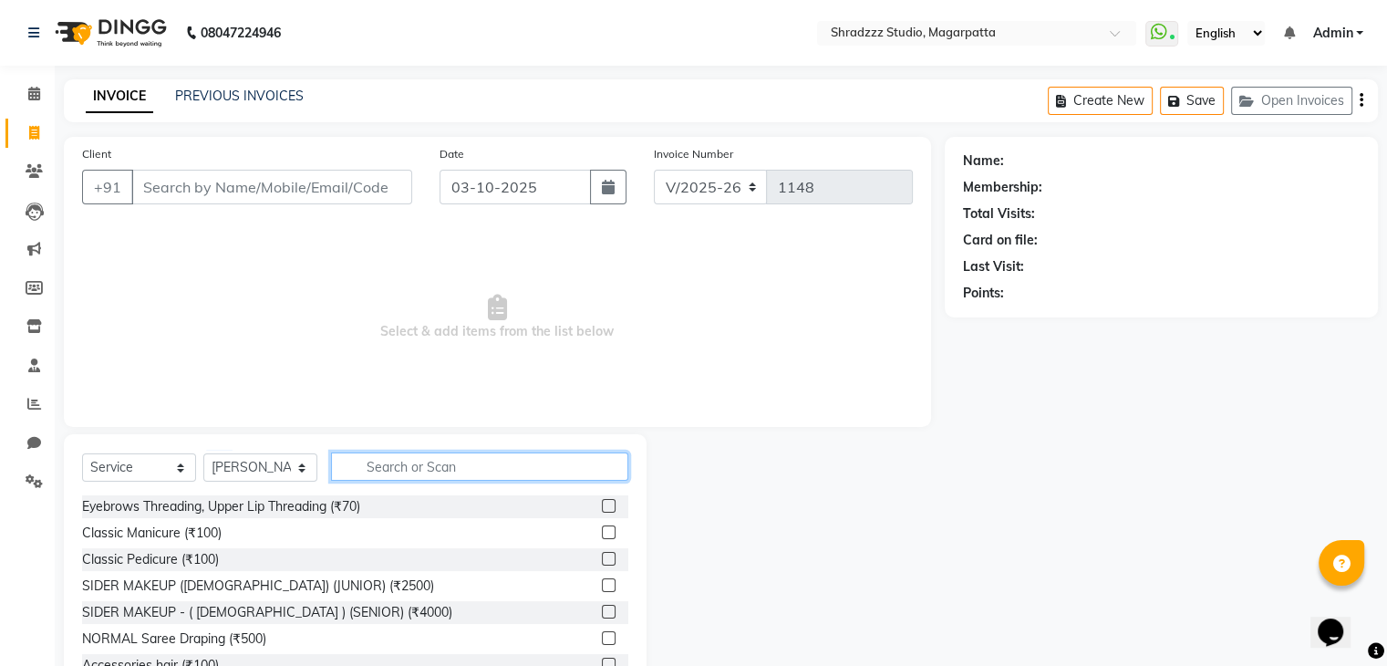
click at [407, 477] on input "text" at bounding box center [479, 466] width 297 height 28
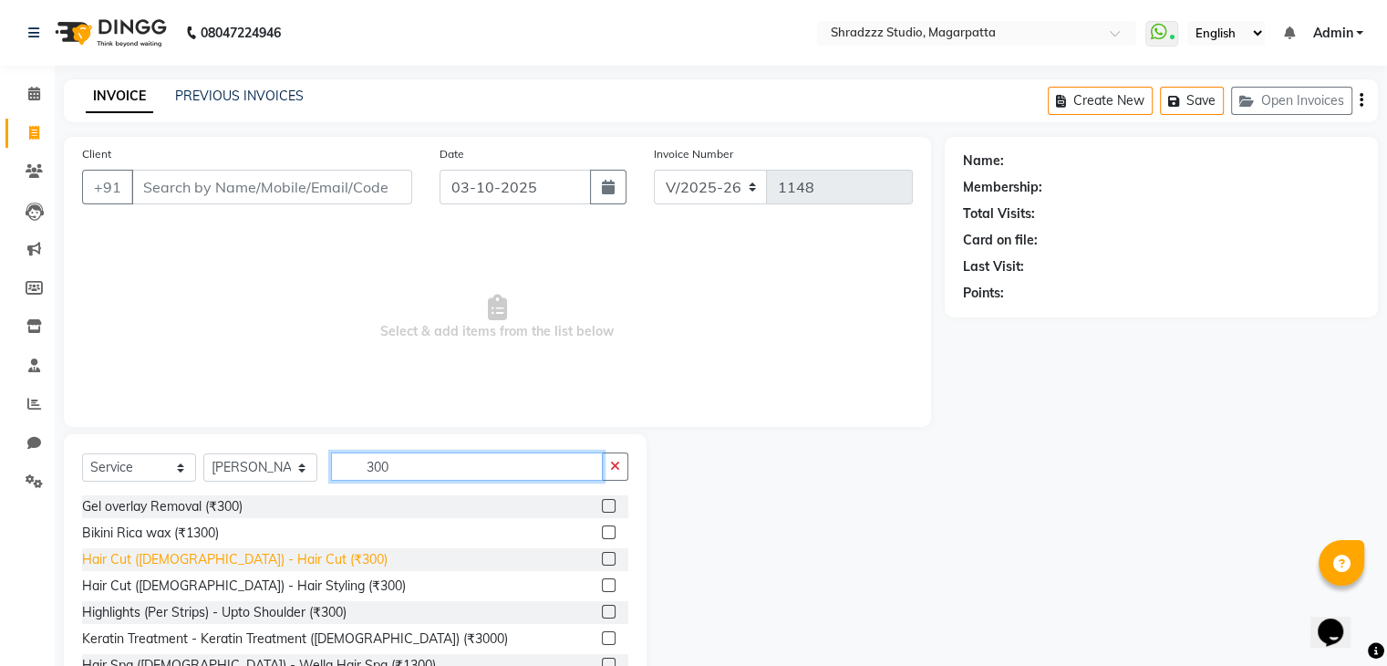
type input "300"
click at [257, 559] on div "Hair Cut ([DEMOGRAPHIC_DATA]) - Hair Cut (₹300)" at bounding box center [234, 559] width 305 height 19
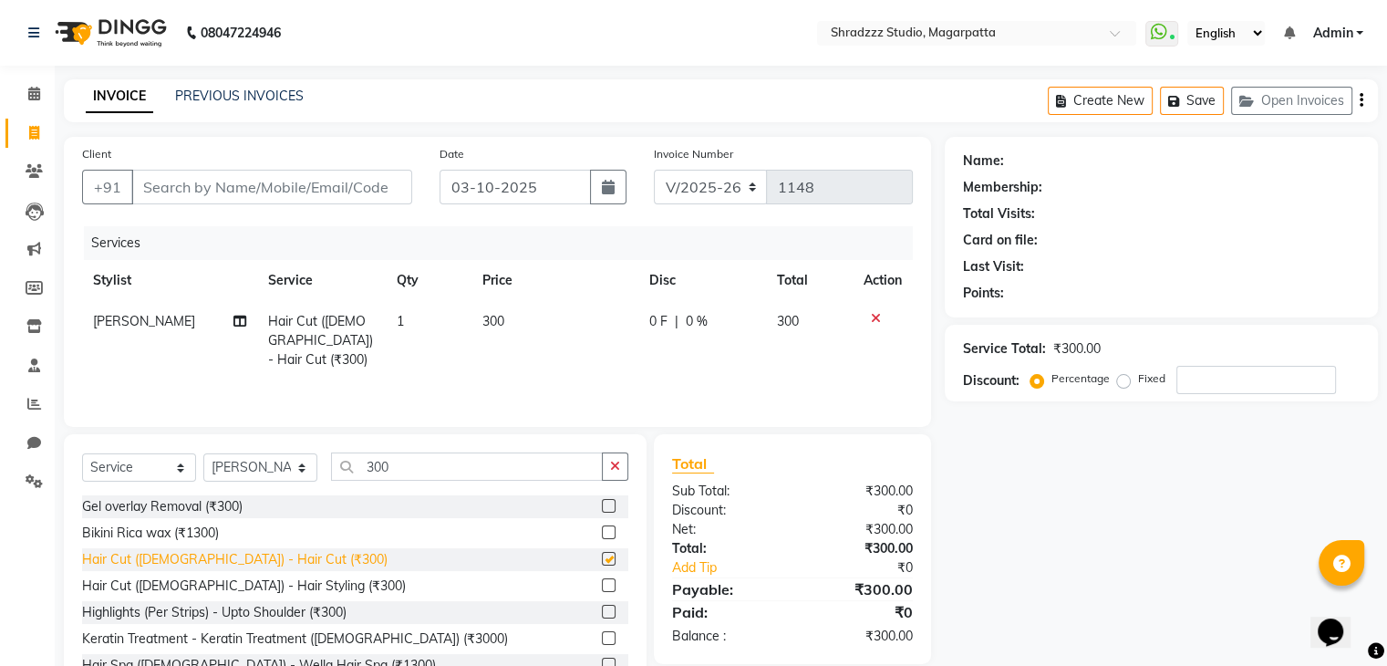
checkbox input "false"
click at [252, 197] on input "Client" at bounding box center [271, 187] width 281 height 35
type input "A"
type input "0"
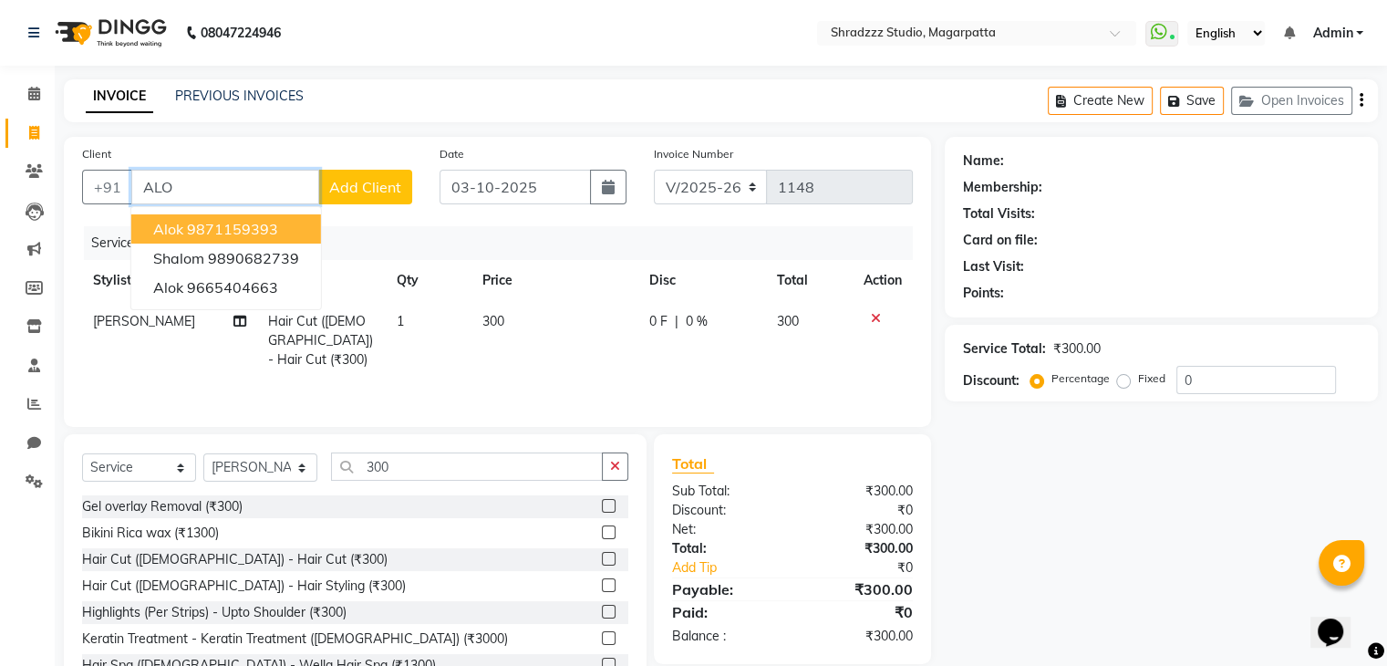
type input "ALO"
click at [522, 322] on td "300" at bounding box center [554, 340] width 167 height 79
select select "26213"
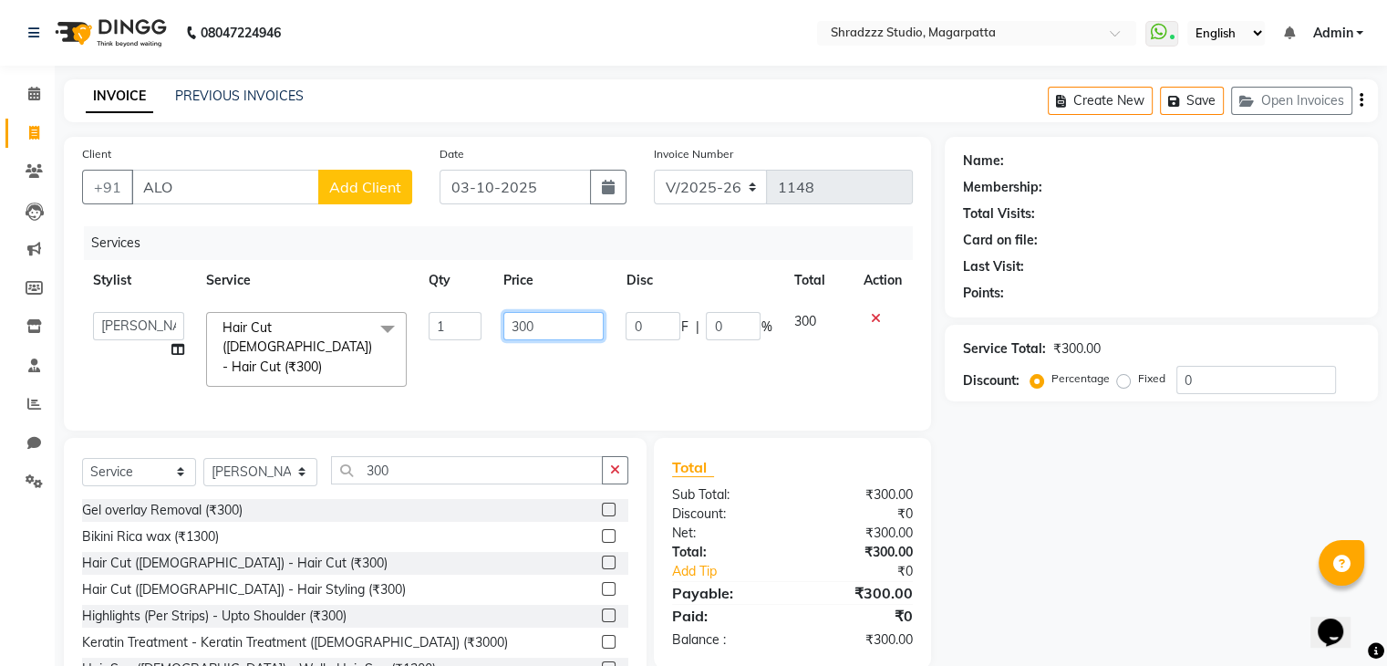
click at [546, 329] on input "300" at bounding box center [553, 326] width 100 height 28
type input "3"
type input "250"
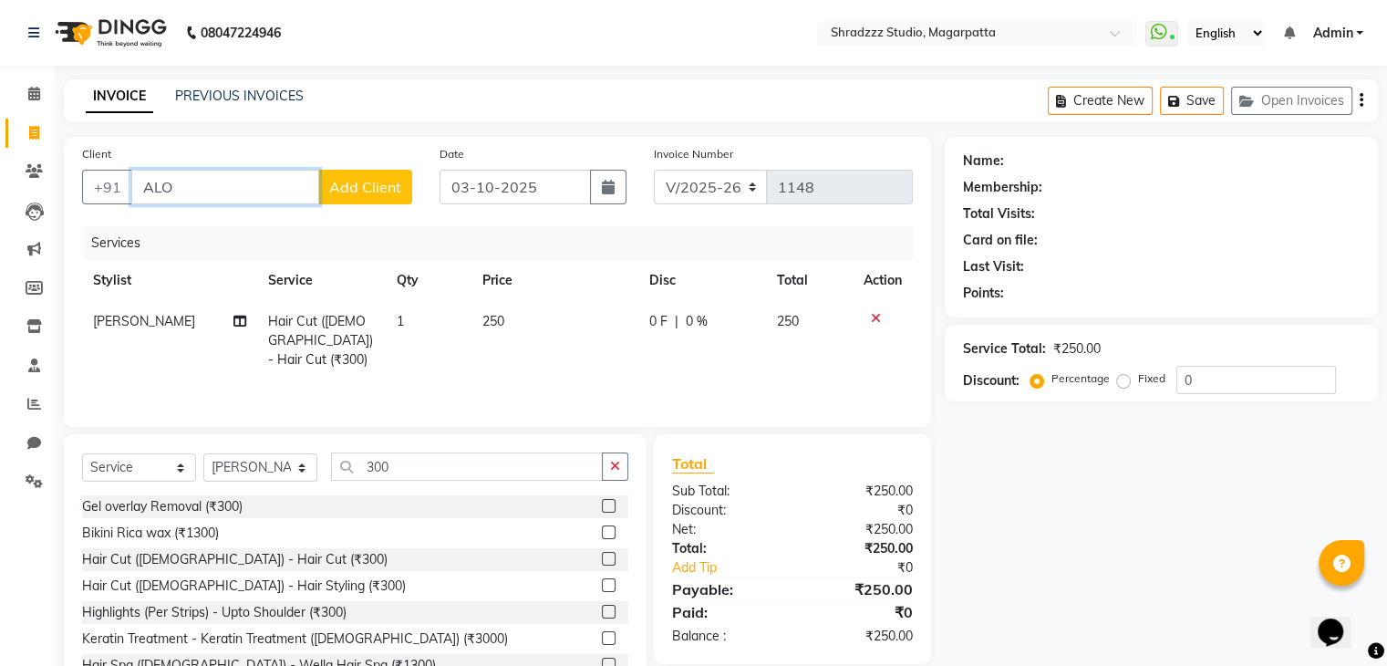
click at [219, 183] on input "ALO" at bounding box center [225, 187] width 188 height 35
click at [213, 183] on input "ALO" at bounding box center [225, 187] width 188 height 35
click at [222, 228] on ngb-highlight "9871159393" at bounding box center [232, 229] width 91 height 18
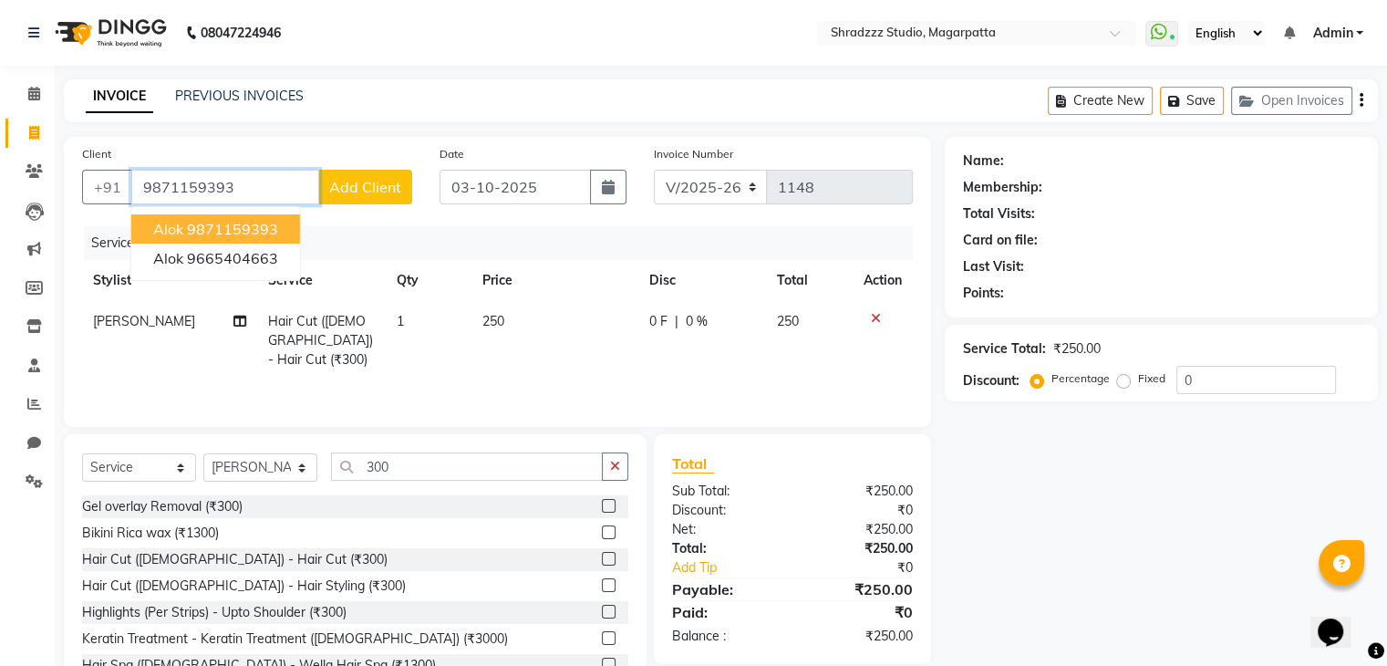
type input "9871159393"
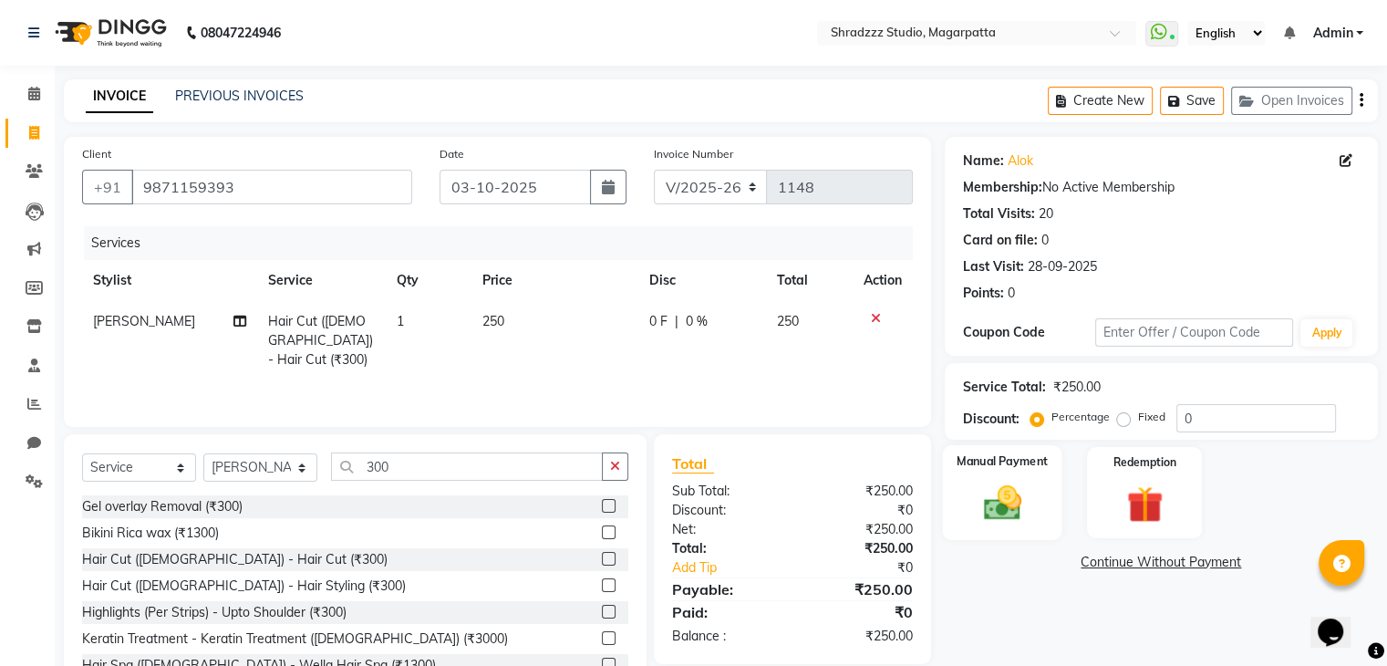
click at [1004, 512] on img at bounding box center [1001, 503] width 61 height 44
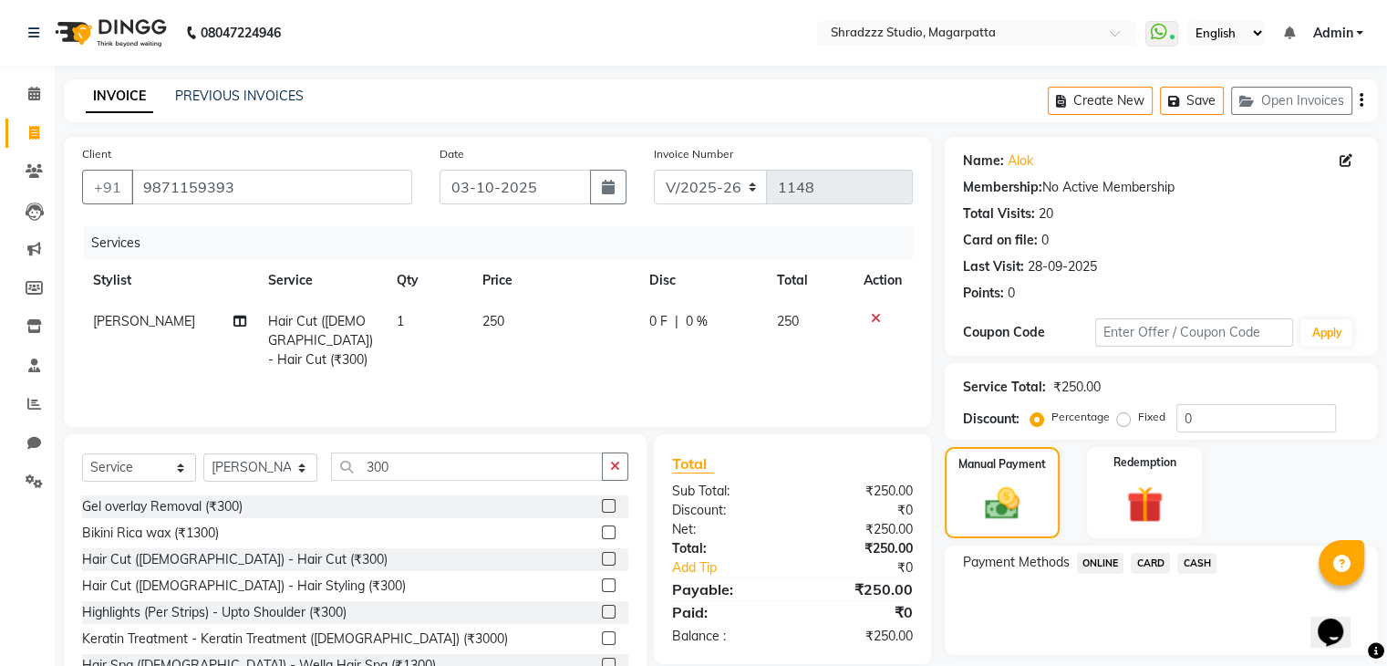
click at [1104, 561] on span "ONLINE" at bounding box center [1100, 562] width 47 height 21
click at [1162, 659] on button "Add Payment" at bounding box center [1231, 659] width 255 height 28
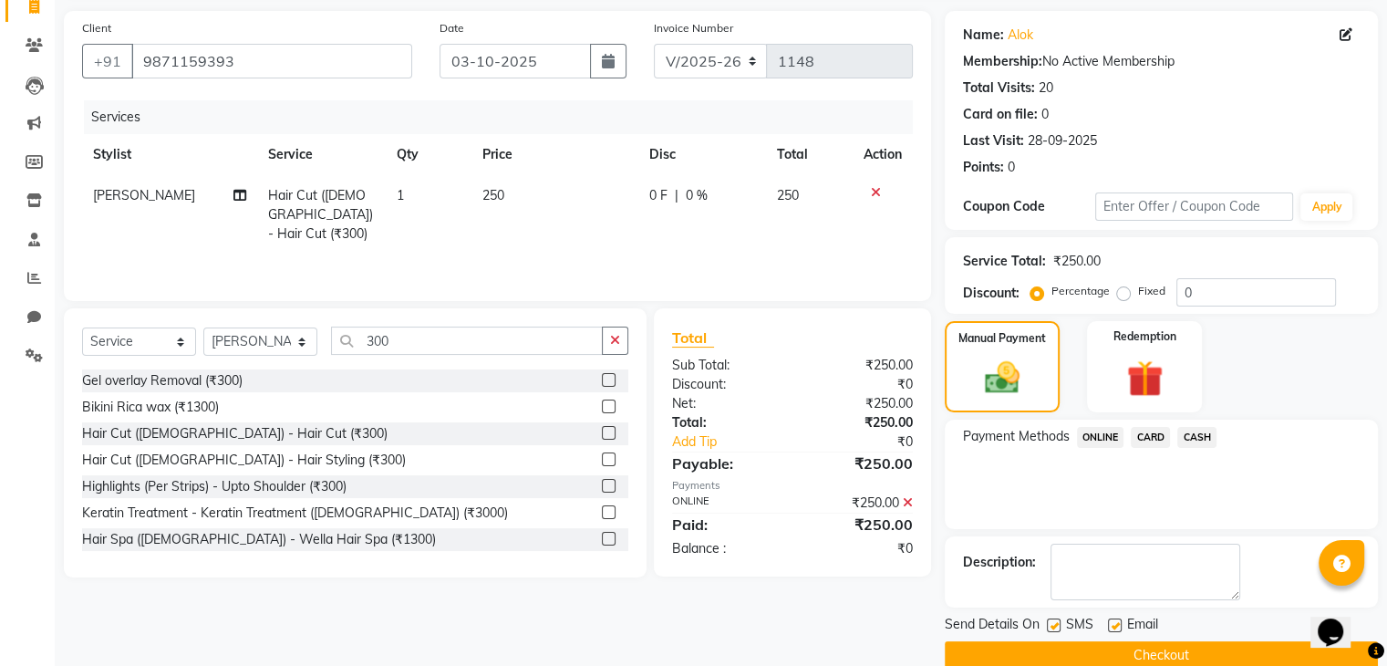
click at [1152, 654] on button "Checkout" at bounding box center [1161, 655] width 433 height 28
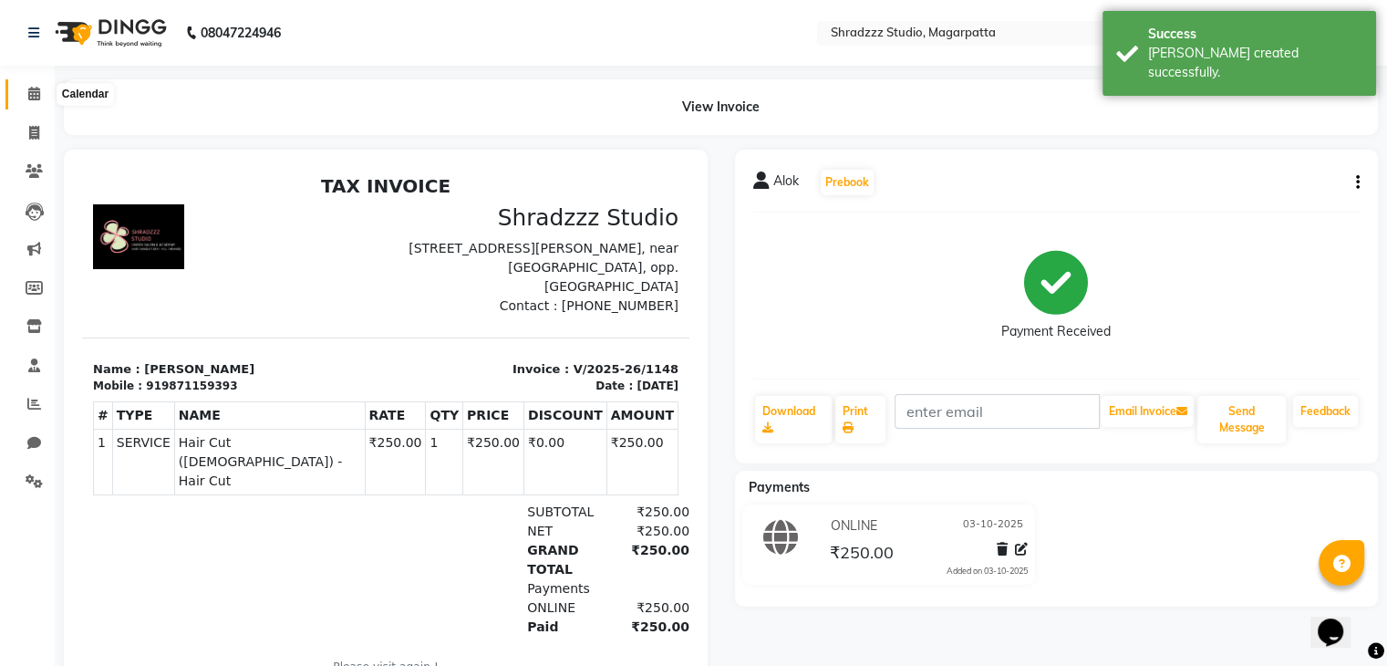
click at [29, 101] on span at bounding box center [34, 94] width 32 height 21
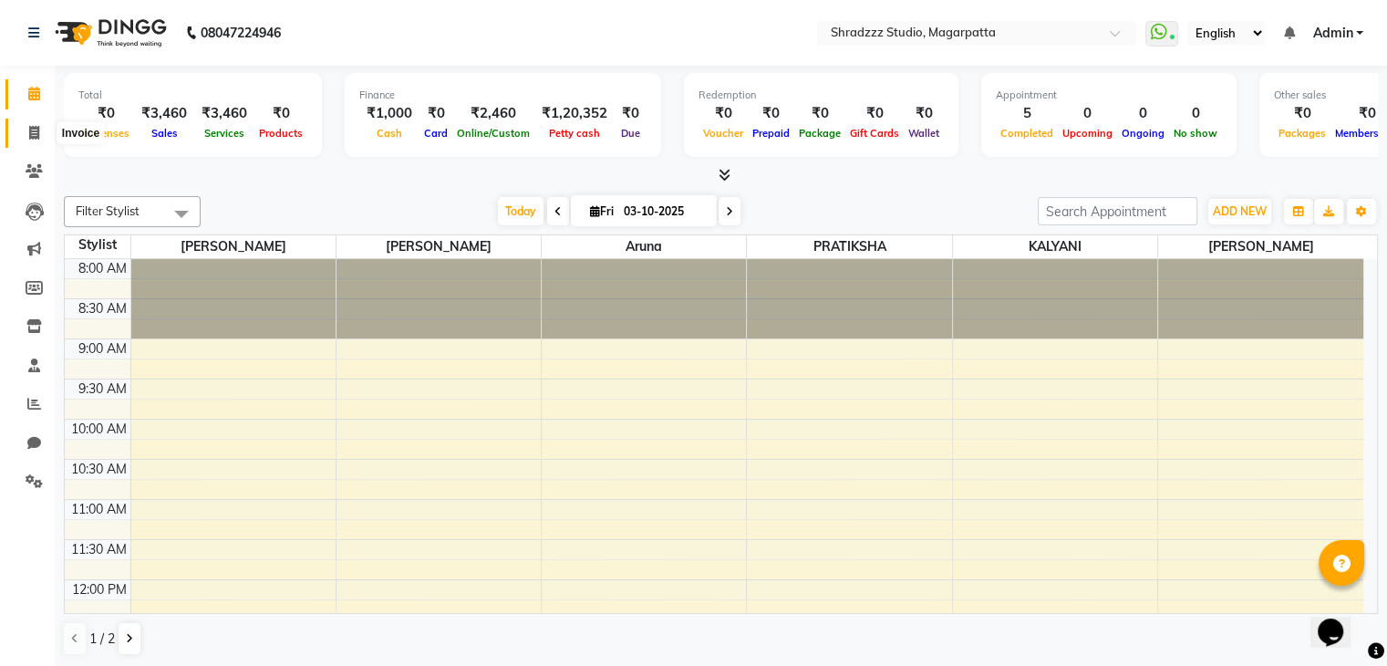
click at [36, 129] on icon at bounding box center [34, 133] width 10 height 14
select select "4544"
select select "service"
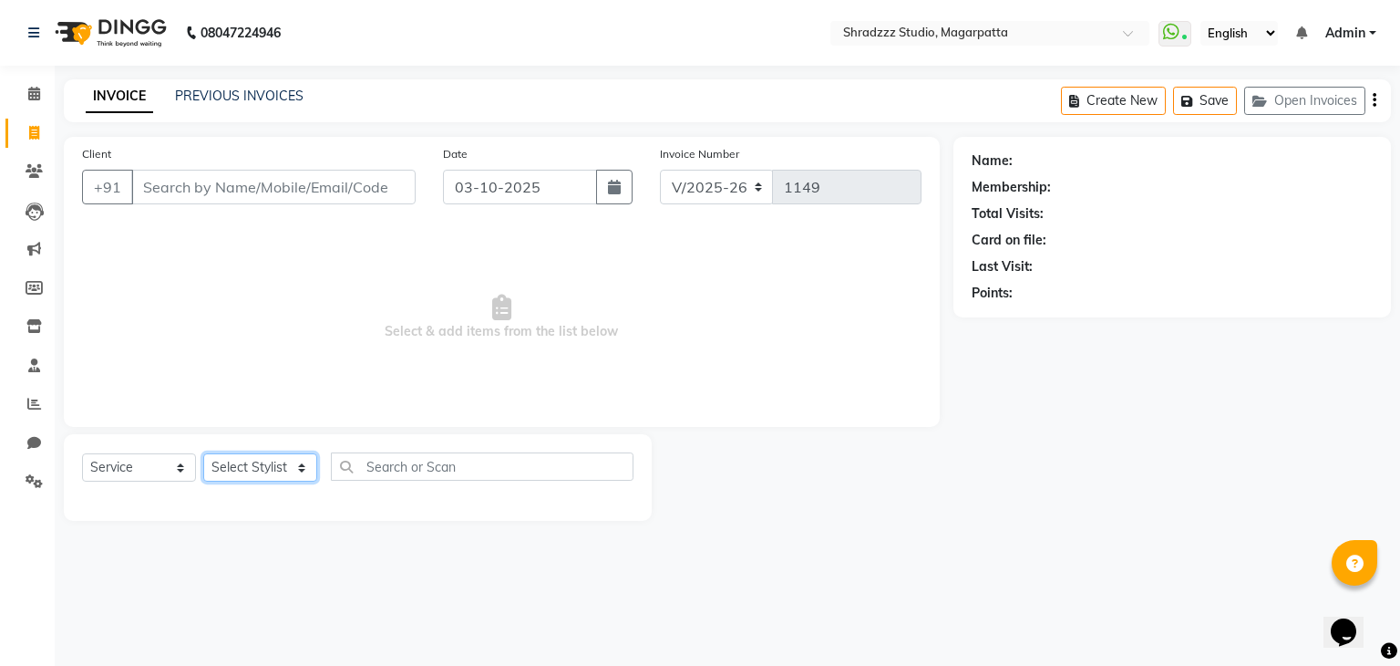
click at [244, 474] on select "Select Stylist [PERSON_NAME] Manager [MEDICAL_DATA][PERSON_NAME] Sameer [PERSON…" at bounding box center [260, 467] width 114 height 28
select select "26213"
click at [203, 454] on select "Select Stylist [PERSON_NAME] Manager [MEDICAL_DATA][PERSON_NAME] Sameer [PERSON…" at bounding box center [260, 467] width 114 height 28
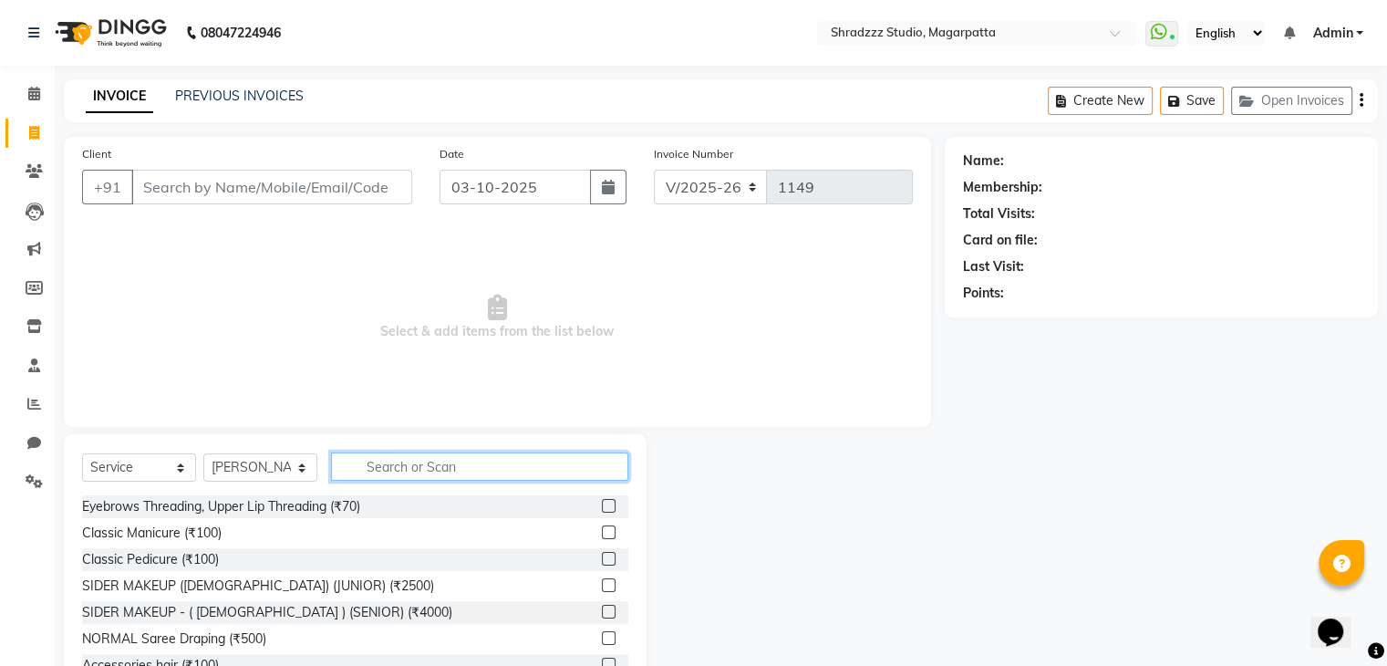
click at [398, 475] on input "text" at bounding box center [479, 466] width 297 height 28
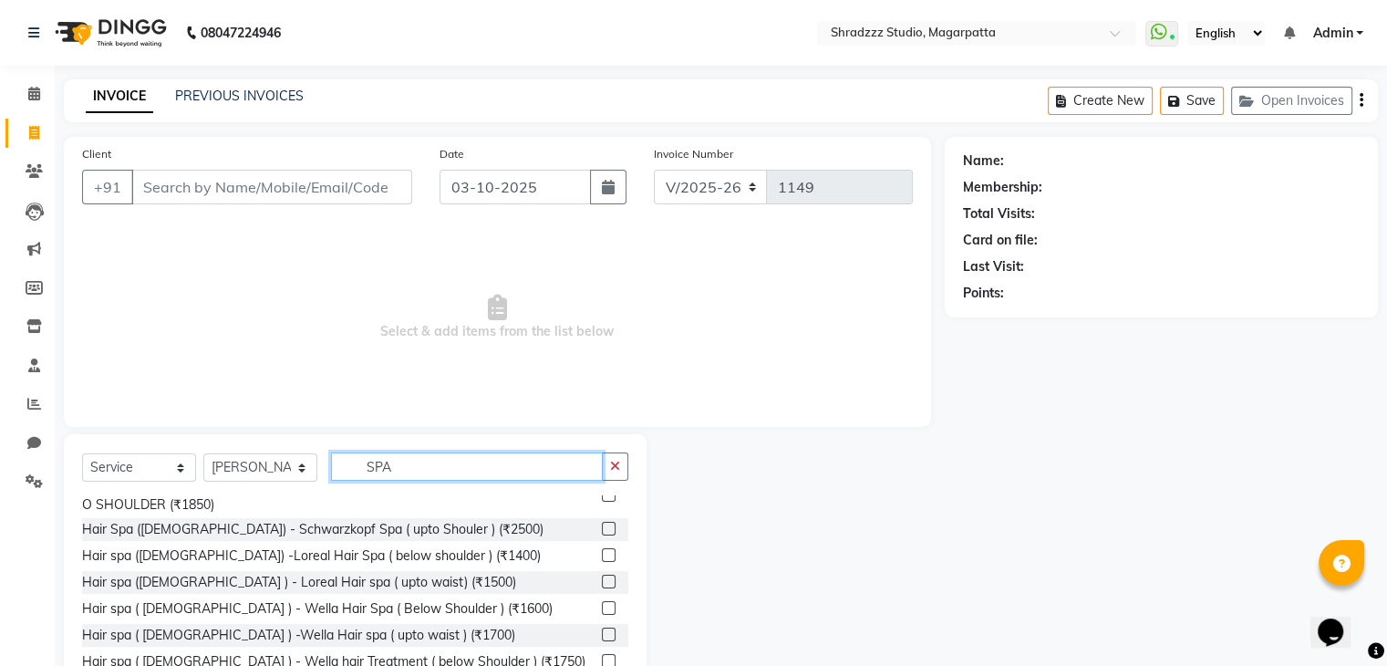
scroll to position [204, 0]
type input "SPA"
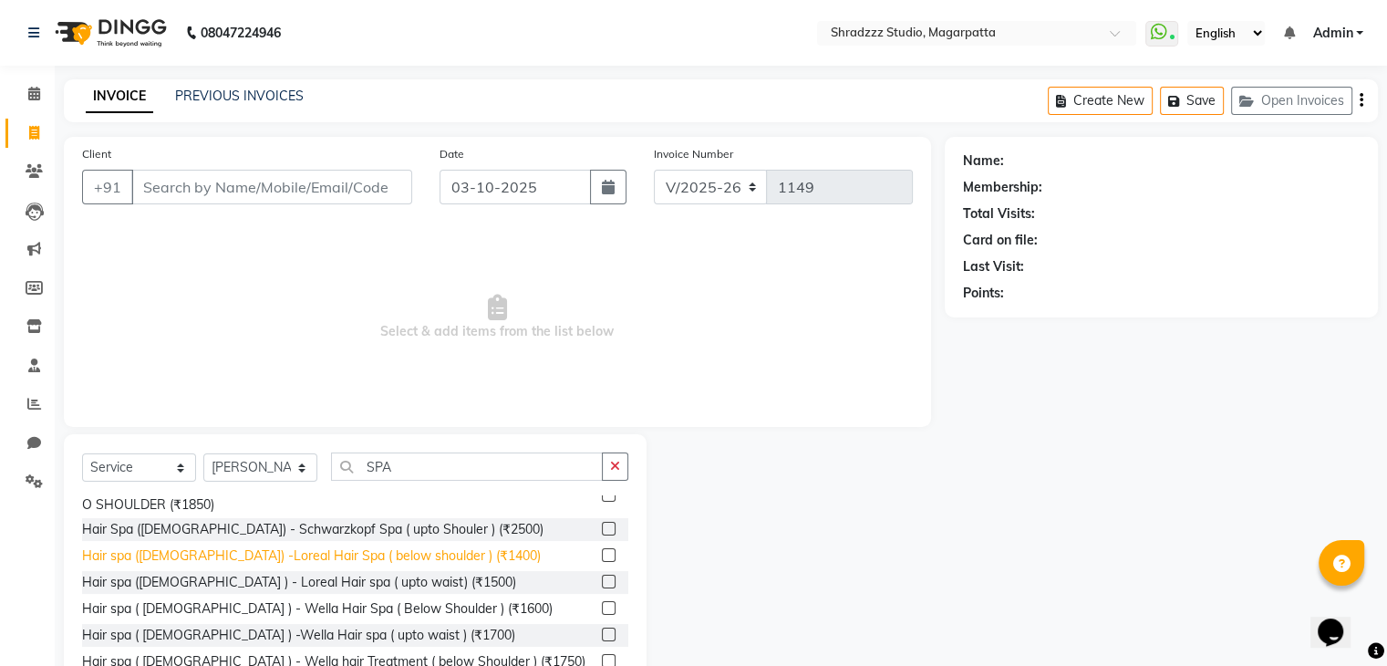
click at [318, 563] on div "Hair spa ([DEMOGRAPHIC_DATA]) -Loreal Hair Spa ( below shoulder ) (₹1400)" at bounding box center [311, 555] width 459 height 19
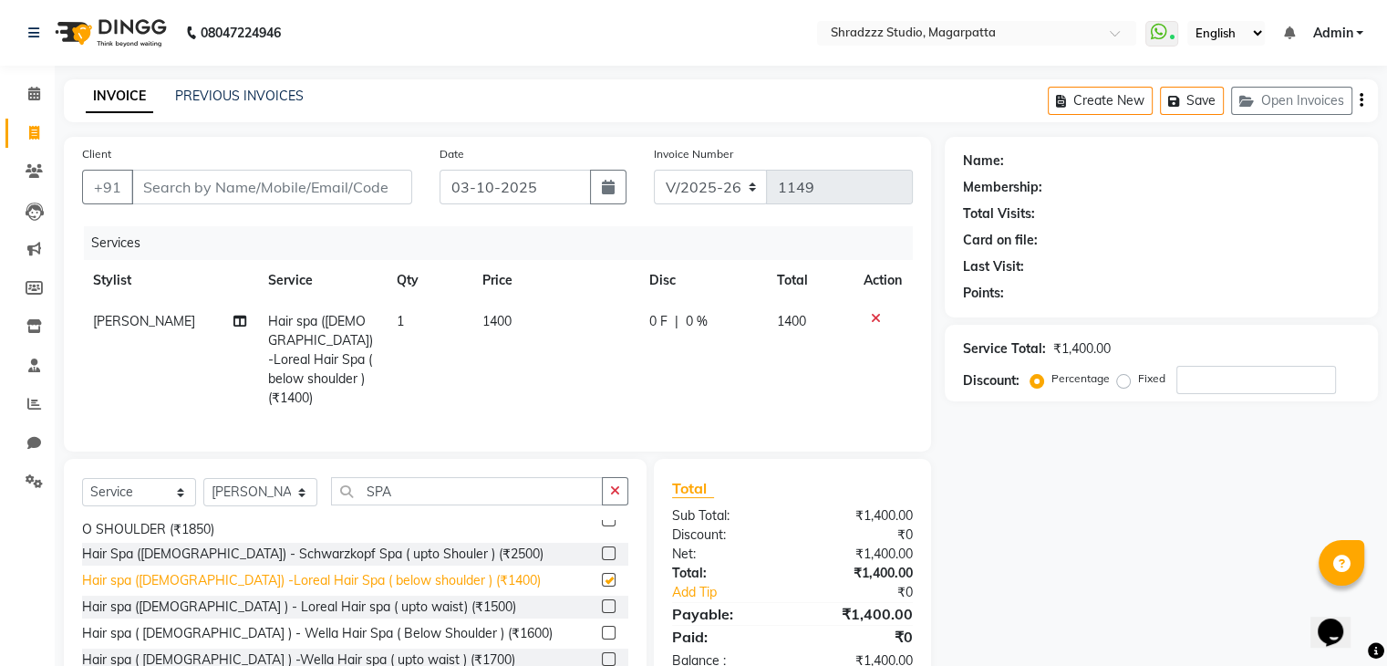
checkbox input "false"
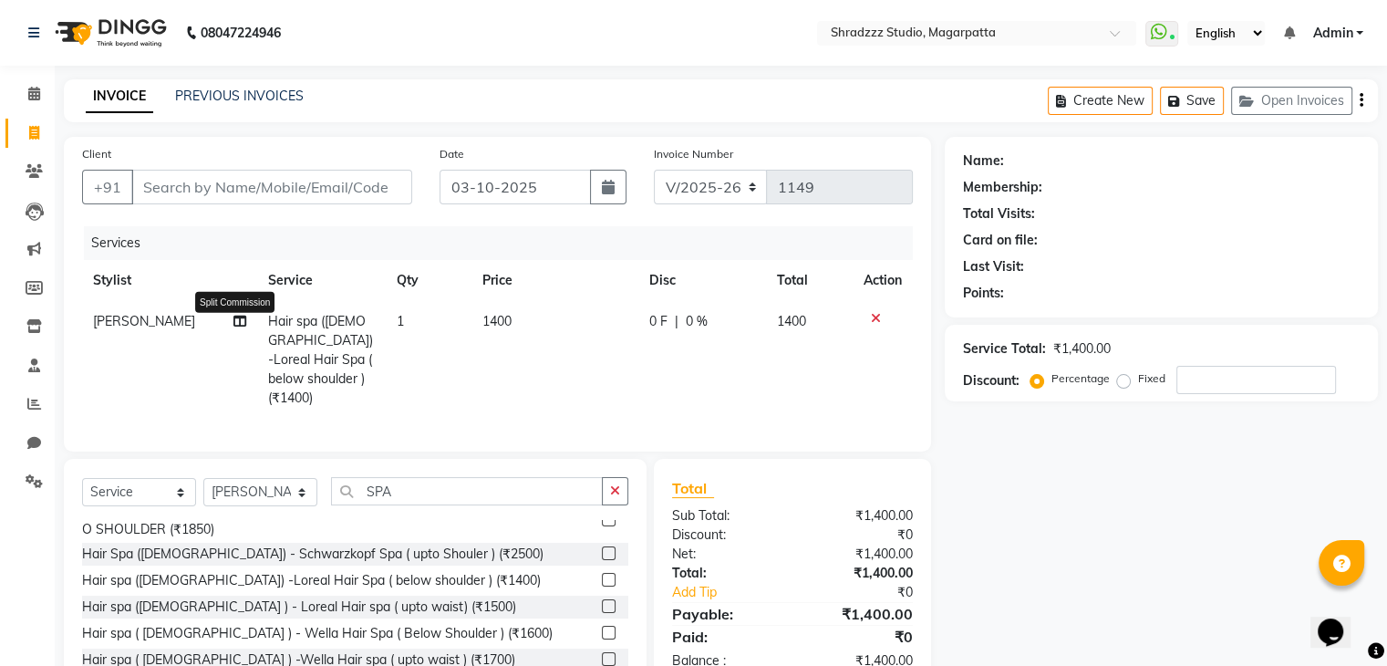
click at [233, 326] on icon at bounding box center [239, 321] width 13 height 13
select select "26213"
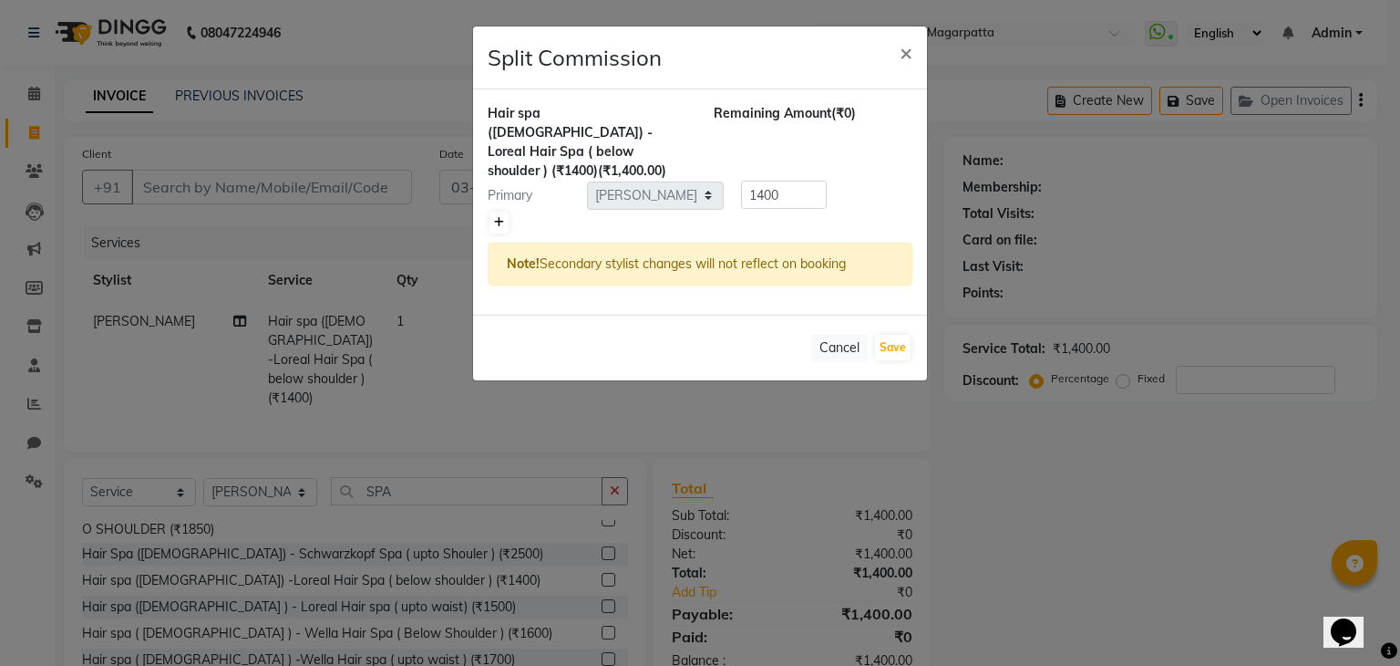
click at [500, 217] on icon at bounding box center [499, 222] width 10 height 11
type input "700"
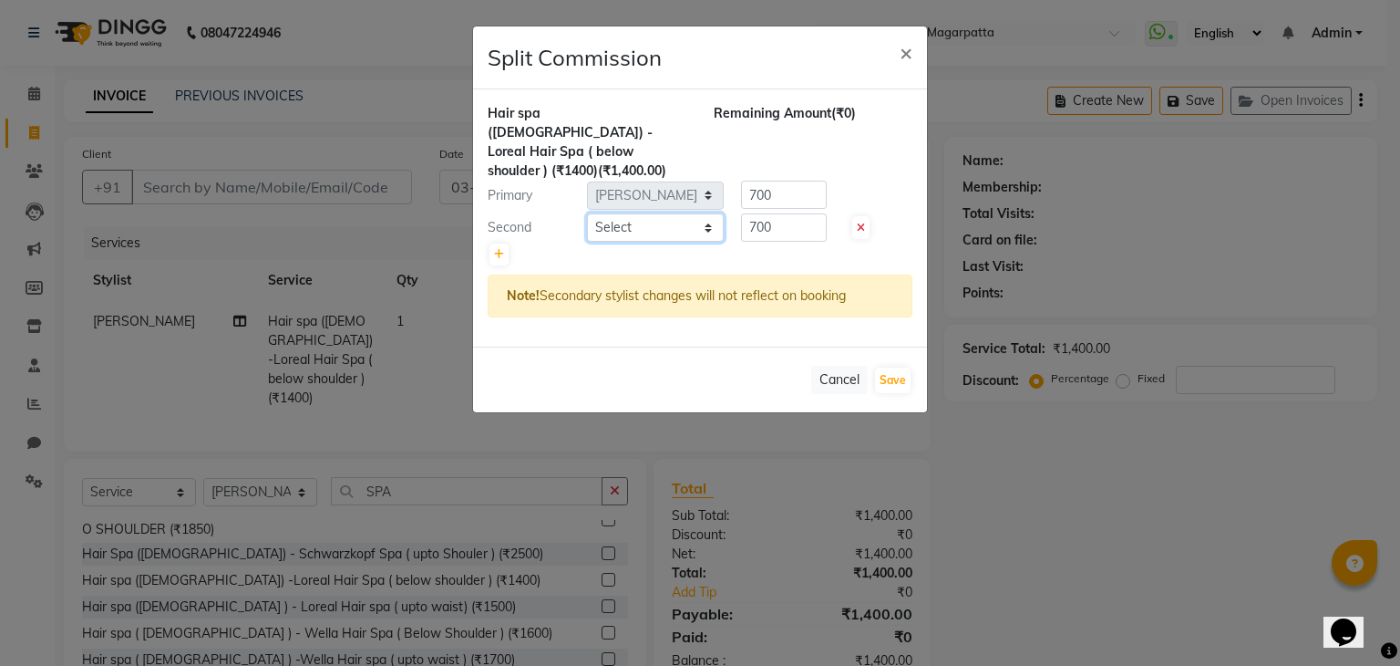
click at [635, 213] on select "Select [PERSON_NAME] Manager [MEDICAL_DATA][PERSON_NAME] Sameer [PERSON_NAME] […" at bounding box center [655, 227] width 137 height 28
select select "64833"
click at [587, 213] on select "Select [PERSON_NAME] Manager [MEDICAL_DATA][PERSON_NAME] Sameer [PERSON_NAME] […" at bounding box center [655, 227] width 137 height 28
click at [888, 367] on button "Save" at bounding box center [893, 380] width 36 height 26
select select "Select"
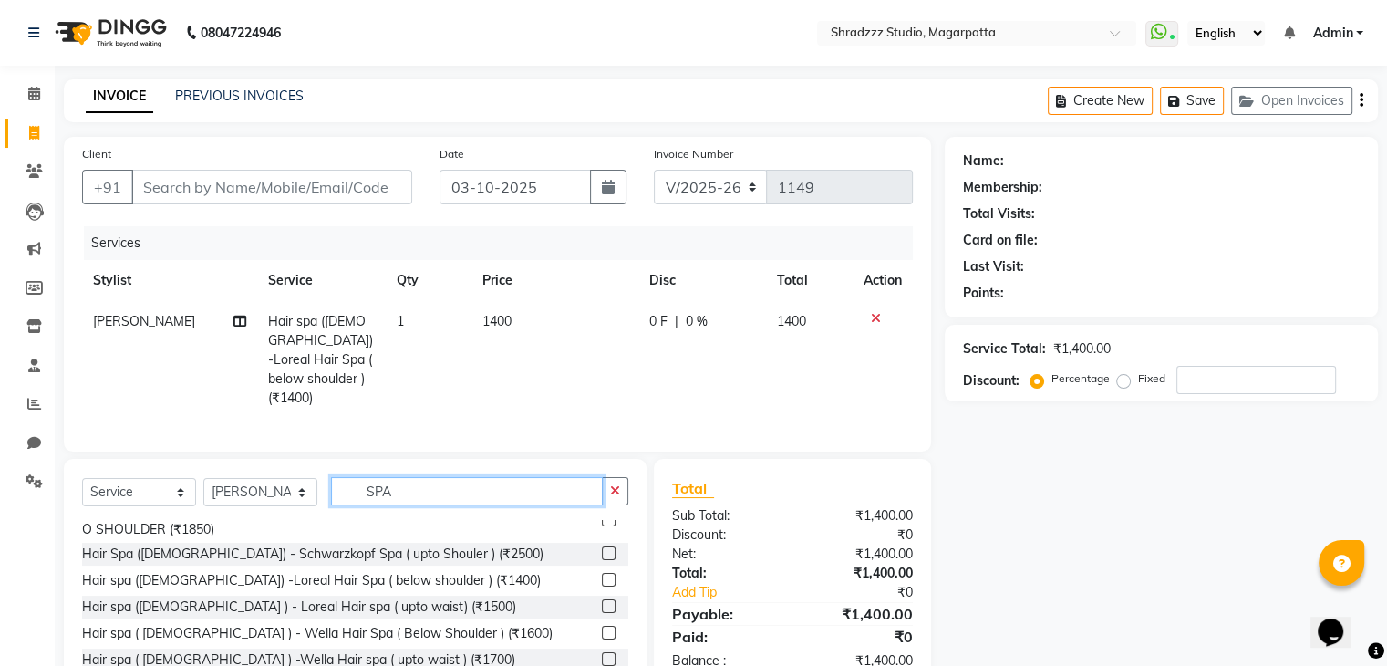
click at [404, 491] on input "SPA" at bounding box center [467, 491] width 272 height 28
type input "S"
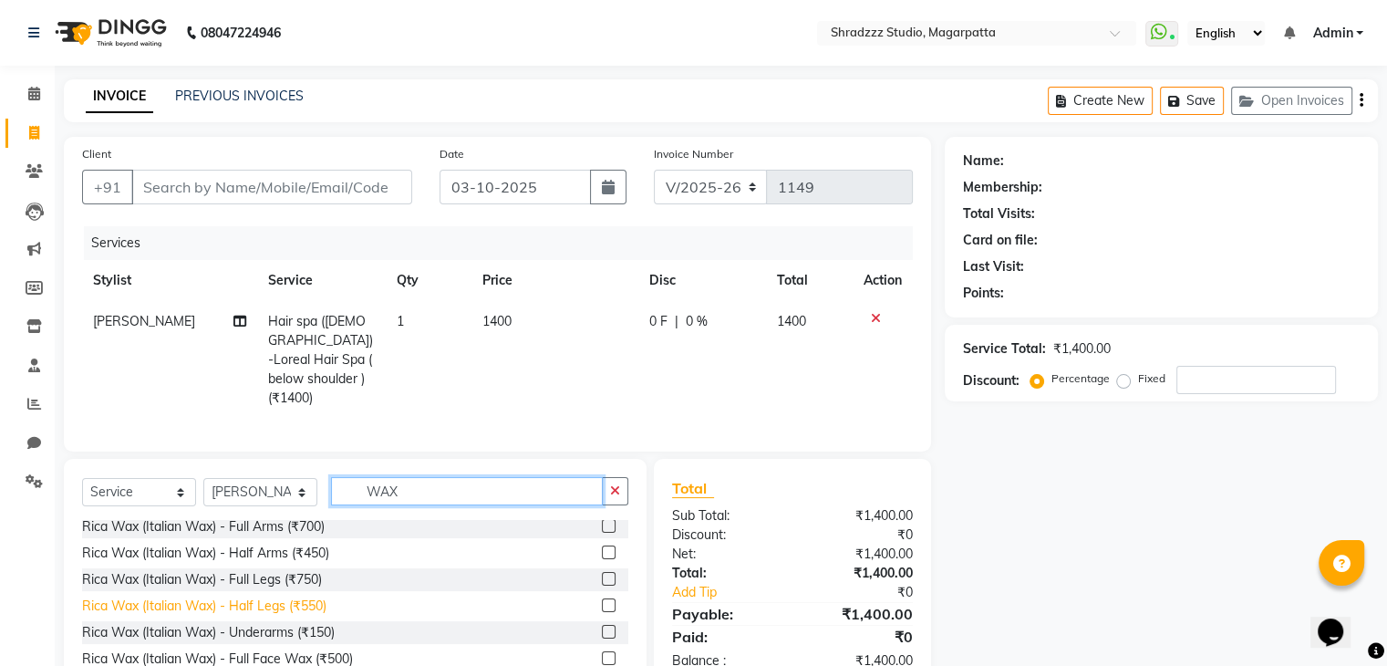
scroll to position [0, 0]
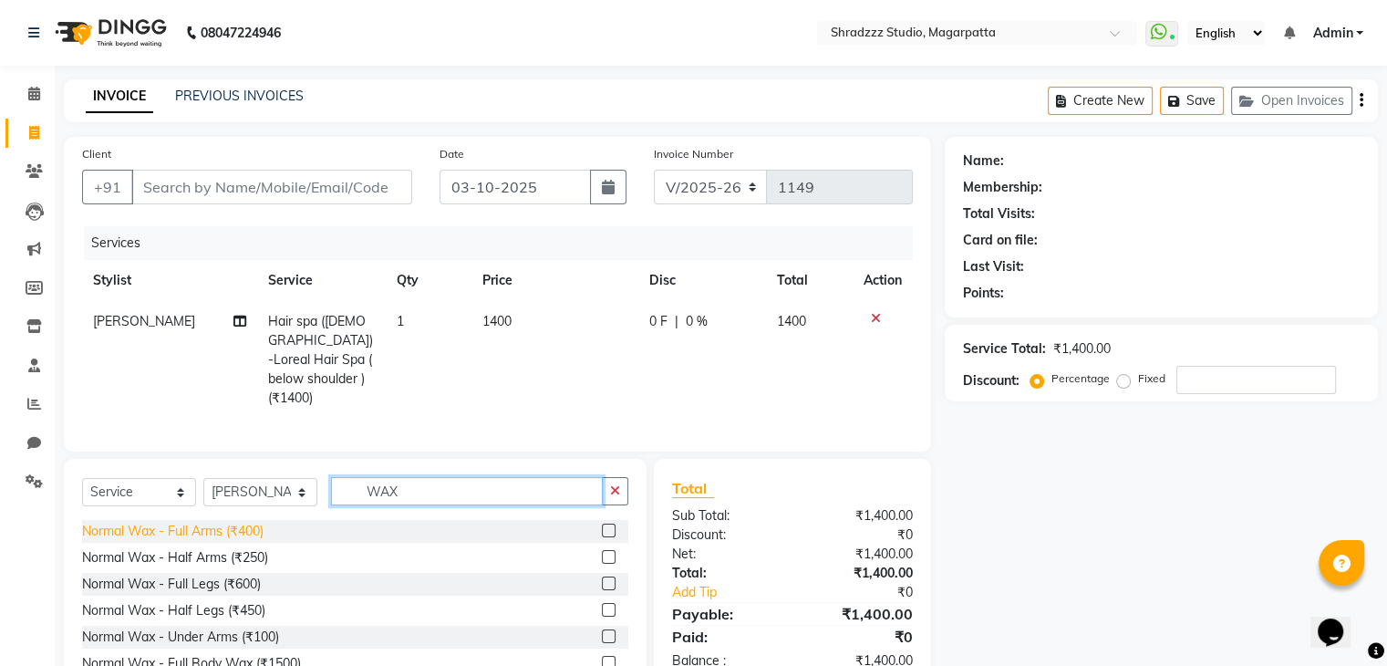
type input "WAX"
click at [244, 532] on div "Normal Wax - Full Arms (₹400)" at bounding box center [172, 531] width 181 height 19
checkbox input "false"
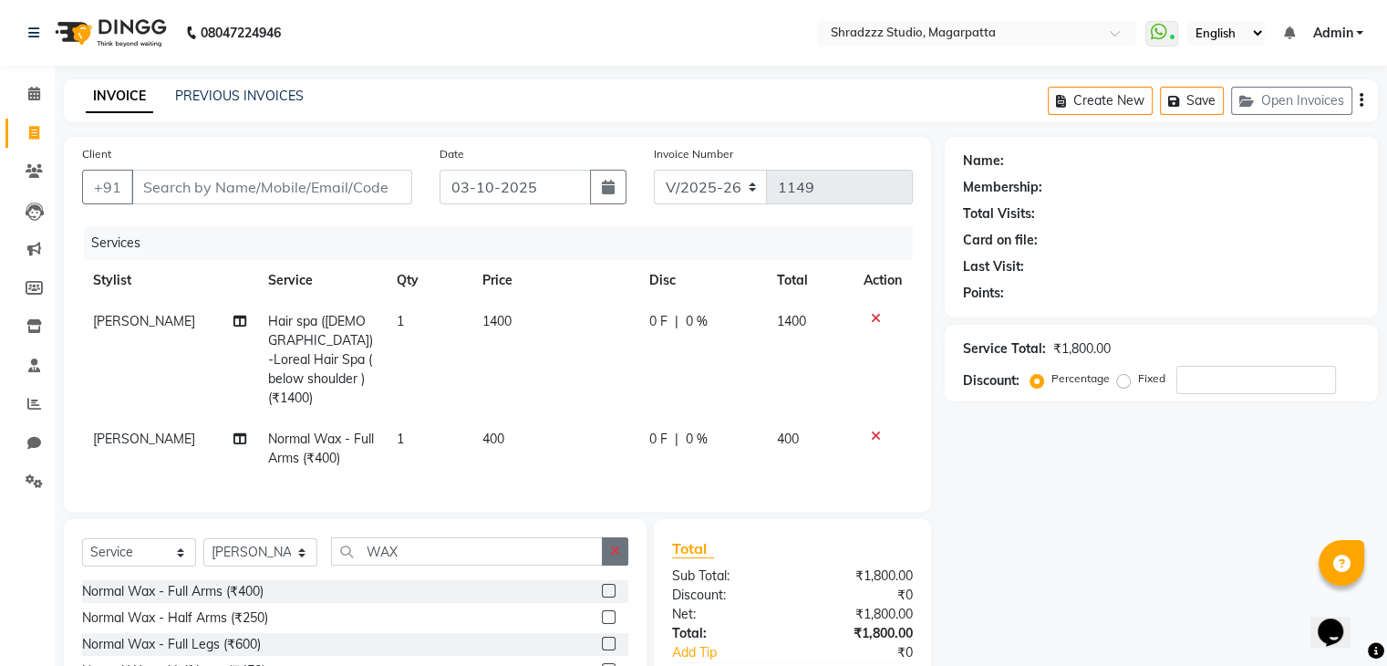
click at [611, 551] on icon "button" at bounding box center [615, 550] width 10 height 13
click at [101, 430] on span "[PERSON_NAME]" at bounding box center [144, 438] width 102 height 16
select select "26213"
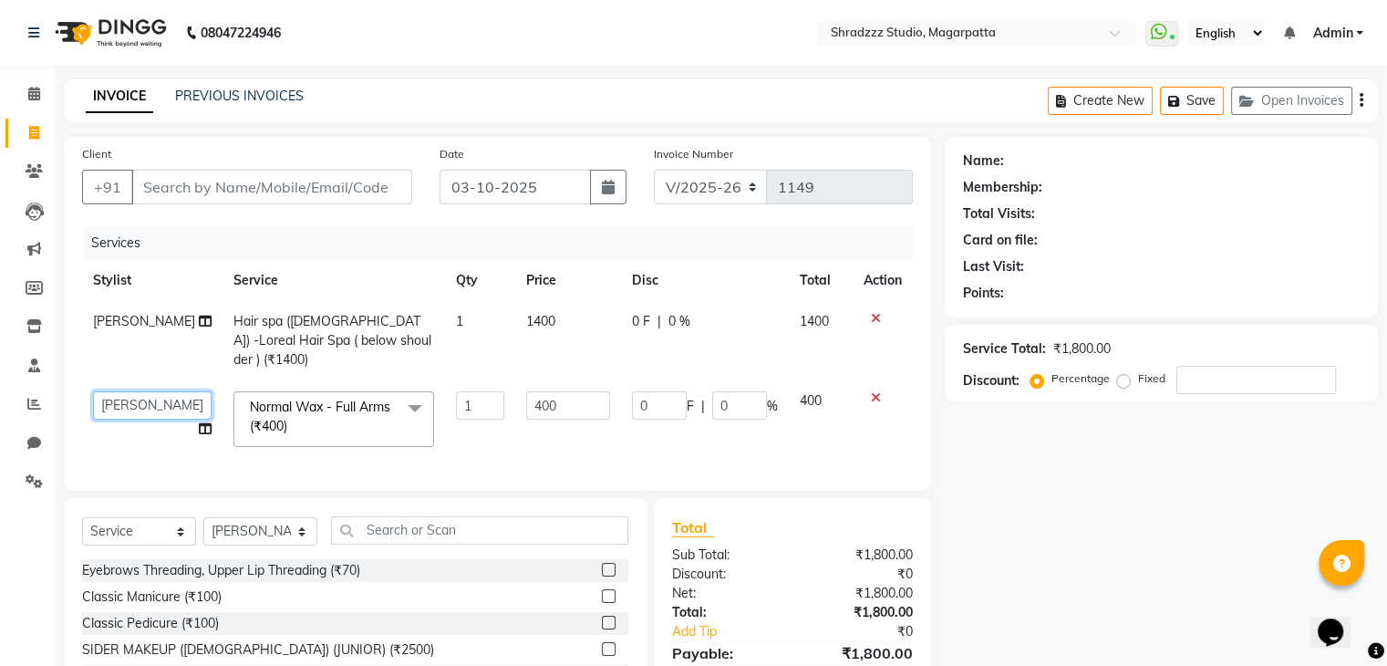
click at [139, 393] on select "[PERSON_NAME] Manager [MEDICAL_DATA][PERSON_NAME] Sameer [PERSON_NAME] [PERSON_…" at bounding box center [152, 405] width 119 height 28
click at [135, 391] on select "[PERSON_NAME] Manager [MEDICAL_DATA][PERSON_NAME] Sameer [PERSON_NAME] [PERSON_…" at bounding box center [152, 405] width 119 height 28
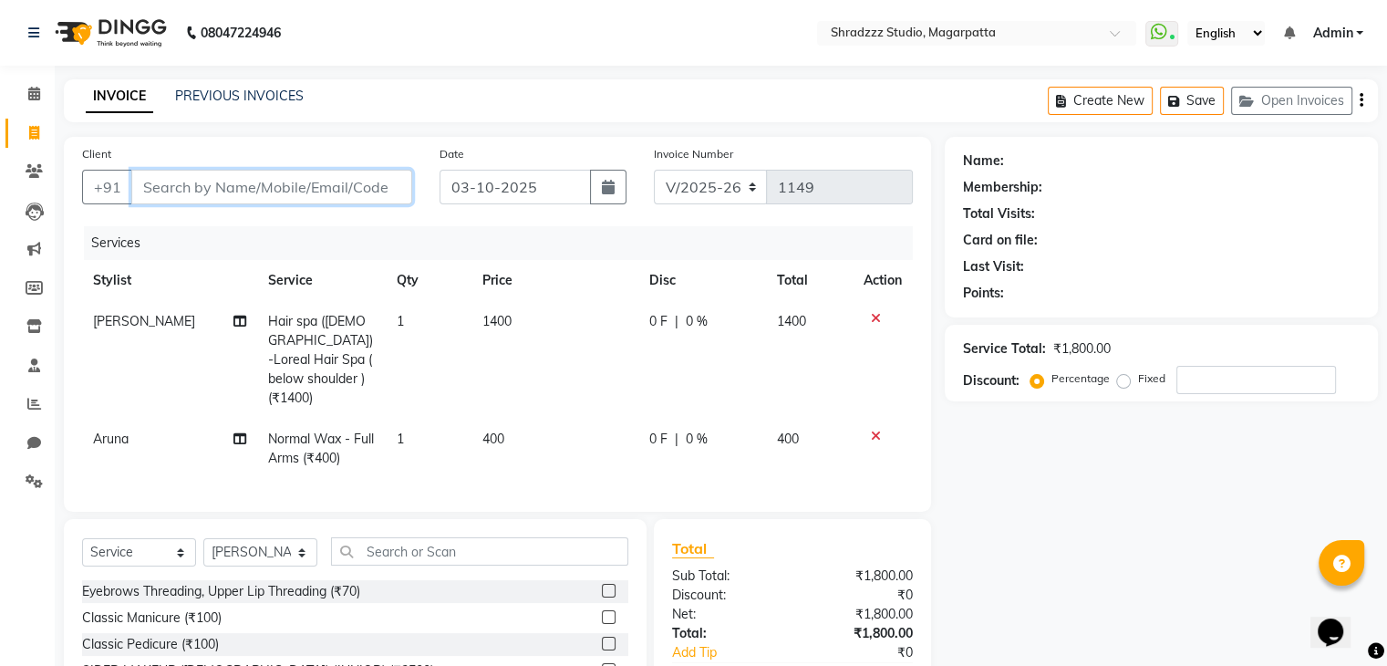
click at [239, 183] on input "Client" at bounding box center [271, 187] width 281 height 35
click at [257, 554] on select "Select Stylist [PERSON_NAME] Manager [MEDICAL_DATA][PERSON_NAME] Sameer [PERSON…" at bounding box center [260, 552] width 114 height 28
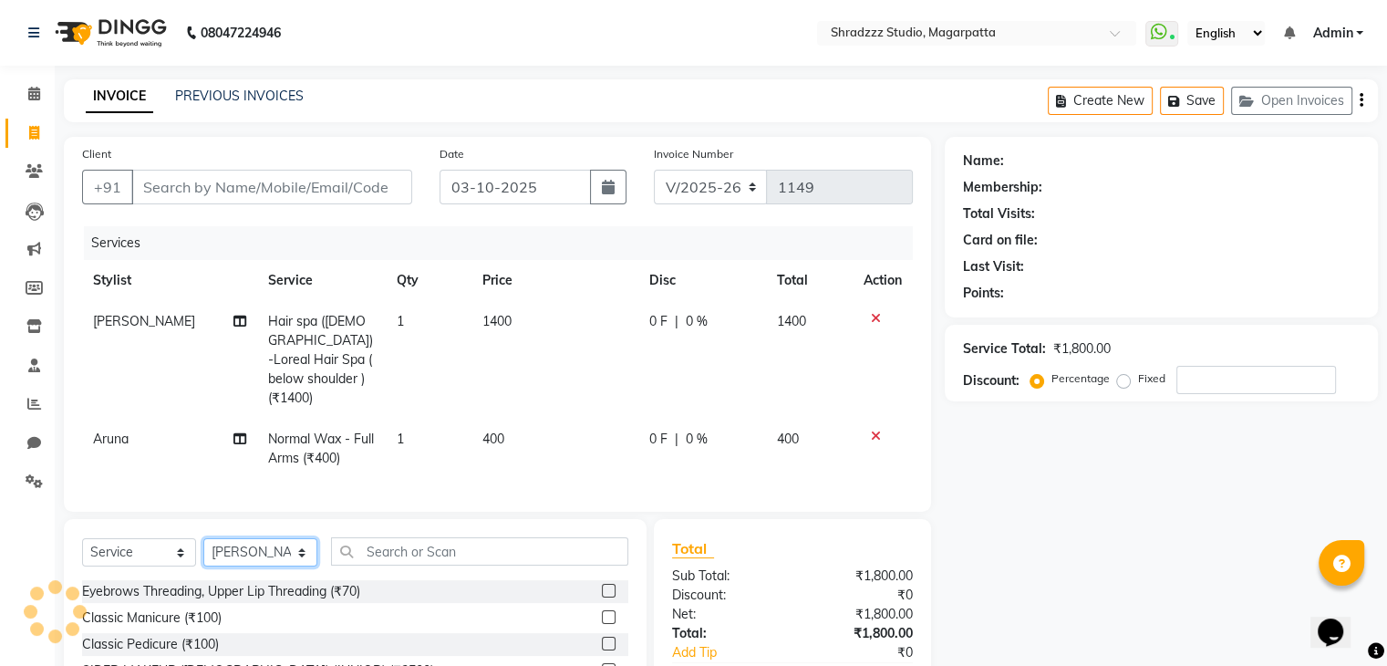
click at [257, 554] on select "Select Stylist [PERSON_NAME] Manager [MEDICAL_DATA][PERSON_NAME] Sameer [PERSON…" at bounding box center [260, 552] width 114 height 28
click at [1069, 604] on div "Name: Membership: Total Visits: Card on file: Last Visit: Points: Service Total…" at bounding box center [1168, 462] width 447 height 651
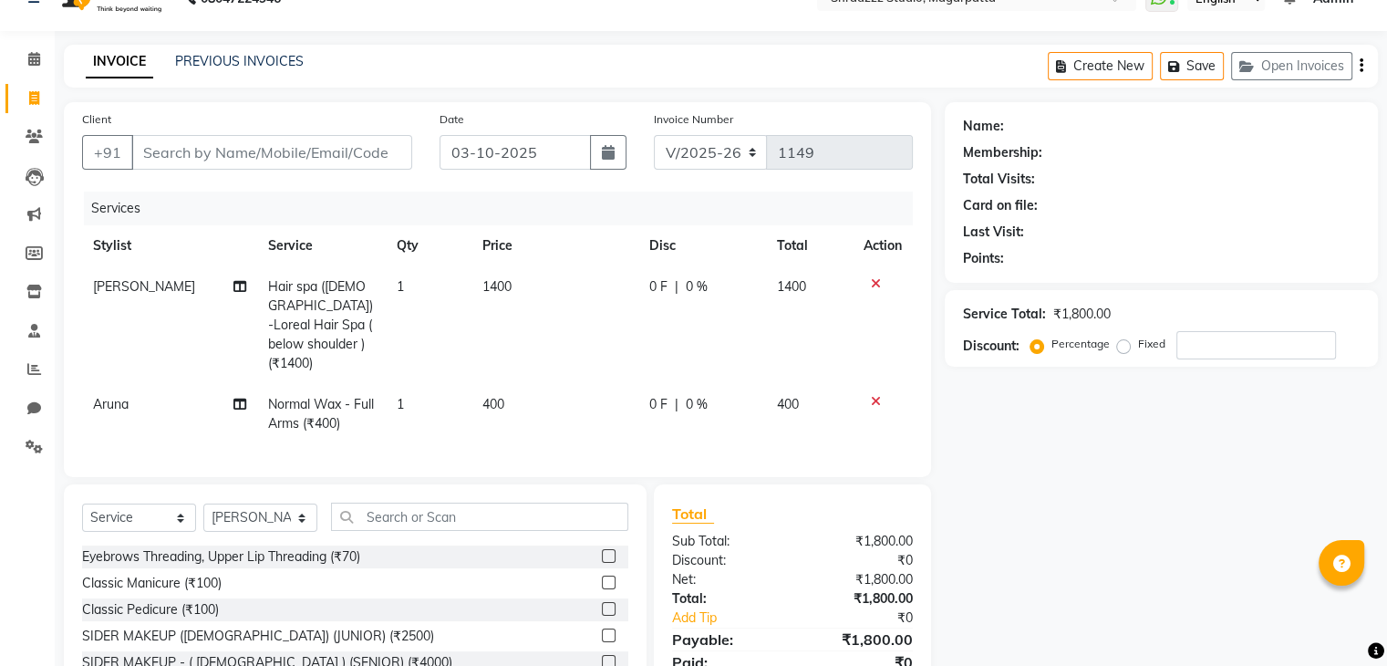
click at [496, 292] on span "1400" at bounding box center [496, 286] width 29 height 16
select select "26213"
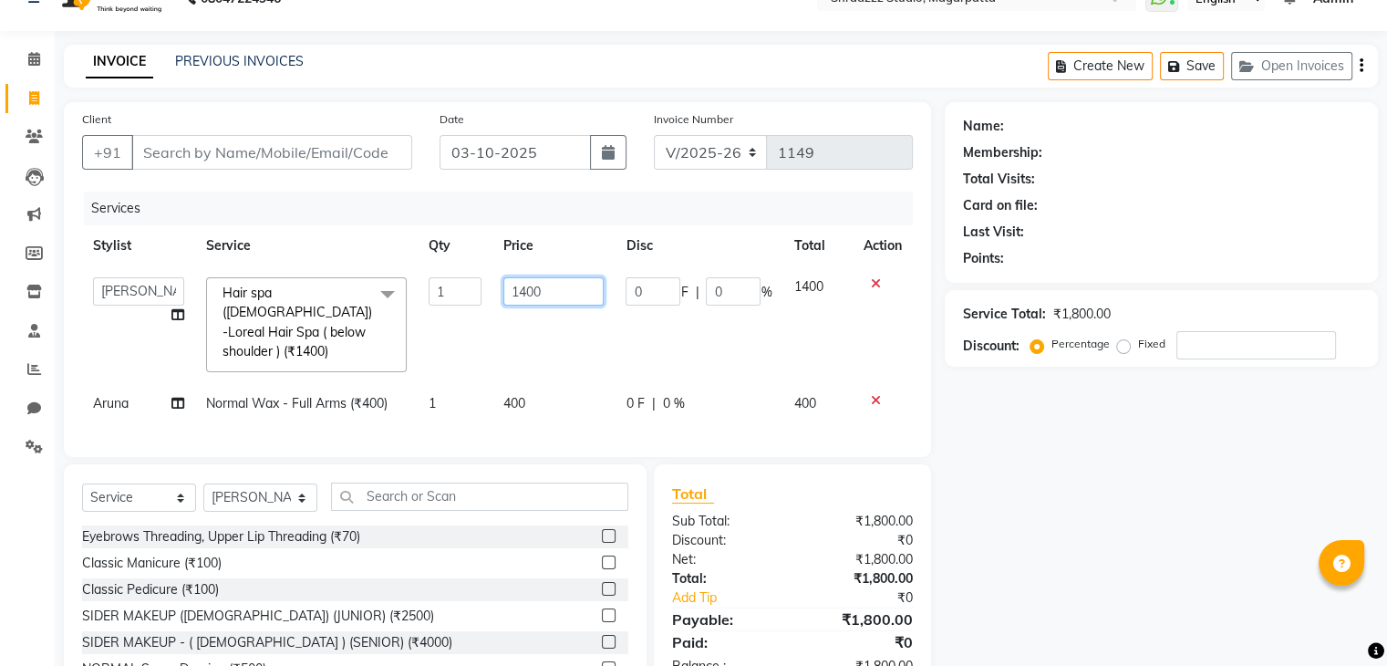
click at [525, 293] on input "1400" at bounding box center [553, 291] width 100 height 28
type input "1600"
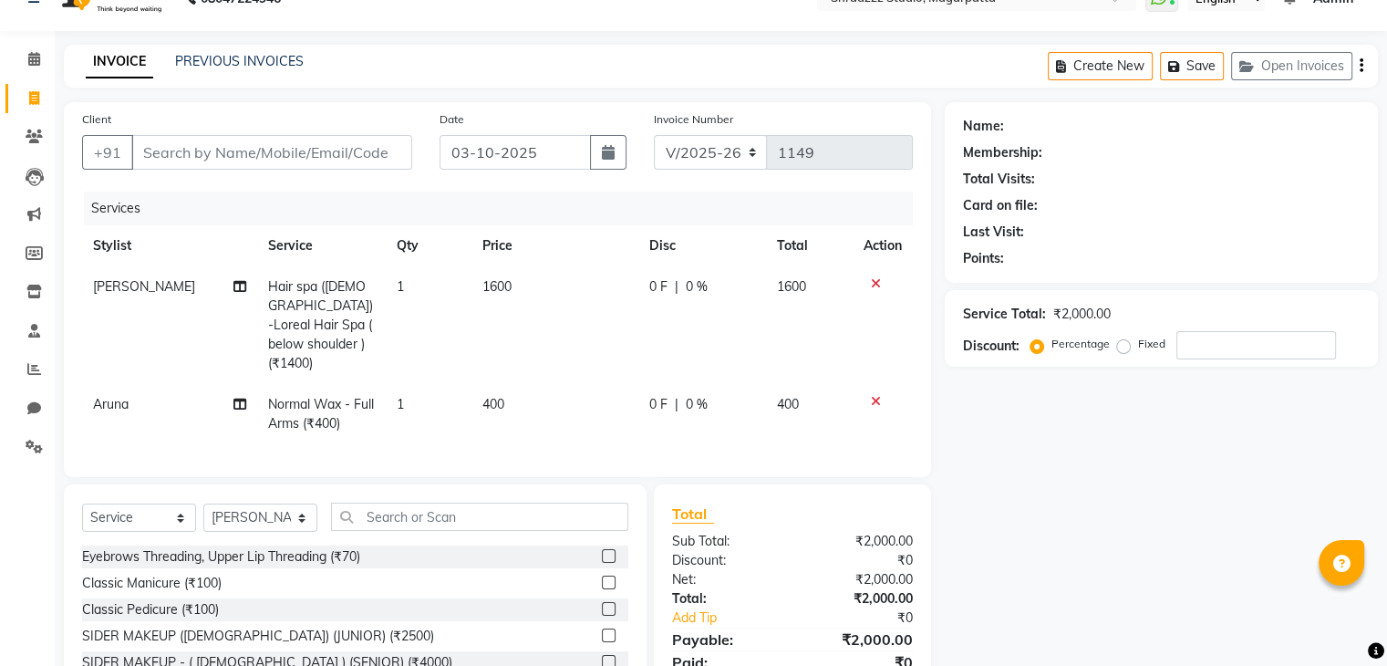
click at [1267, 545] on div "Name: Membership: Total Visits: Card on file: Last Visit: Points: Service Total…" at bounding box center [1168, 427] width 447 height 651
click at [1205, 340] on input "number" at bounding box center [1256, 345] width 160 height 28
type input "10"
click at [310, 160] on input "Client" at bounding box center [271, 152] width 281 height 35
type input "S"
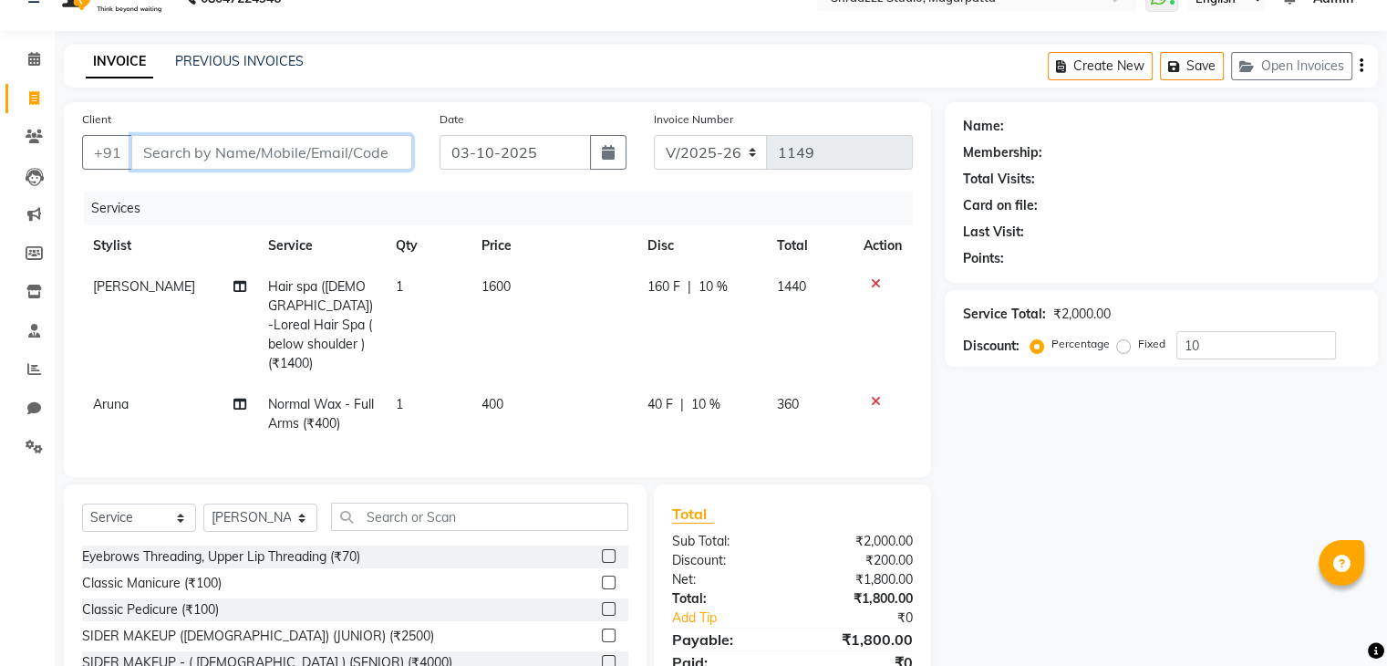
type input "0"
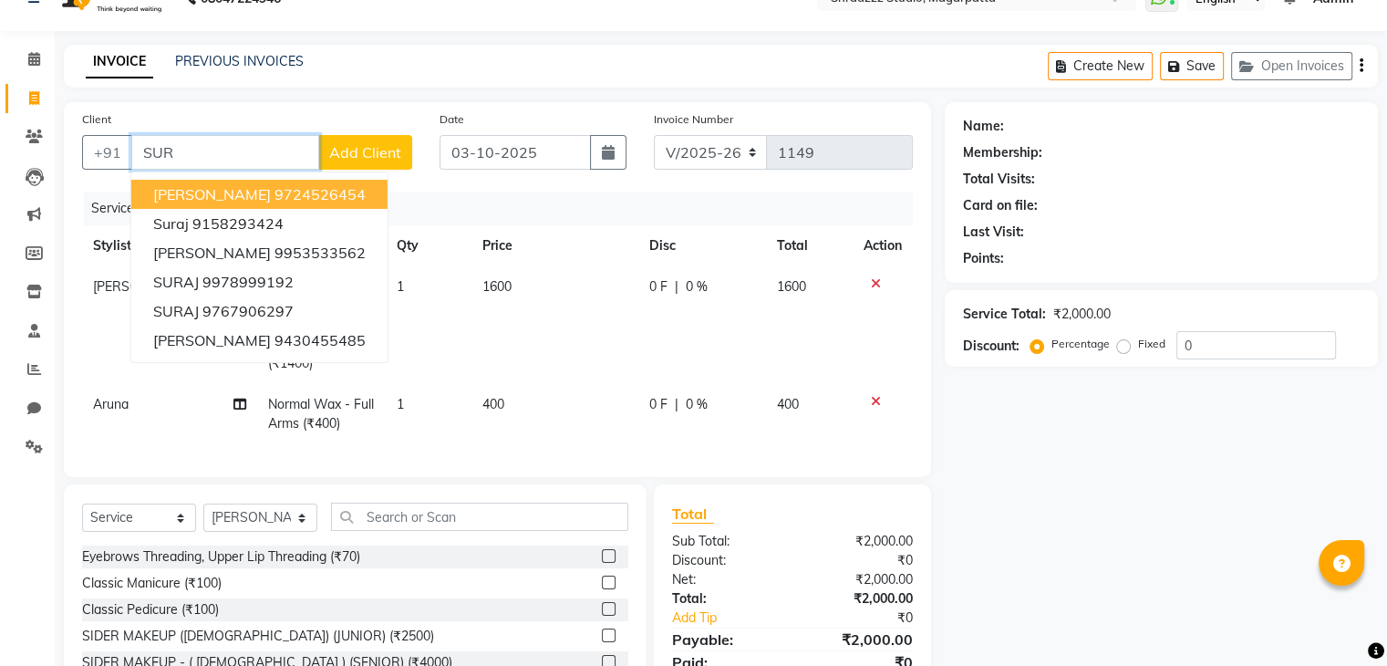
click at [201, 155] on input "SUR" at bounding box center [225, 152] width 188 height 35
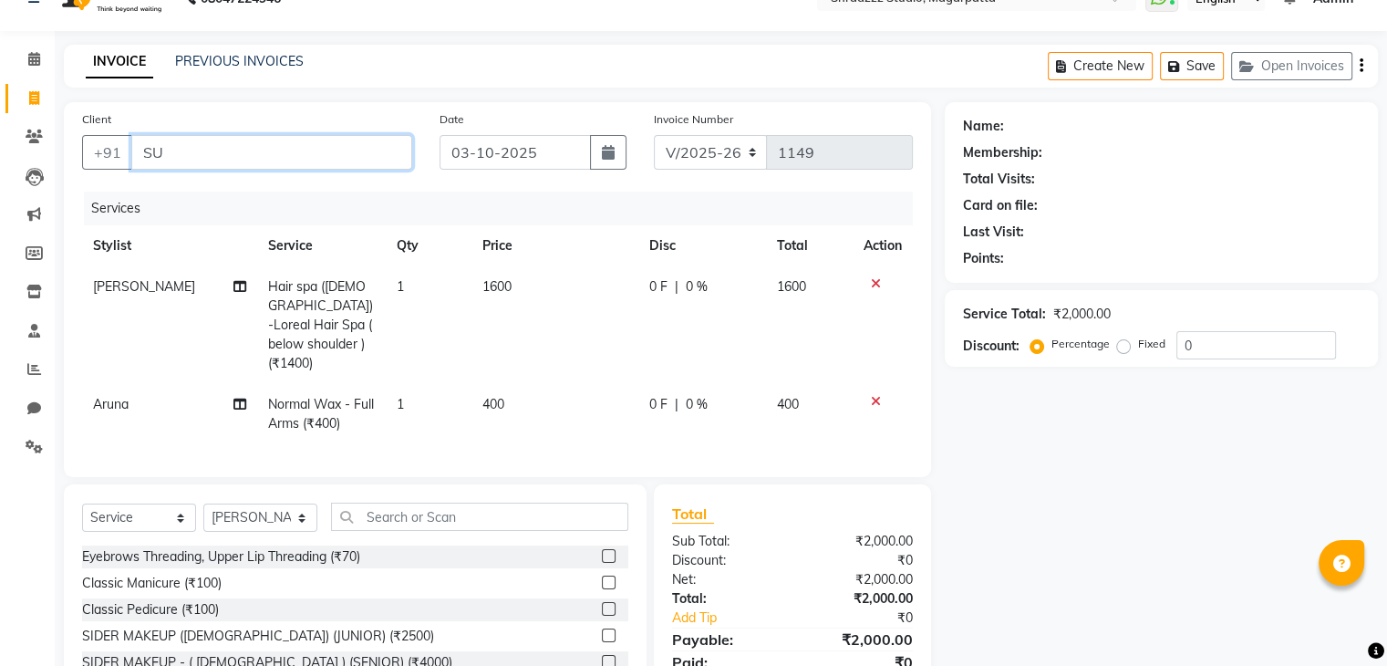
type input "S"
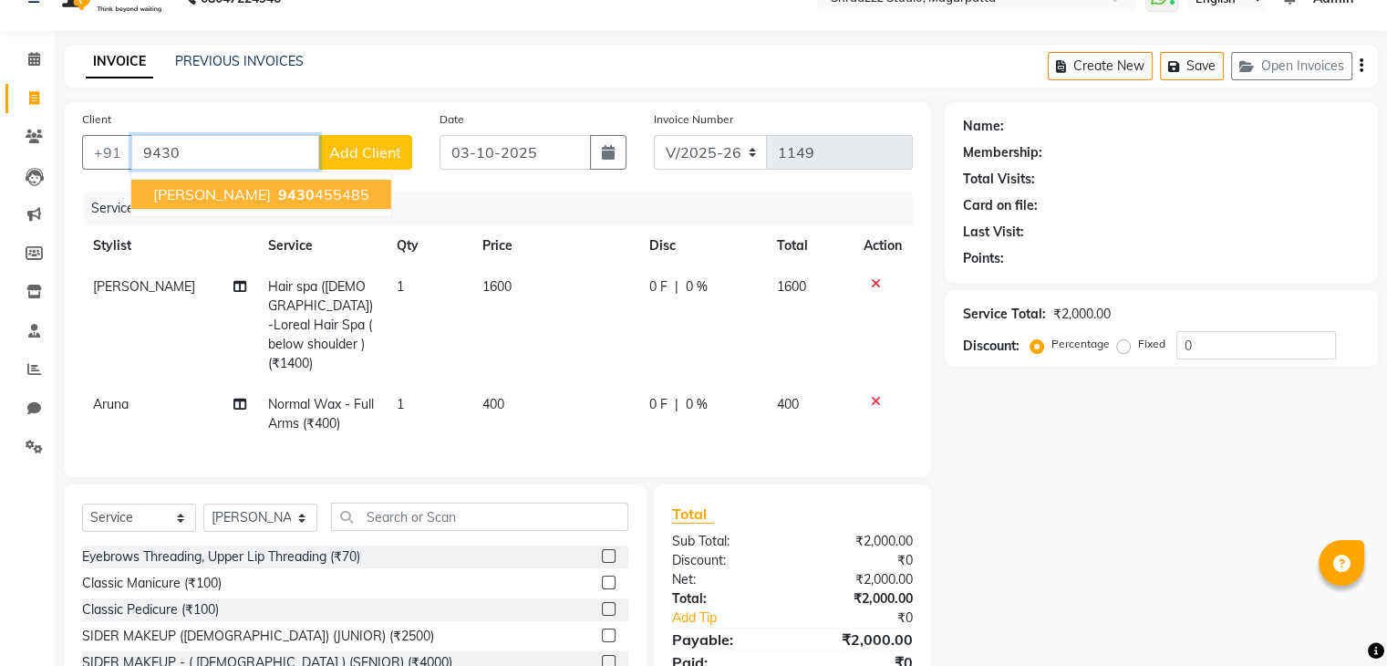
click at [191, 187] on span "[PERSON_NAME]" at bounding box center [212, 194] width 118 height 18
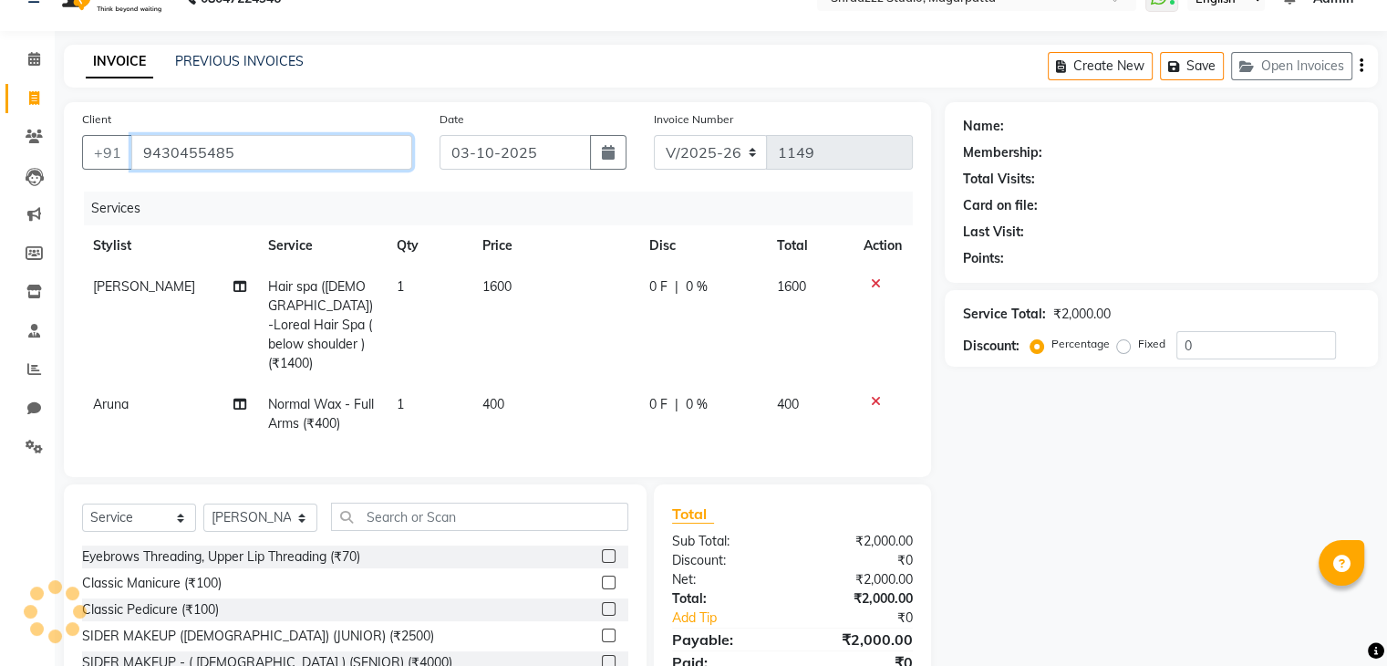
type input "9430455485"
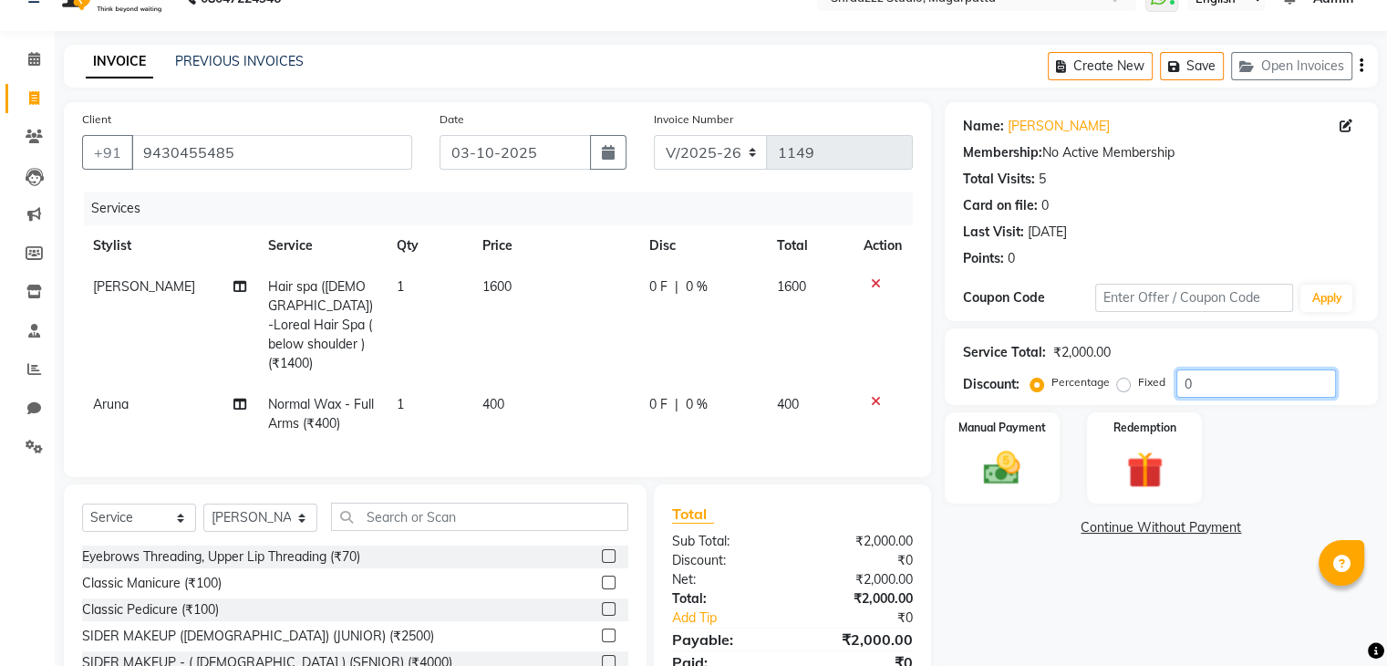
click at [1243, 382] on input "0" at bounding box center [1256, 383] width 160 height 28
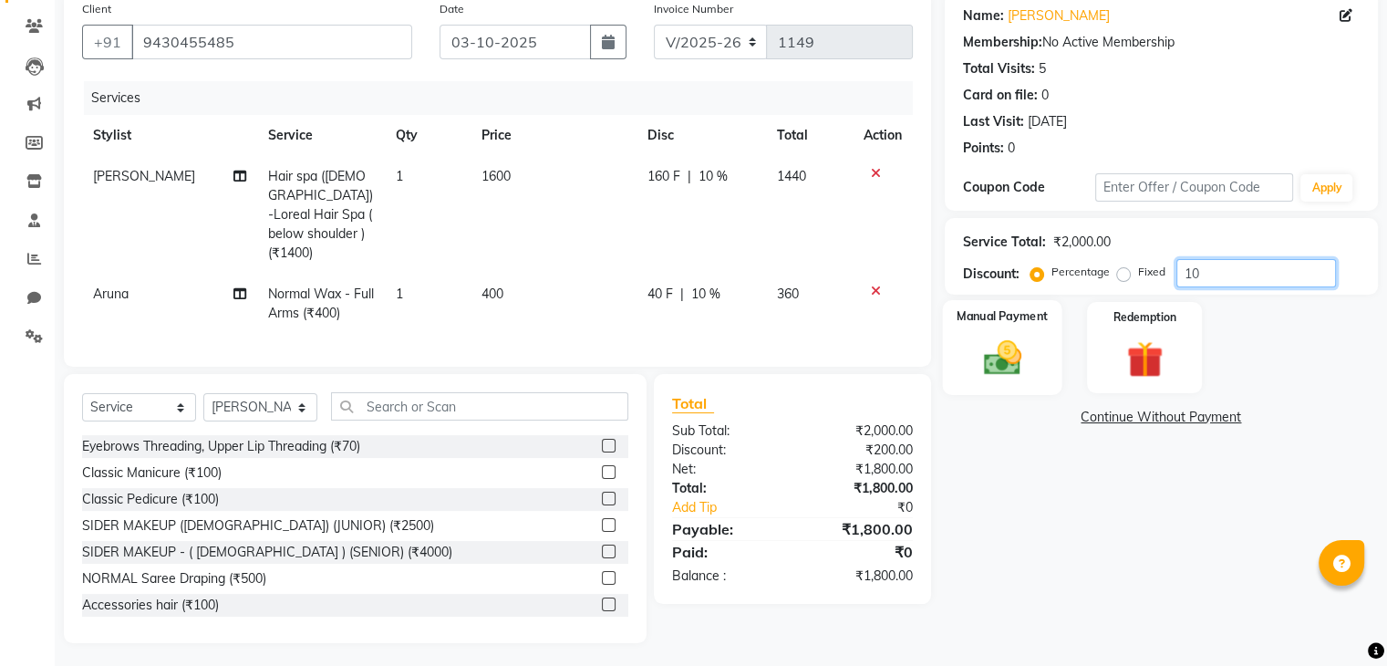
type input "10"
click at [987, 370] on img at bounding box center [1001, 358] width 61 height 44
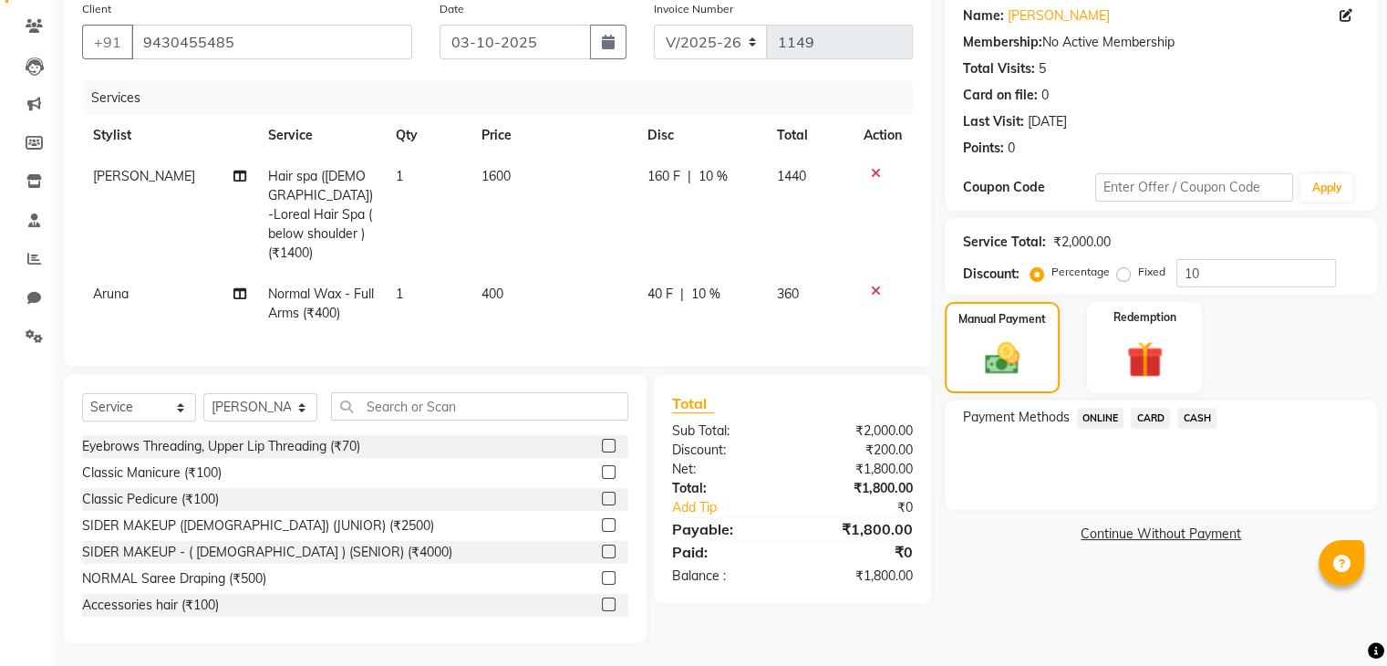
click at [1088, 416] on span "ONLINE" at bounding box center [1100, 418] width 47 height 21
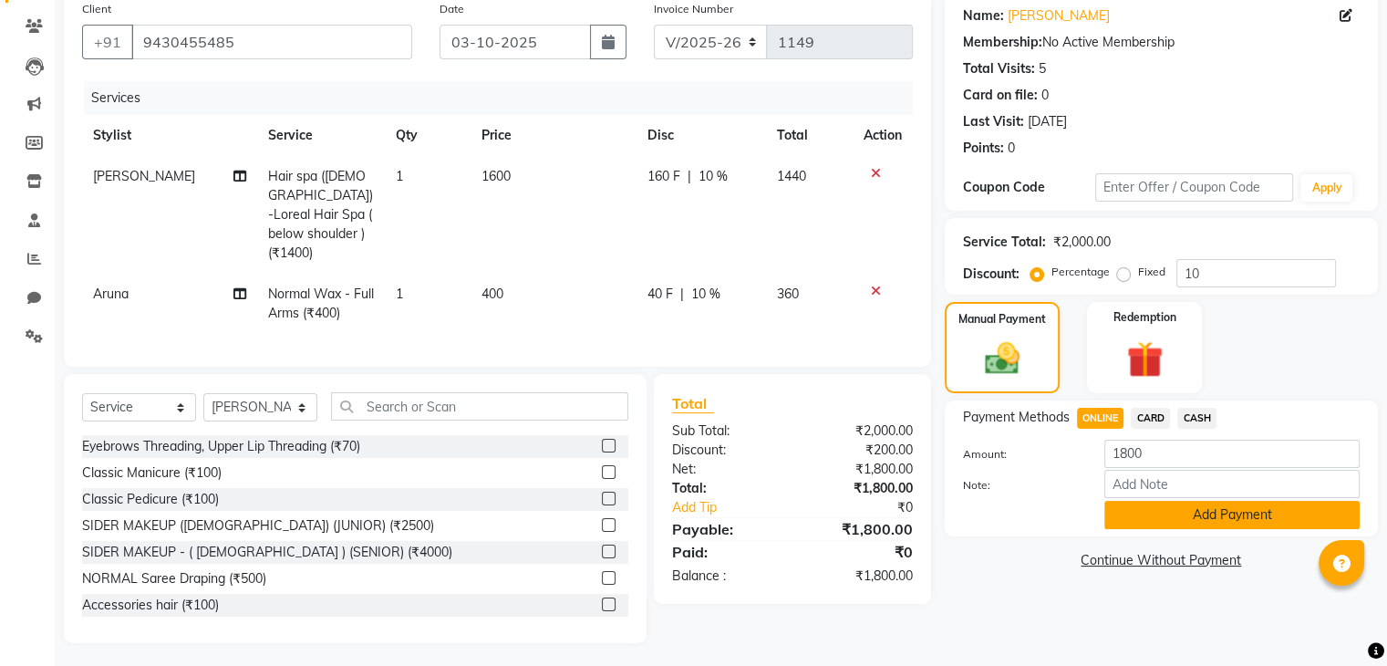
click at [1119, 523] on button "Add Payment" at bounding box center [1231, 515] width 255 height 28
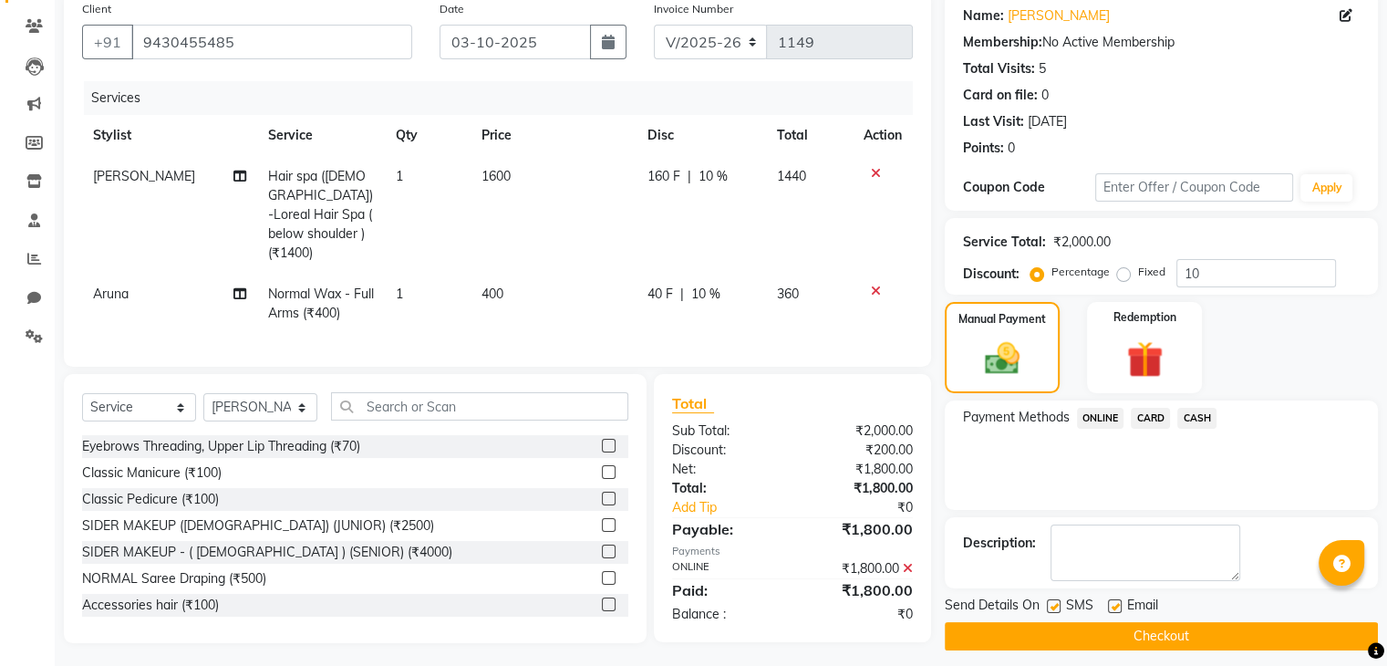
scroll to position [156, 0]
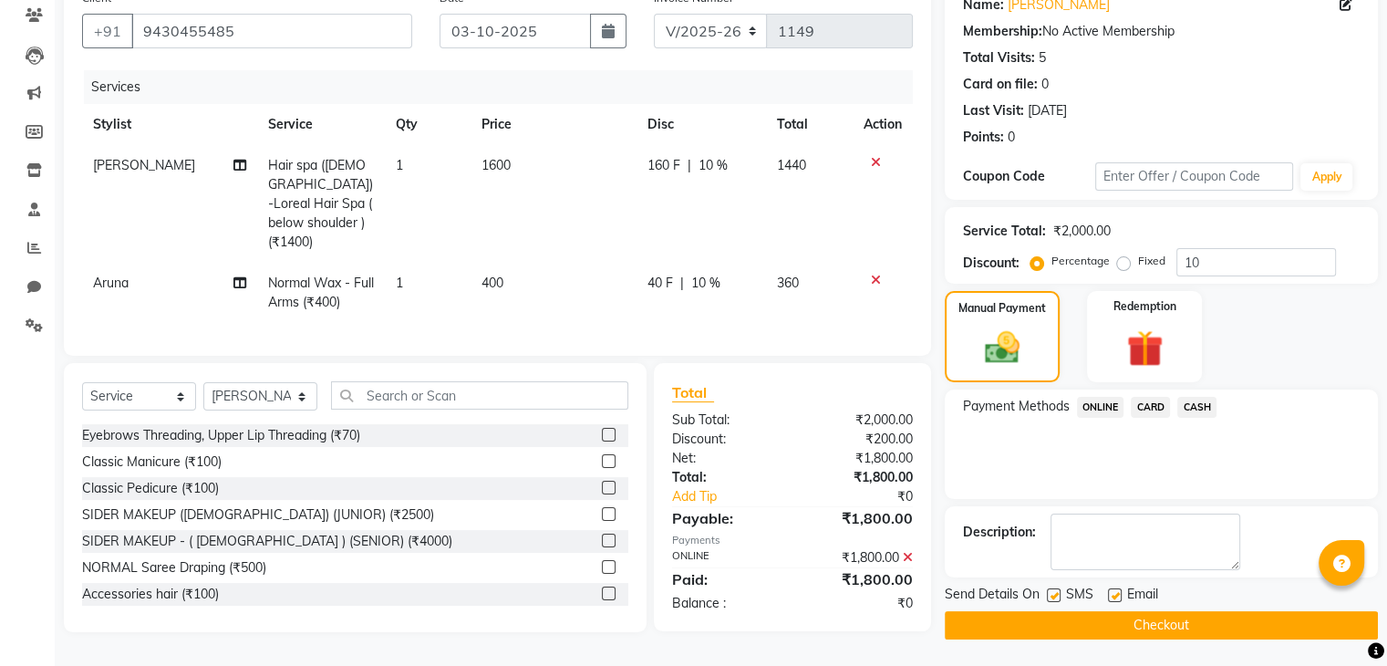
click at [1114, 628] on button "Checkout" at bounding box center [1161, 625] width 433 height 28
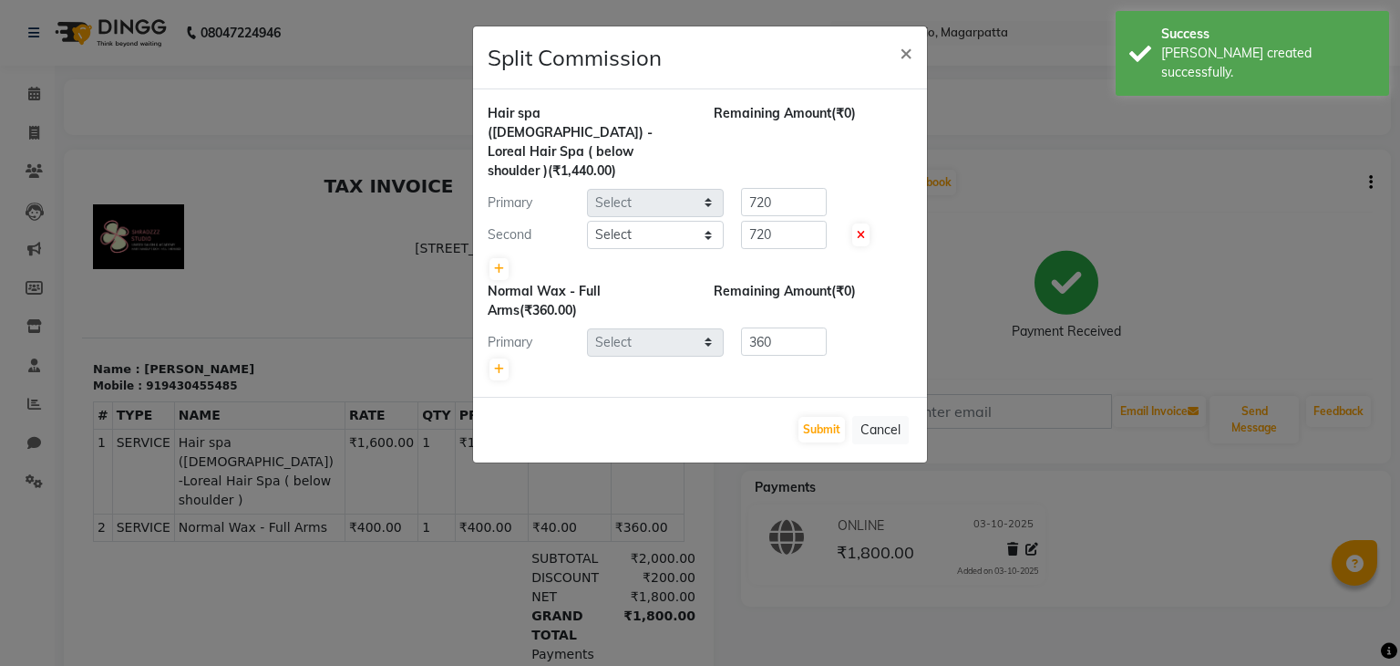
select select "26213"
select select "64833"
select select "29217"
click at [883, 416] on button "Cancel" at bounding box center [880, 430] width 57 height 28
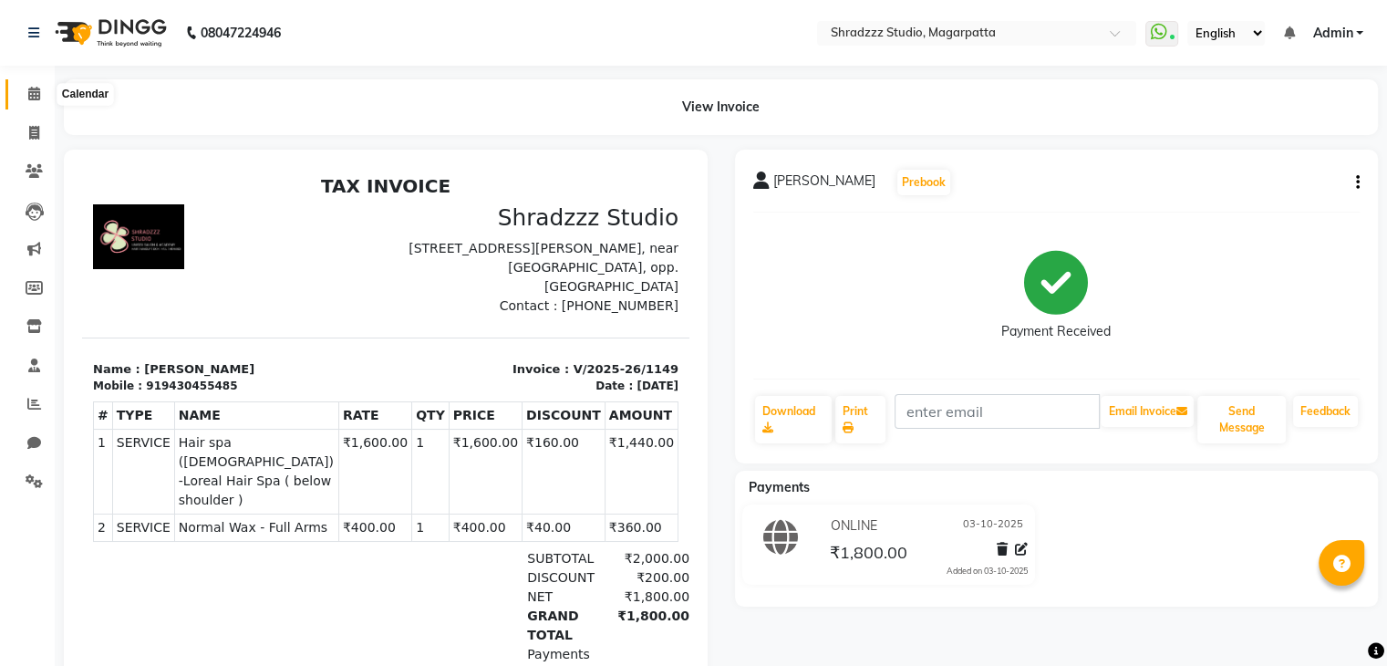
click at [34, 96] on icon at bounding box center [34, 94] width 12 height 14
